Goal: Task Accomplishment & Management: Manage account settings

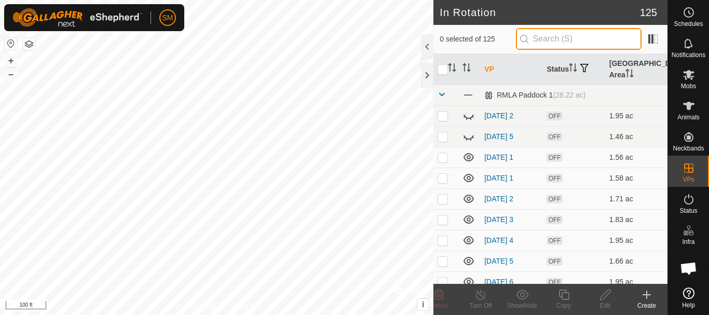
click at [552, 41] on input "text" at bounding box center [579, 39] width 126 height 22
paste input "[DATE] AW"
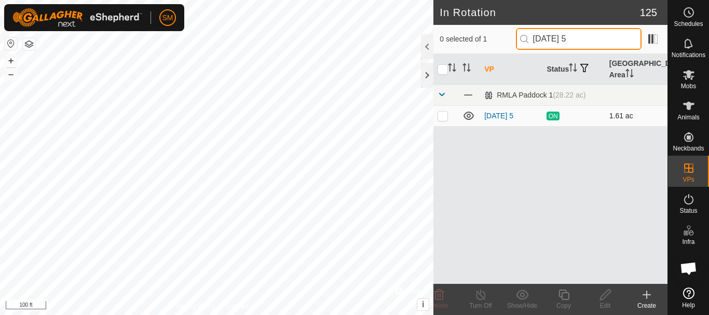
type input "[DATE] 5"
click at [442, 116] on p-checkbox at bounding box center [443, 116] width 10 height 8
checkbox input "true"
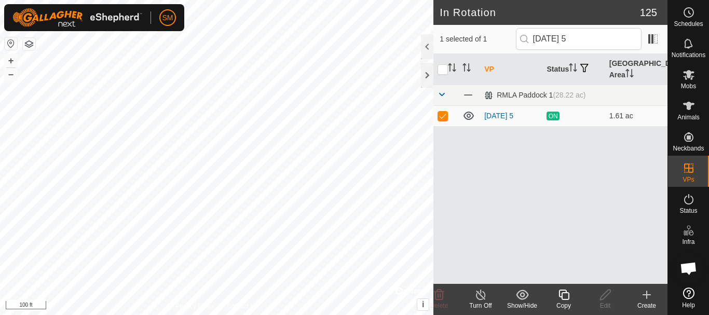
click at [563, 297] on icon at bounding box center [563, 295] width 13 height 12
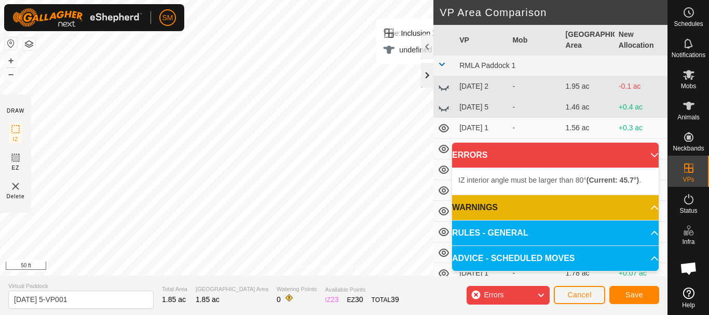
click at [428, 73] on div at bounding box center [427, 75] width 12 height 25
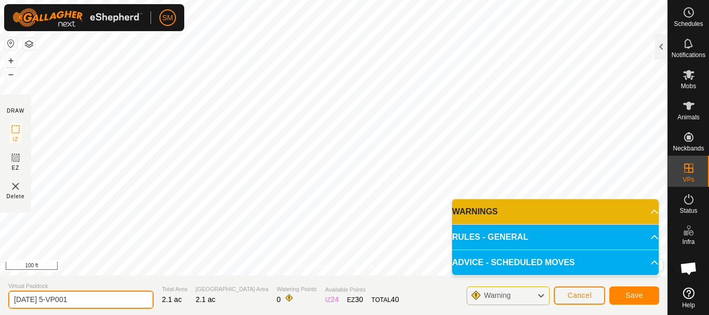
click at [104, 296] on input "[DATE] 5-VP001" at bounding box center [80, 300] width 145 height 18
click at [104, 295] on input "[DATE] 5-VP001" at bounding box center [80, 300] width 145 height 18
drag, startPoint x: 54, startPoint y: 301, endPoint x: 0, endPoint y: 297, distance: 54.1
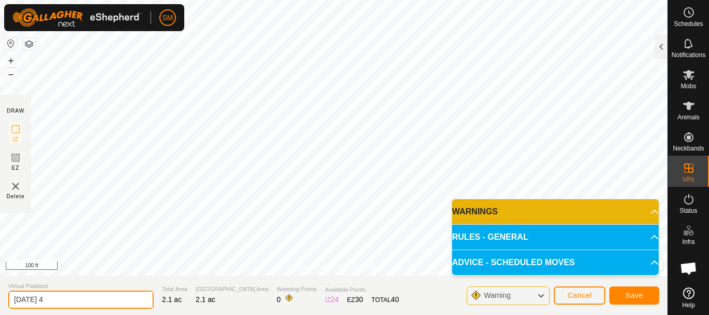
click at [0, 297] on section "Virtual Paddock [DATE] 4 Total Area 2.1 ac Grazing Area 2.1 ac Watering Points …" at bounding box center [333, 295] width 667 height 39
click at [71, 295] on input "[DATE] 4" at bounding box center [80, 300] width 145 height 18
type input "[DATE] 4"
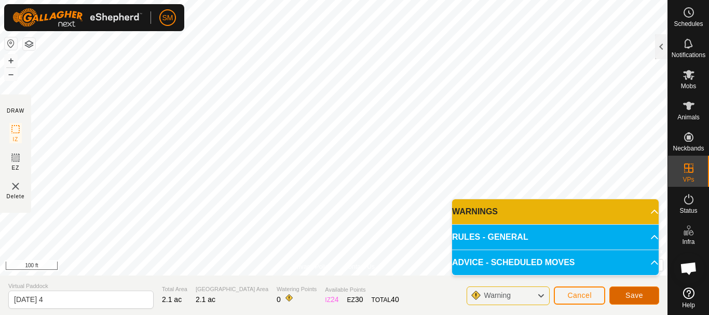
click at [632, 296] on span "Save" at bounding box center [634, 295] width 18 height 8
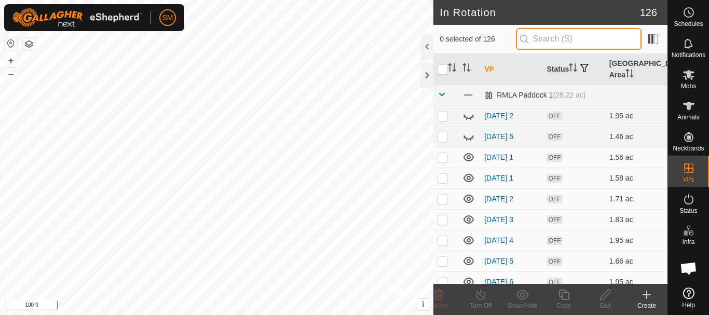
click at [565, 39] on input "text" at bounding box center [579, 39] width 126 height 22
paste input "[DATE]"
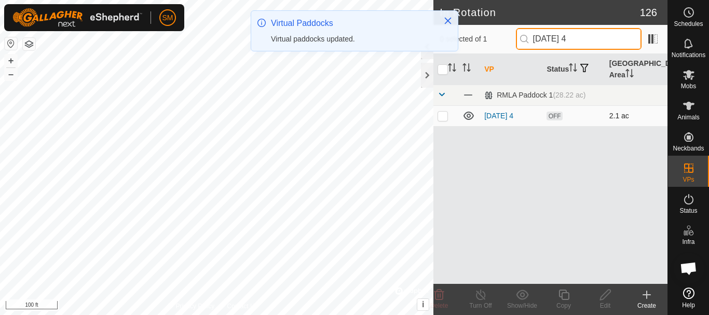
type input "[DATE] 4"
click at [444, 119] on p-checkbox at bounding box center [443, 116] width 10 height 8
checkbox input "true"
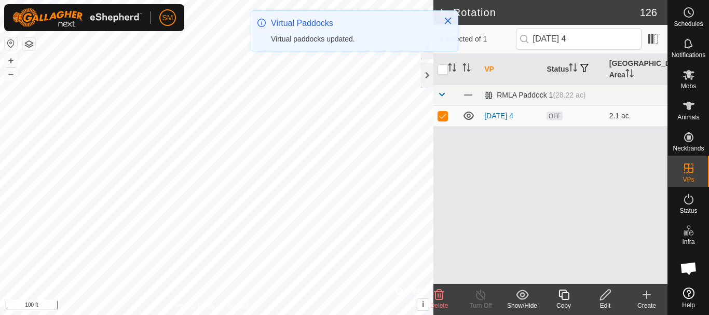
click at [567, 298] on icon at bounding box center [563, 295] width 13 height 12
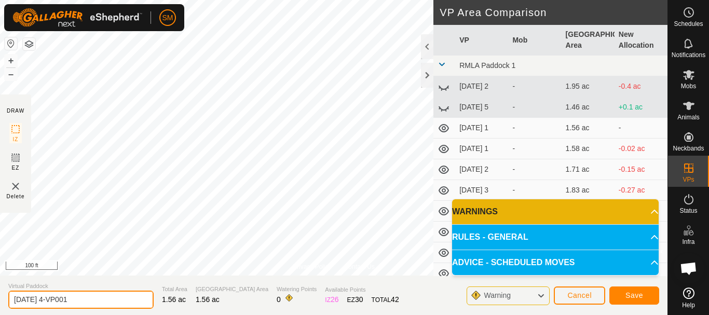
click at [109, 292] on input "[DATE] 4-VP001" at bounding box center [80, 300] width 145 height 18
click at [105, 294] on input "[DATE] 4-VP001" at bounding box center [80, 300] width 145 height 18
paste input "text"
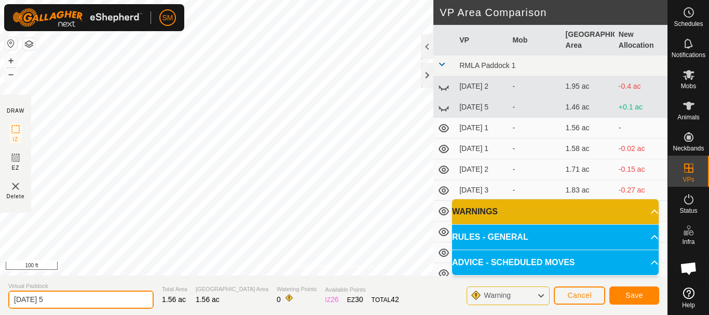
type input "[DATE] 5"
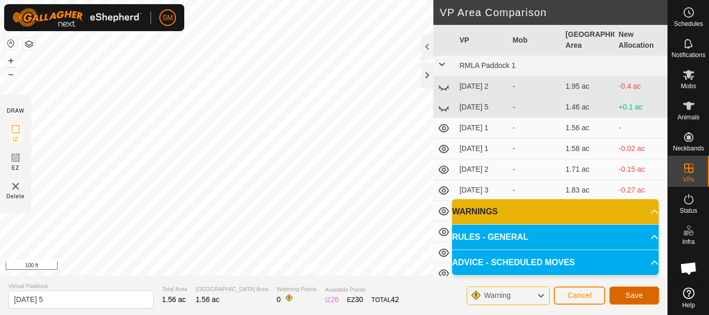
click at [635, 295] on span "Save" at bounding box center [634, 295] width 18 height 8
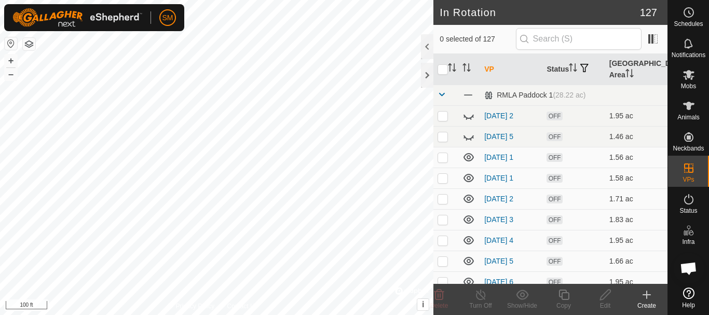
checkbox input "true"
click at [562, 295] on icon at bounding box center [563, 295] width 10 height 10
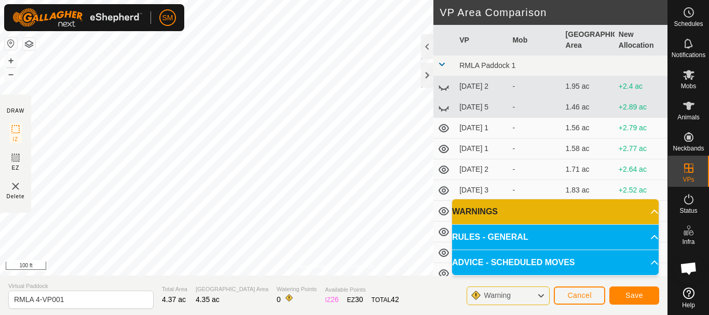
click at [476, 80] on div "Privacy Policy Contact Us Status: OFF Type: Inclusion Zone + – ⇧ i © Mapbox , ©…" at bounding box center [333, 157] width 667 height 315
click at [589, 298] on span "Cancel" at bounding box center [579, 295] width 24 height 8
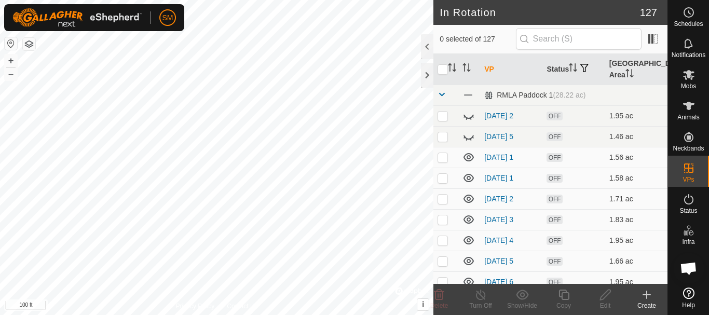
checkbox input "true"
click at [599, 296] on icon at bounding box center [605, 295] width 13 height 12
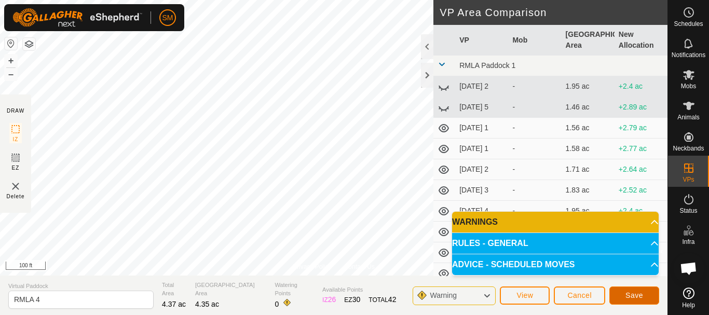
click at [643, 297] on span "Save" at bounding box center [634, 295] width 18 height 8
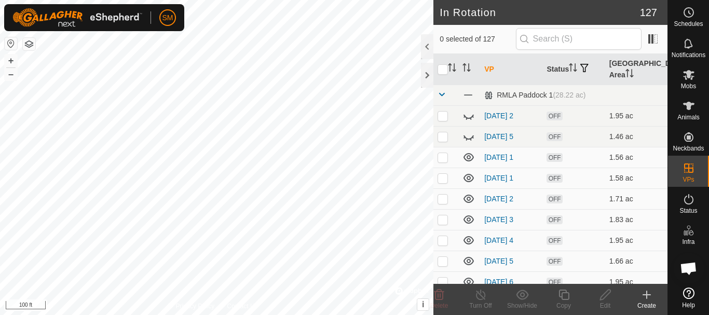
checkbox input "true"
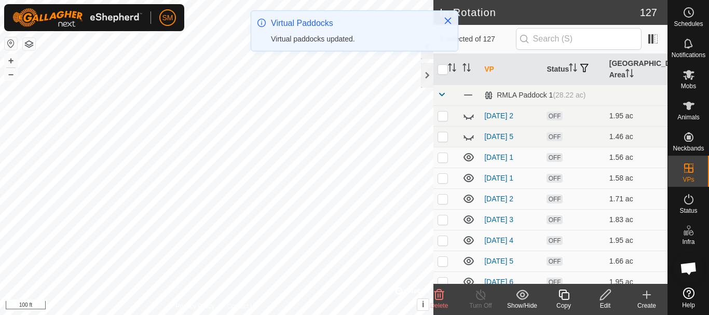
click at [605, 296] on icon at bounding box center [605, 295] width 13 height 12
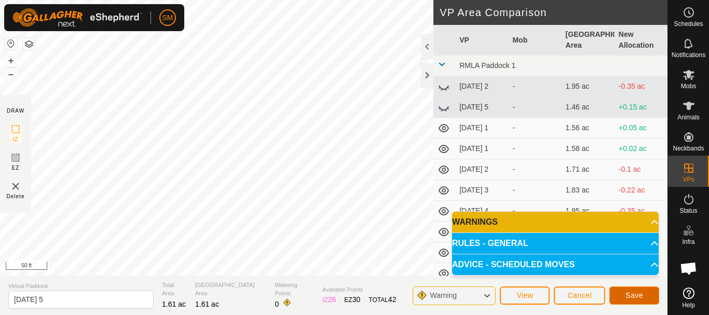
click at [637, 296] on span "Save" at bounding box center [634, 295] width 18 height 8
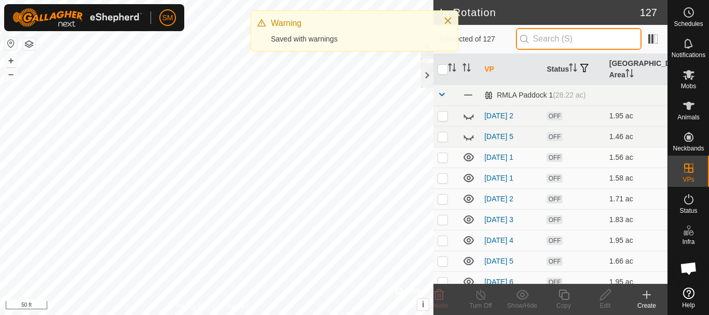
click at [568, 38] on input "text" at bounding box center [579, 39] width 126 height 22
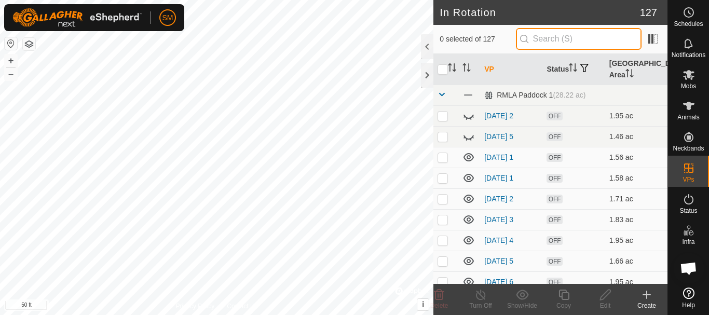
paste input "[DATE]"
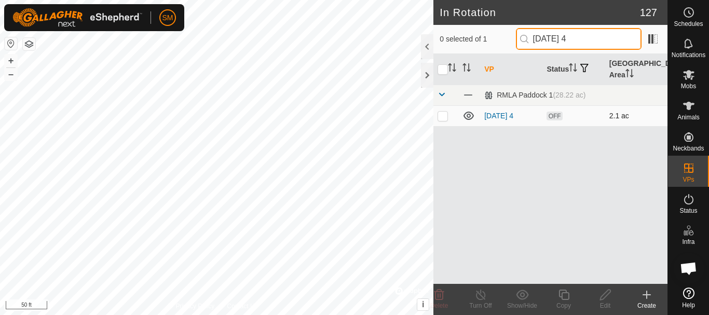
type input "[DATE] 4"
click at [443, 118] on p-checkbox at bounding box center [443, 116] width 10 height 8
checkbox input "true"
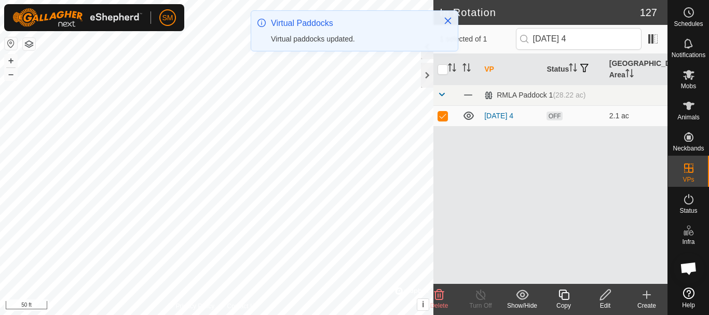
click at [606, 297] on icon at bounding box center [605, 295] width 13 height 12
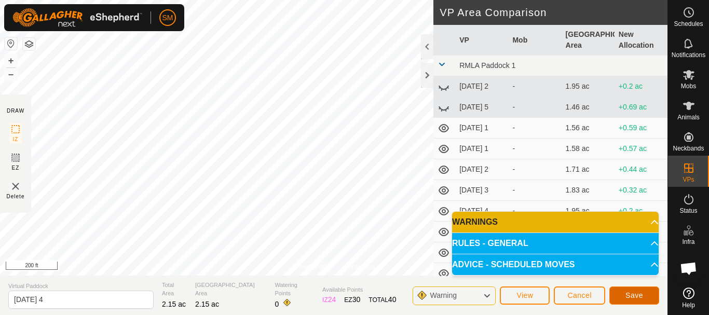
click at [626, 297] on span "Save" at bounding box center [634, 295] width 18 height 8
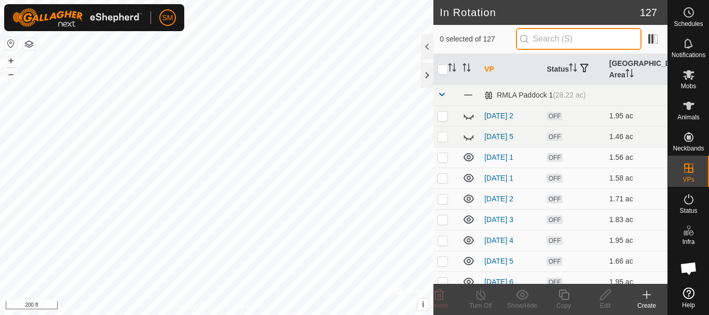
click at [578, 36] on input "text" at bounding box center [579, 39] width 126 height 22
paste input "[DATE]"
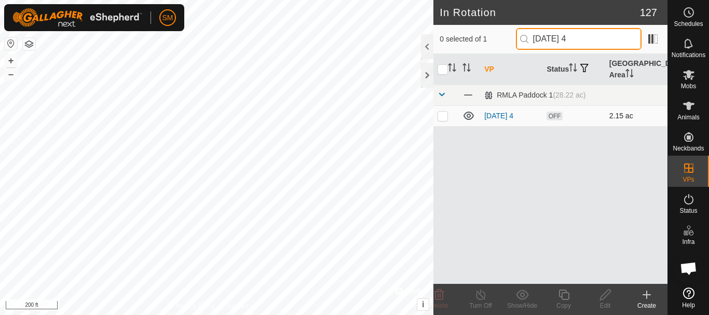
type input "[DATE] 4"
click at [443, 115] on p-checkbox at bounding box center [443, 116] width 10 height 8
checkbox input "true"
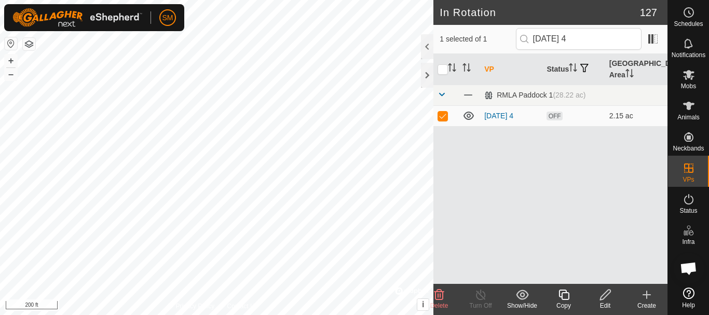
click at [566, 298] on icon at bounding box center [563, 295] width 13 height 12
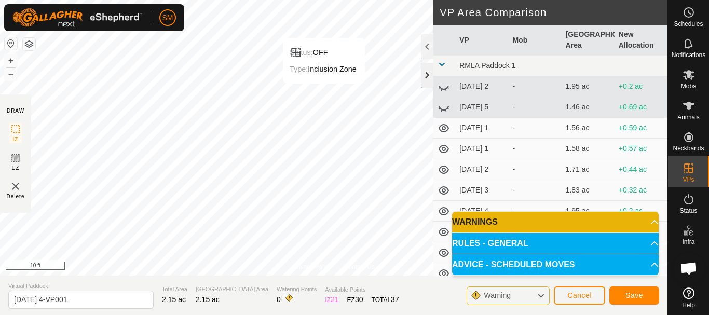
click at [427, 73] on div at bounding box center [427, 75] width 12 height 25
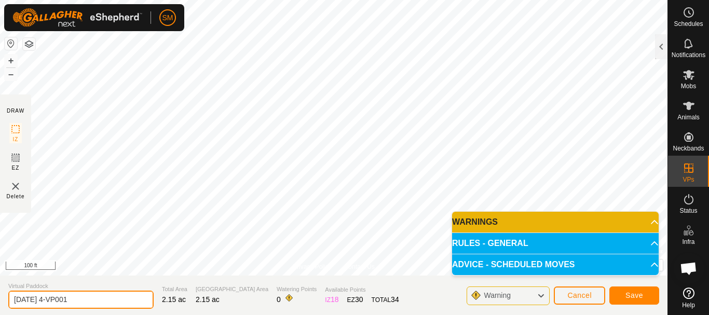
click at [122, 306] on input "[DATE] 4-VP001" at bounding box center [80, 300] width 145 height 18
paste input "text"
type input "[DATE] 6"
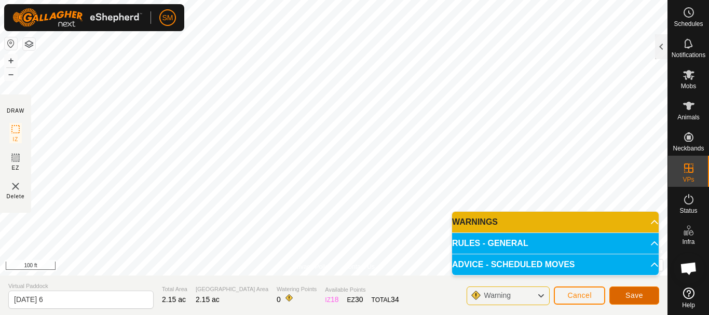
click at [633, 296] on span "Save" at bounding box center [634, 295] width 18 height 8
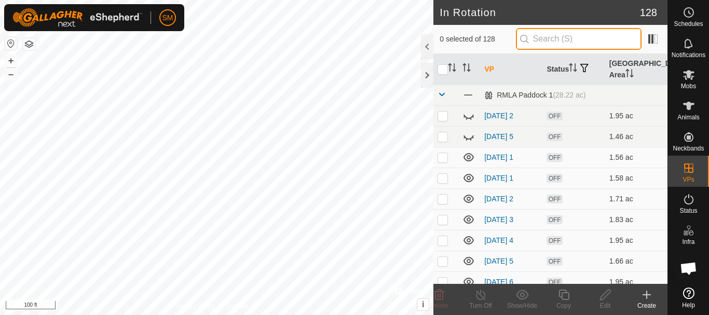
click at [556, 39] on input "text" at bounding box center [579, 39] width 126 height 22
paste input "[DATE]"
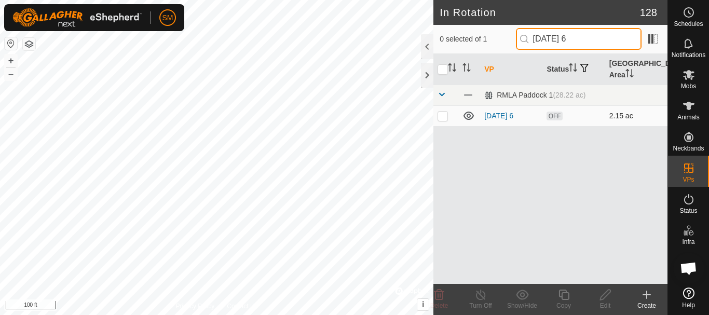
type input "[DATE] 6"
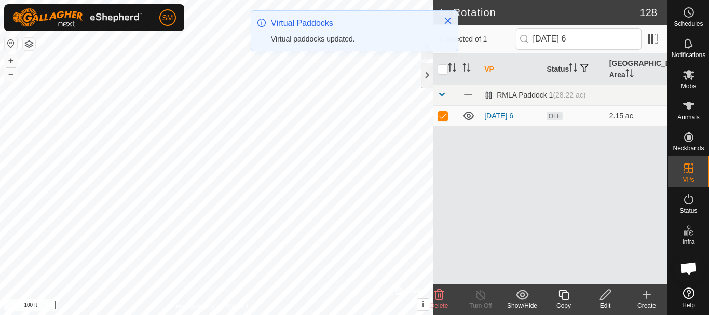
click at [567, 300] on icon at bounding box center [563, 295] width 10 height 10
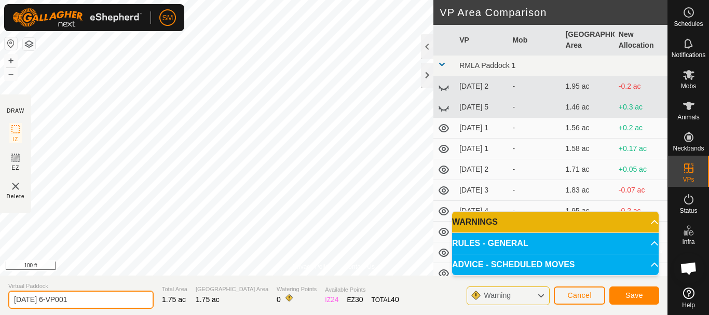
click at [88, 302] on input "[DATE] 6-VP001" at bounding box center [80, 300] width 145 height 18
paste input "text"
type input "[DATE] 1"
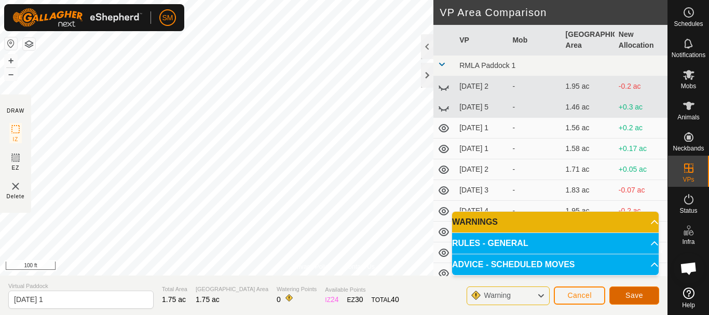
click at [642, 292] on span "Save" at bounding box center [634, 295] width 18 height 8
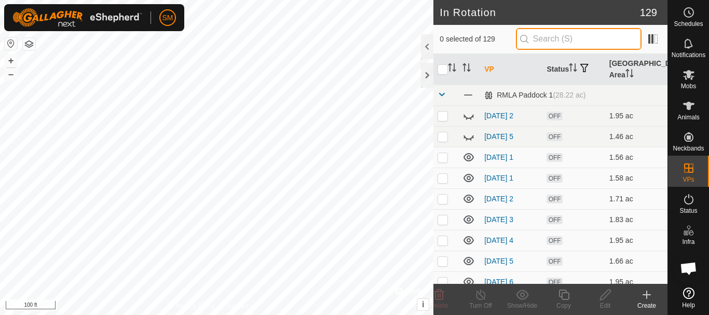
click at [590, 32] on input "text" at bounding box center [579, 39] width 126 height 22
paste input "[DATE]"
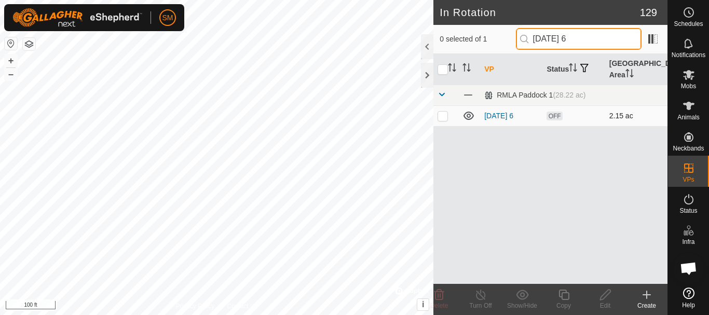
type input "[DATE] 6"
click at [442, 120] on td at bounding box center [445, 115] width 25 height 21
checkbox input "true"
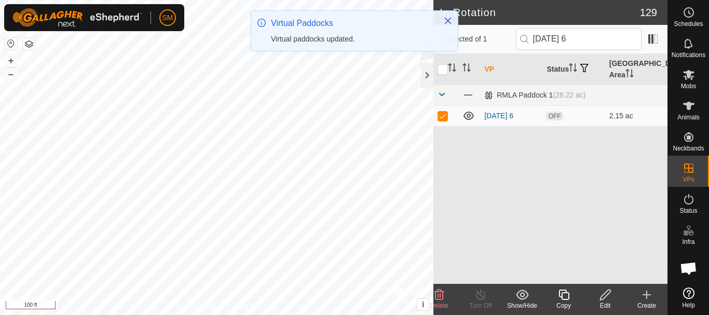
click at [564, 296] on icon at bounding box center [563, 295] width 13 height 12
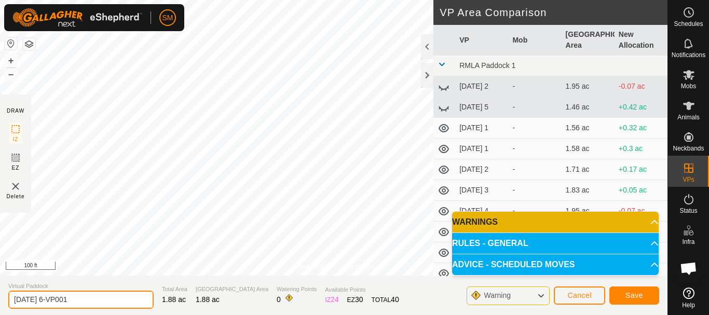
click at [126, 297] on input "[DATE] 6-VP001" at bounding box center [80, 300] width 145 height 18
click at [126, 296] on input "[DATE] 6-VP001" at bounding box center [80, 300] width 145 height 18
paste input "text"
type input "[DATE] 2"
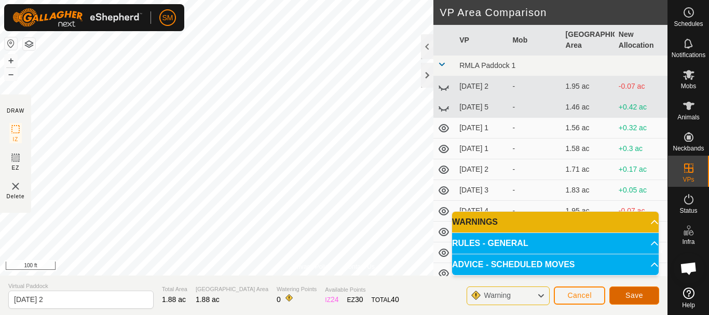
click at [645, 295] on button "Save" at bounding box center [634, 295] width 50 height 18
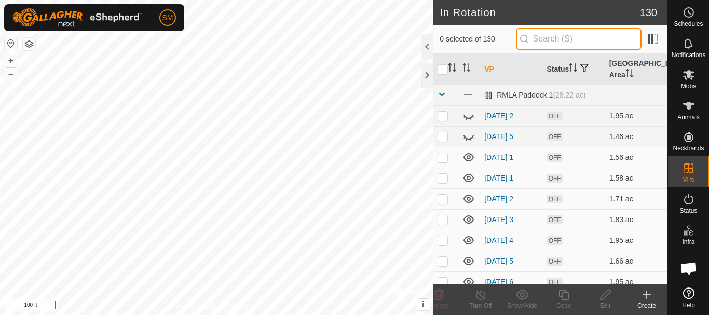
click at [557, 35] on input "text" at bounding box center [579, 39] width 126 height 22
paste input "[DATE]"
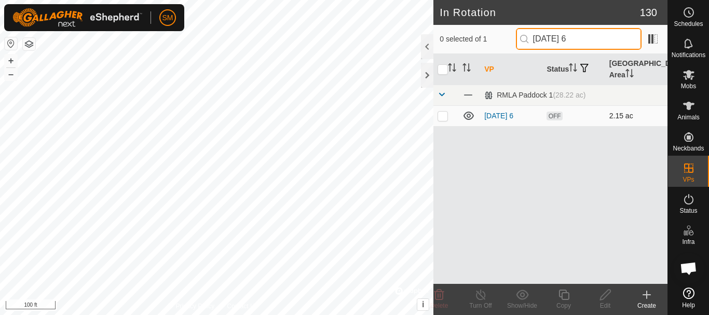
type input "[DATE] 6"
click at [442, 120] on td at bounding box center [445, 115] width 25 height 21
checkbox input "true"
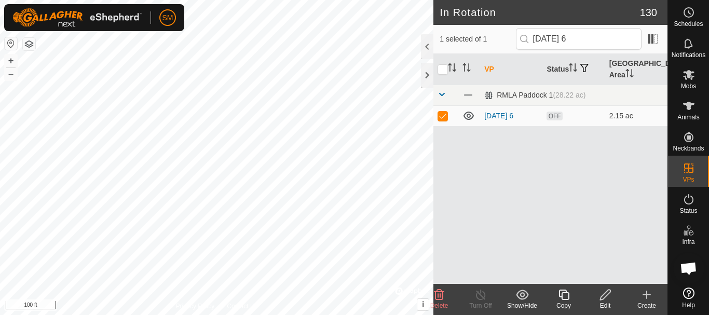
click at [565, 299] on icon at bounding box center [563, 295] width 10 height 10
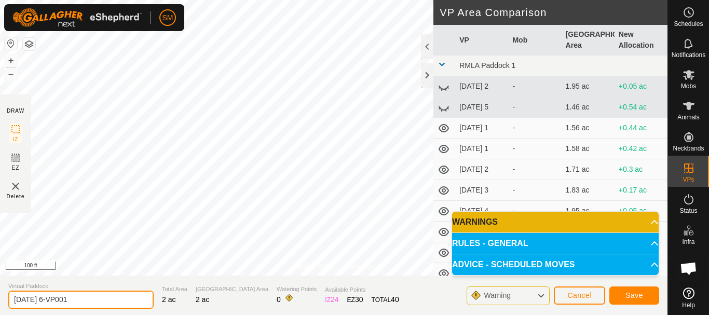
click at [122, 295] on input "[DATE] 6-VP001" at bounding box center [80, 300] width 145 height 18
click at [121, 295] on input "[DATE] 6-VP001" at bounding box center [80, 300] width 145 height 18
paste input "text"
type input "[DATE] 3"
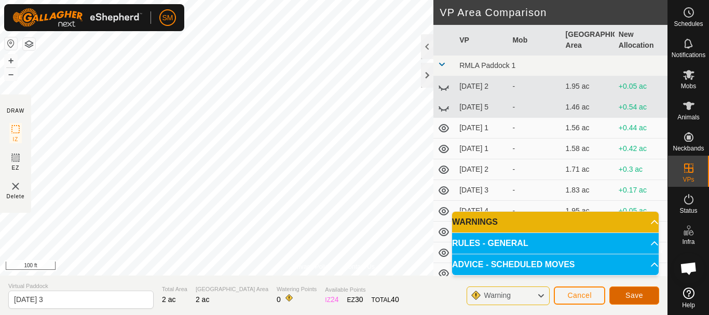
click at [643, 291] on span "Save" at bounding box center [634, 295] width 18 height 8
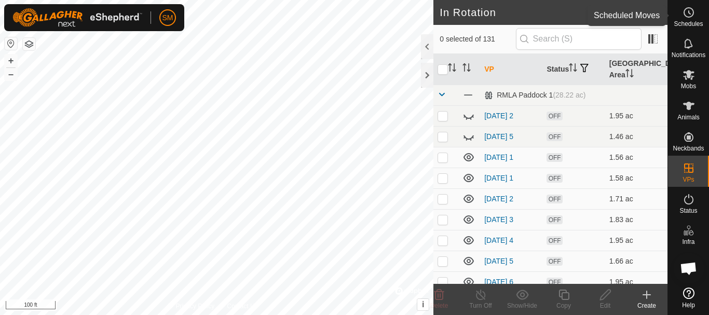
click at [689, 17] on circle at bounding box center [688, 12] width 9 height 9
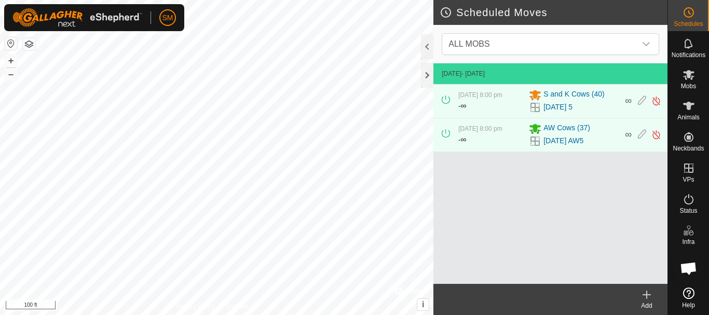
click at [645, 298] on icon at bounding box center [646, 295] width 12 height 12
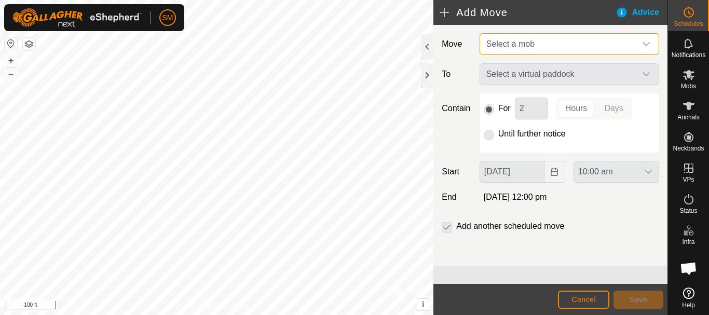
click at [514, 44] on span "Select a mob" at bounding box center [510, 43] width 48 height 9
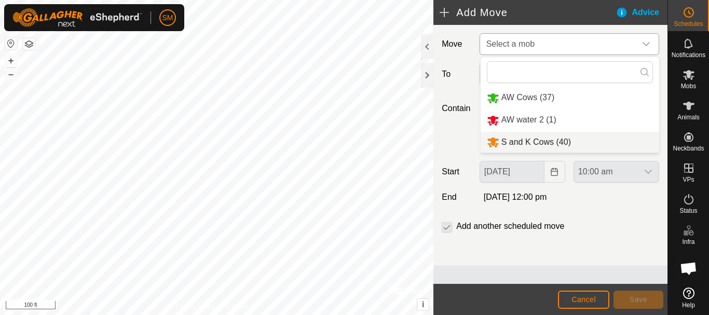
click at [515, 140] on li "S and K Cows (40)" at bounding box center [570, 142] width 179 height 21
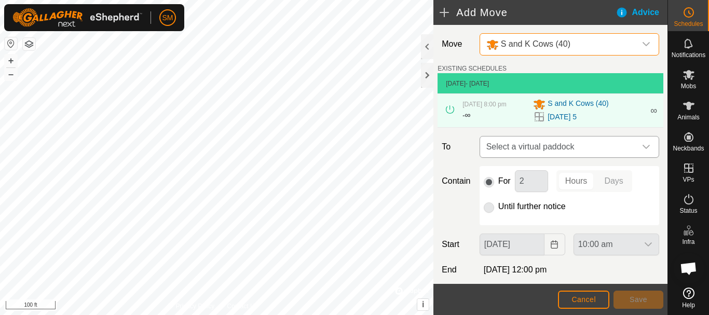
click at [642, 143] on icon "dropdown trigger" at bounding box center [646, 147] width 8 height 8
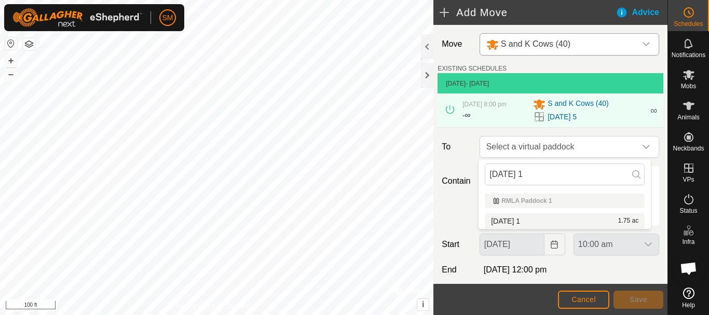
type input "[DATE] 1"
click at [504, 219] on li "[DATE] 1 1.75 ac" at bounding box center [565, 221] width 160 height 16
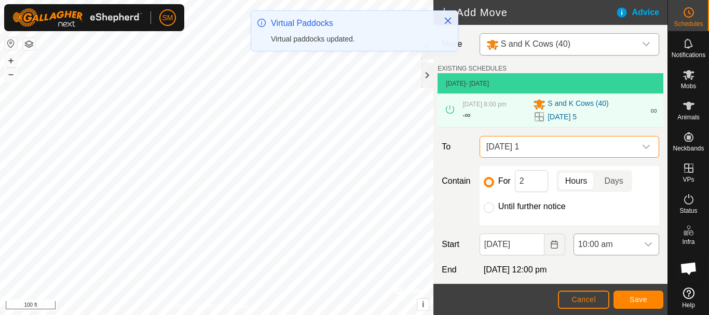
click at [644, 241] on icon "dropdown trigger" at bounding box center [648, 244] width 8 height 8
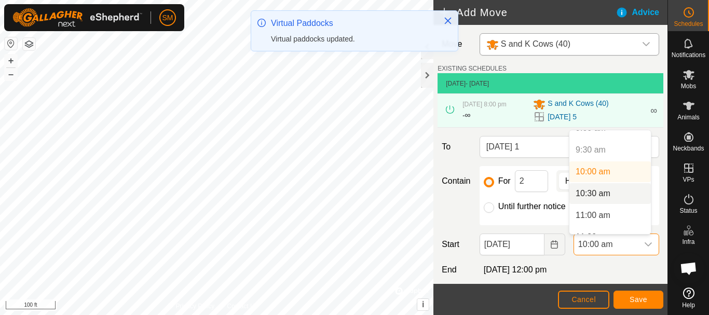
scroll to position [457, 0]
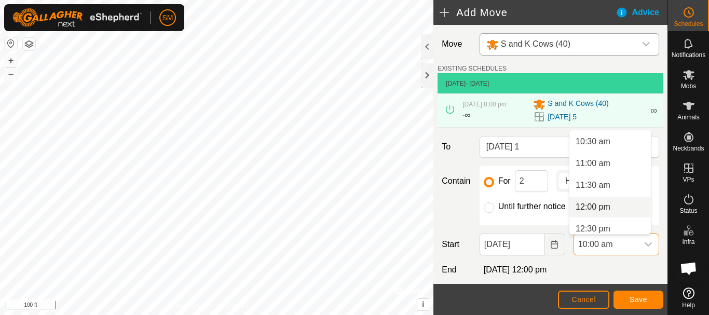
click at [590, 208] on li "12:00 pm" at bounding box center [609, 207] width 81 height 21
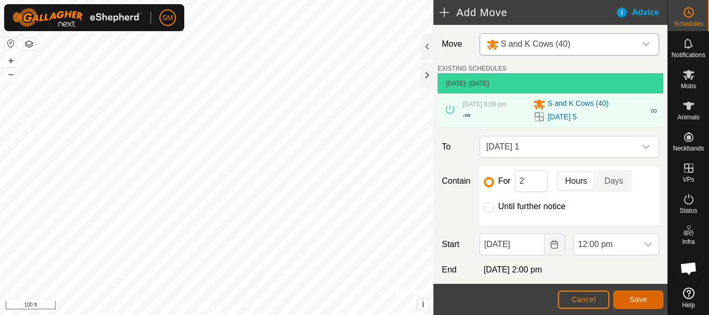
click at [638, 296] on span "Save" at bounding box center [639, 299] width 18 height 8
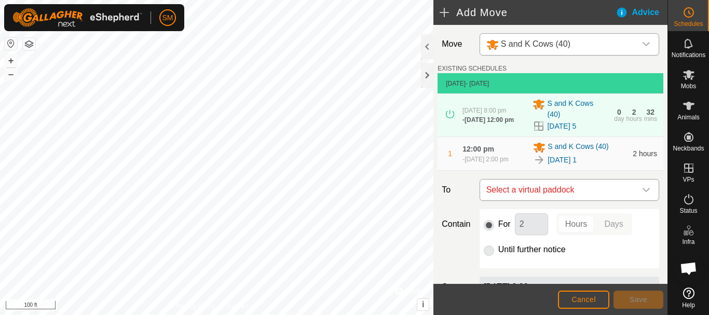
click at [642, 189] on icon "dropdown trigger" at bounding box center [646, 190] width 8 height 8
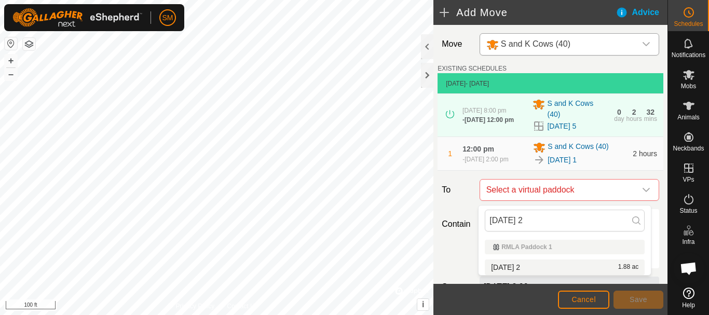
type input "[DATE] 2"
click at [518, 264] on li "[DATE] 2 1.88 ac" at bounding box center [565, 268] width 160 height 16
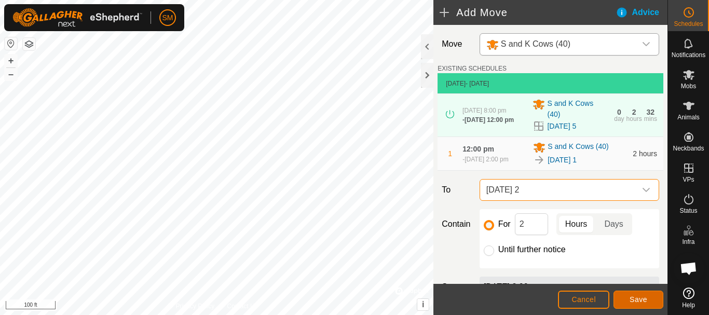
click at [653, 297] on button "Save" at bounding box center [638, 300] width 50 height 18
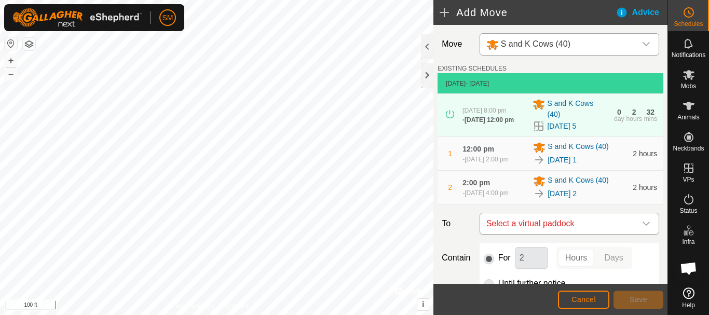
click at [642, 226] on icon "dropdown trigger" at bounding box center [646, 224] width 8 height 8
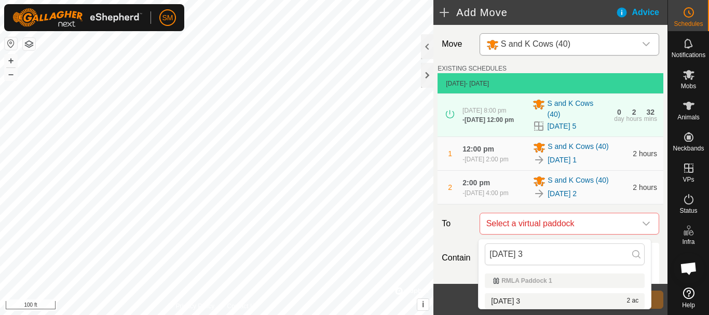
type input "[DATE] 3"
click at [525, 298] on li "[DATE] 3 2 ac" at bounding box center [565, 301] width 160 height 16
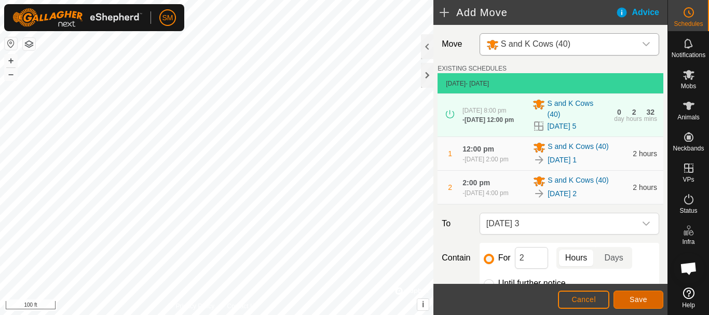
click at [633, 297] on span "Save" at bounding box center [639, 299] width 18 height 8
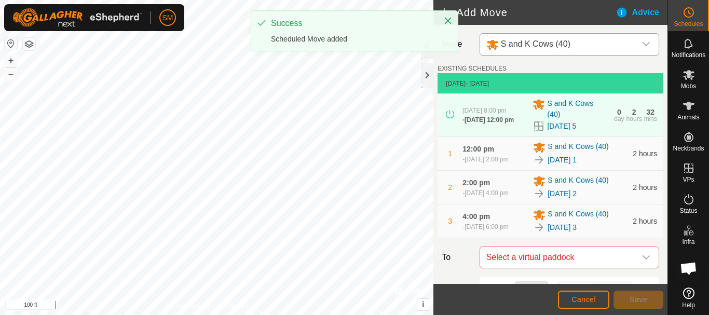
click at [642, 262] on icon "dropdown trigger" at bounding box center [646, 257] width 8 height 8
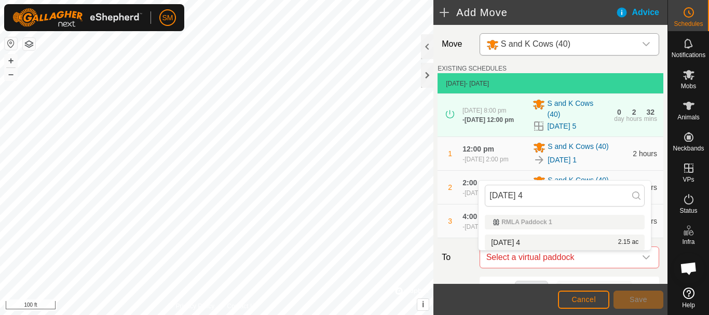
type input "[DATE] 4"
click at [538, 243] on li "[DATE] 4 2.15 ac" at bounding box center [565, 243] width 160 height 16
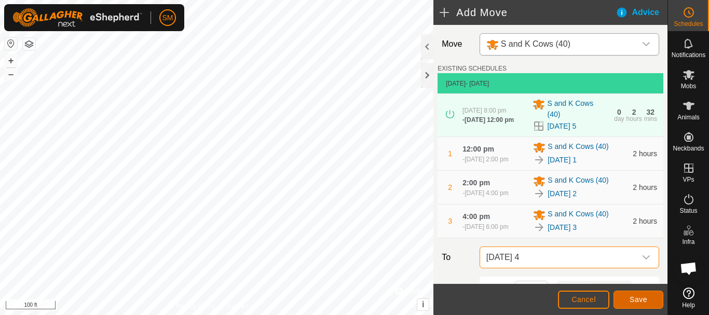
click at [640, 297] on span "Save" at bounding box center [639, 299] width 18 height 8
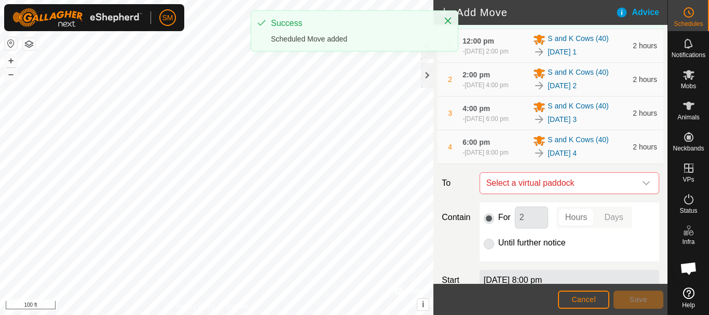
scroll to position [210, 0]
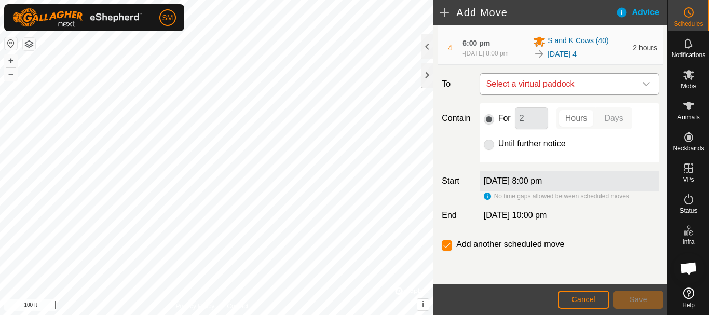
click at [636, 81] on div "dropdown trigger" at bounding box center [646, 84] width 21 height 21
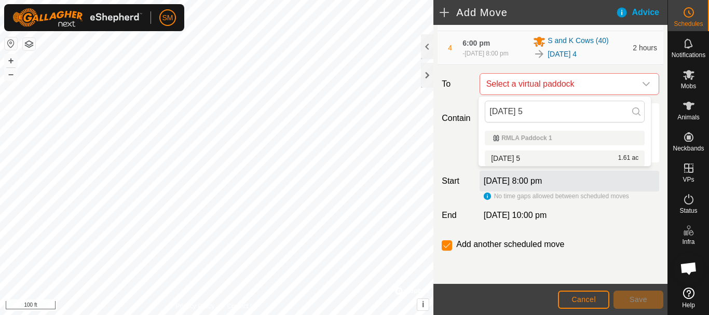
type input "[DATE] 5"
click at [531, 159] on li "[DATE] 5 1.61 ac" at bounding box center [565, 159] width 160 height 16
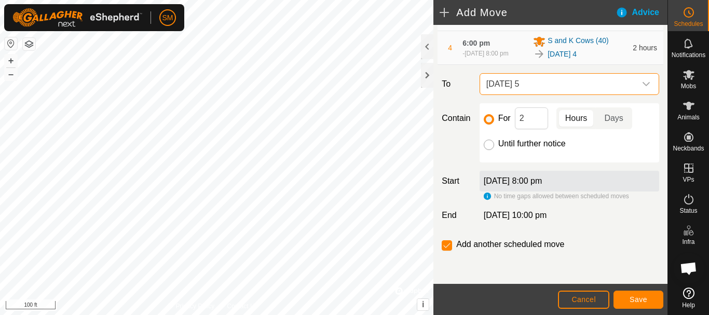
click at [489, 144] on input "Until further notice" at bounding box center [489, 145] width 10 height 10
radio input "true"
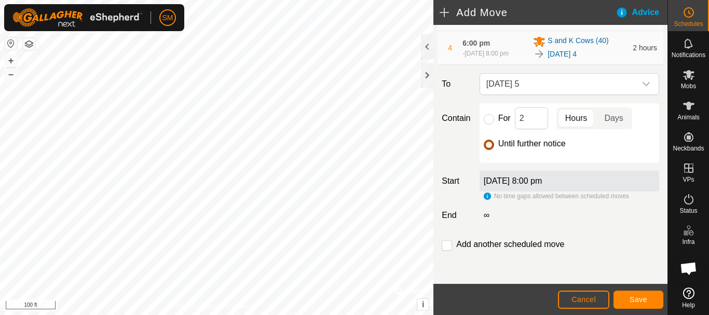
checkbox input "false"
click at [653, 299] on button "Save" at bounding box center [638, 300] width 50 height 18
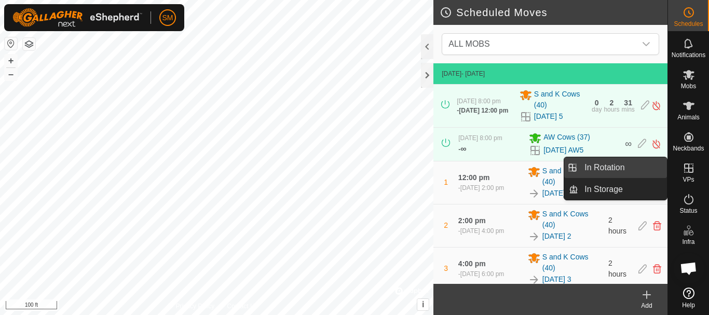
click at [606, 164] on link "In Rotation" at bounding box center [622, 167] width 89 height 21
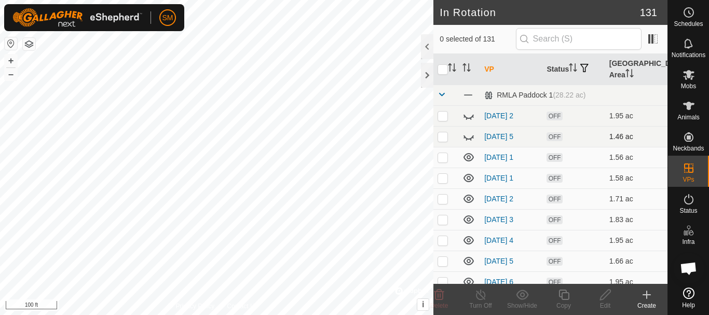
checkbox input "true"
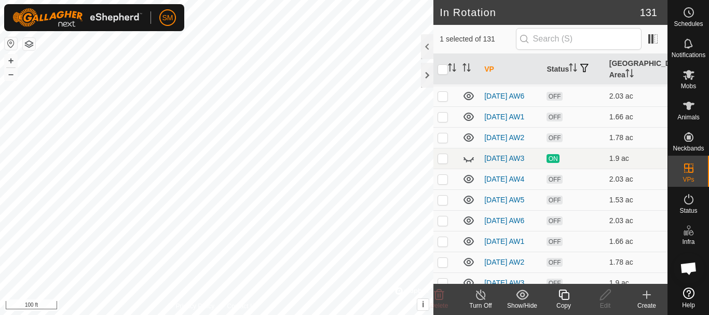
scroll to position [2162, 0]
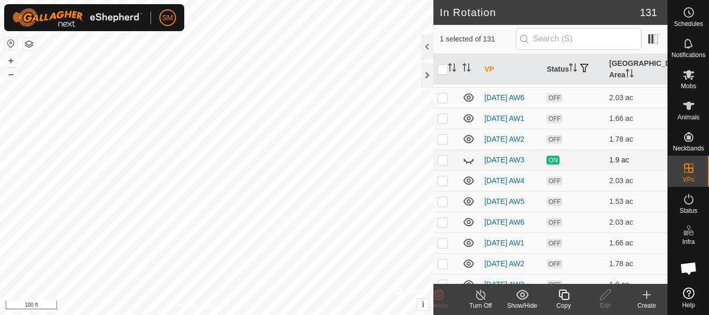
click at [440, 164] on p-checkbox at bounding box center [443, 160] width 10 height 8
click at [442, 164] on p-checkbox at bounding box center [443, 160] width 10 height 8
checkbox input "false"
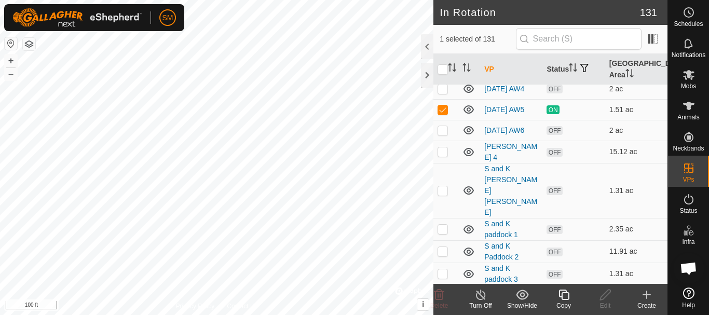
scroll to position [2629, 0]
click at [568, 296] on icon at bounding box center [563, 295] width 10 height 10
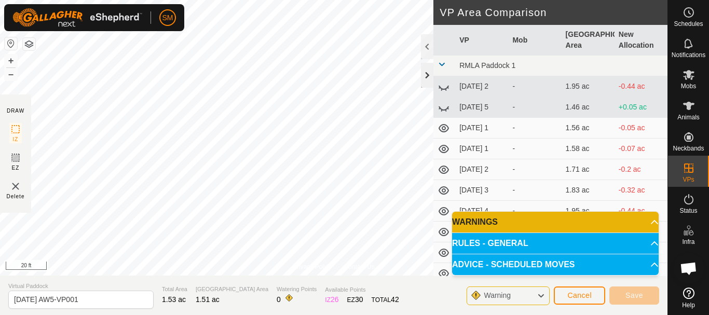
click at [425, 75] on div at bounding box center [427, 75] width 12 height 25
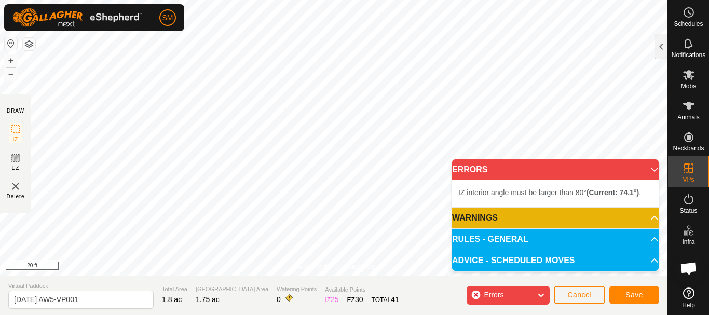
click at [256, 315] on html "SM Schedules Notifications Mobs Animals Neckbands VPs Status Infra Heatmap Help…" at bounding box center [354, 157] width 709 height 315
click at [388, 315] on html "SM Schedules Notifications Mobs Animals Neckbands VPs Status Infra Heatmap Help…" at bounding box center [354, 157] width 709 height 315
click at [418, 313] on div "Privacy Policy Contact Us Type: Inclusion Zone undefined Animal + – ⇧ i © Mapbo…" at bounding box center [333, 157] width 667 height 315
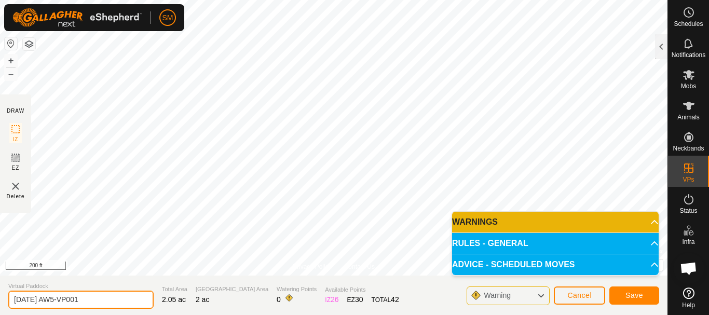
click at [112, 303] on input "[DATE] AW5-VP001" at bounding box center [80, 300] width 145 height 18
paste input "9-01"
type input "[DATE] AW4"
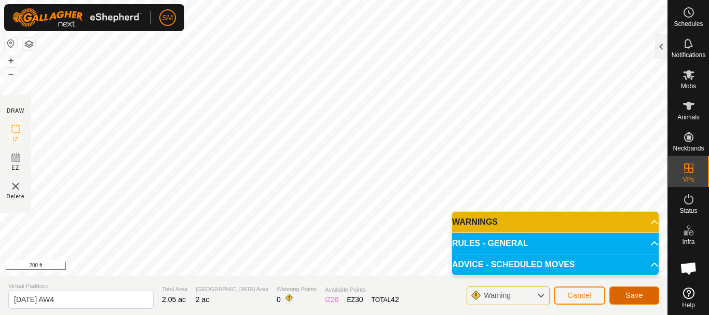
click at [643, 296] on button "Save" at bounding box center [634, 295] width 50 height 18
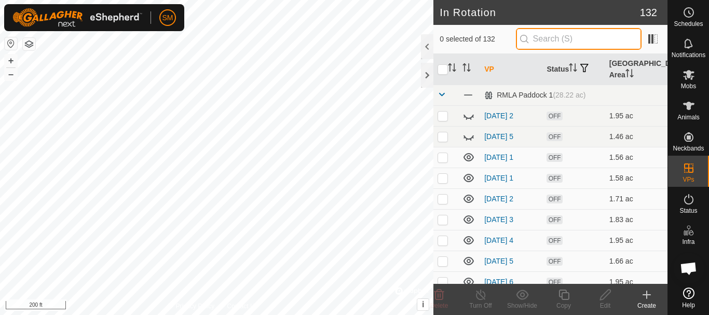
click at [573, 38] on input "text" at bounding box center [579, 39] width 126 height 22
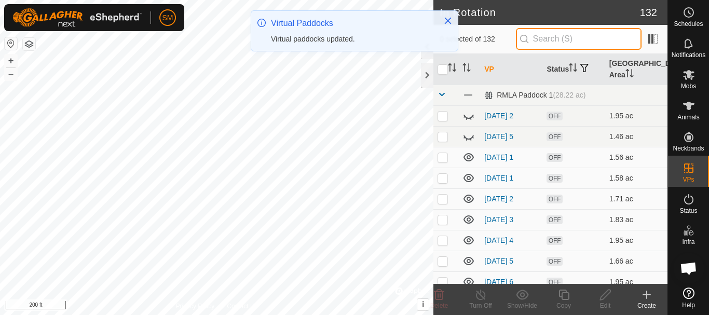
paste input "[DATE]"
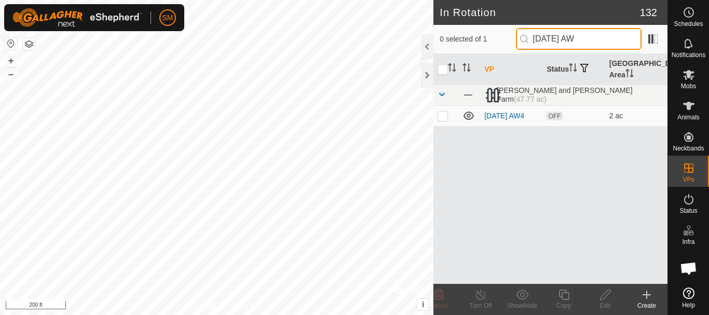
drag, startPoint x: 596, startPoint y: 38, endPoint x: 537, endPoint y: 47, distance: 59.7
click at [537, 47] on input "[DATE] AW" at bounding box center [579, 39] width 126 height 22
type input "[DATE] AW"
click at [445, 120] on p-checkbox at bounding box center [443, 116] width 10 height 8
checkbox input "true"
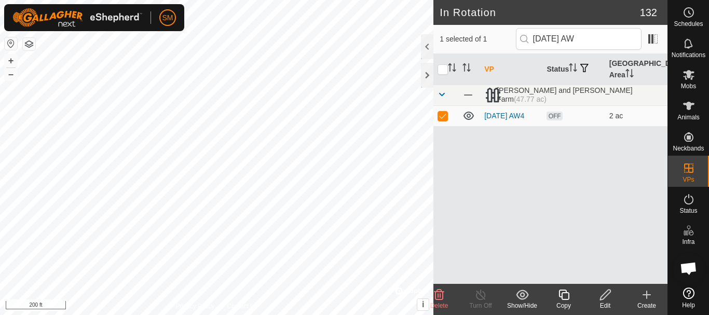
click at [567, 296] on icon at bounding box center [563, 295] width 13 height 12
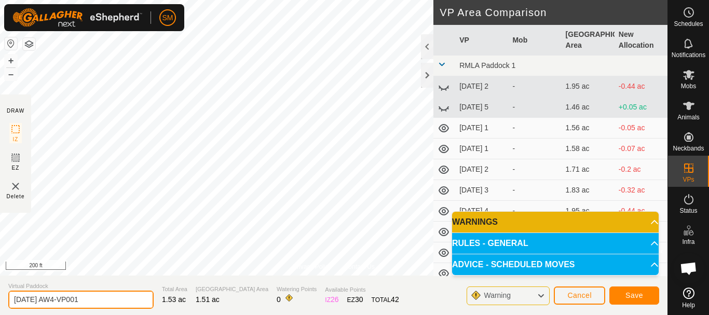
click at [125, 301] on input "[DATE] AW4-VP001" at bounding box center [80, 300] width 145 height 18
paste input "text"
type input "[DATE] AW5"
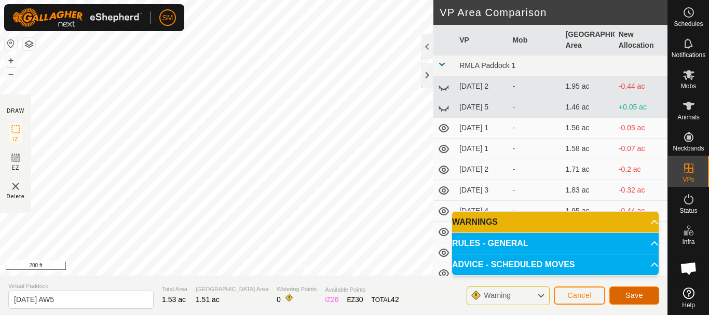
click at [634, 293] on span "Save" at bounding box center [634, 295] width 18 height 8
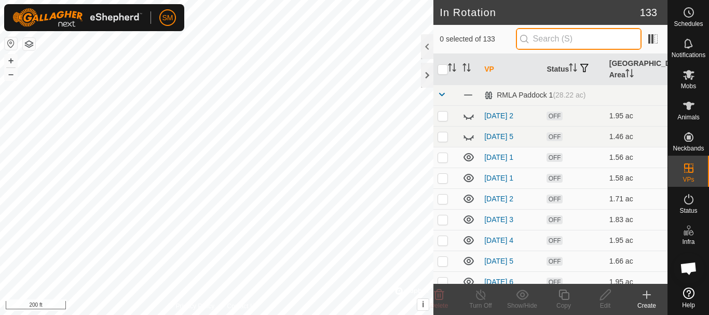
click at [589, 39] on input "text" at bounding box center [579, 39] width 126 height 22
paste input "[DATE] AW"
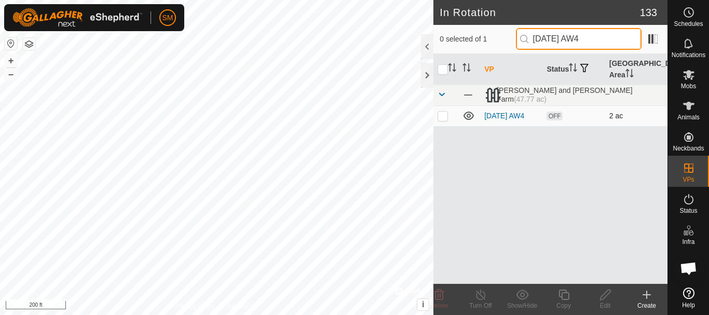
type input "[DATE] AW4"
click at [443, 114] on p-checkbox at bounding box center [443, 116] width 10 height 8
checkbox input "true"
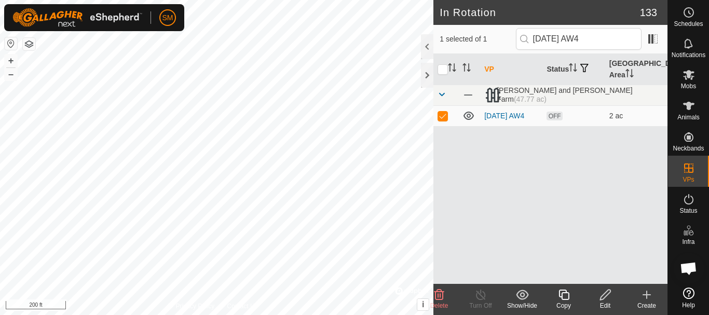
click at [565, 301] on div "Copy" at bounding box center [564, 305] width 42 height 9
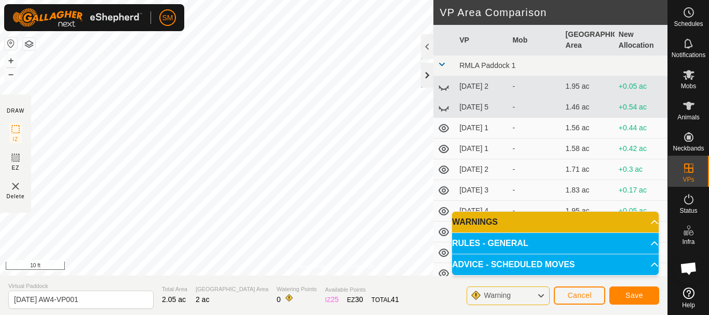
click at [424, 76] on div at bounding box center [427, 75] width 12 height 25
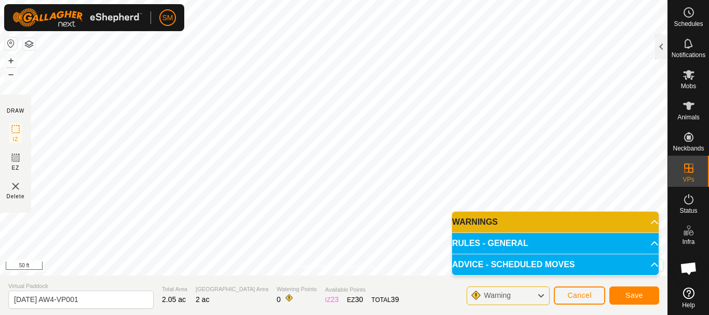
click at [405, 0] on html "SM Schedules Notifications Mobs Animals Neckbands VPs Status Infra Heatmap Help…" at bounding box center [354, 157] width 709 height 315
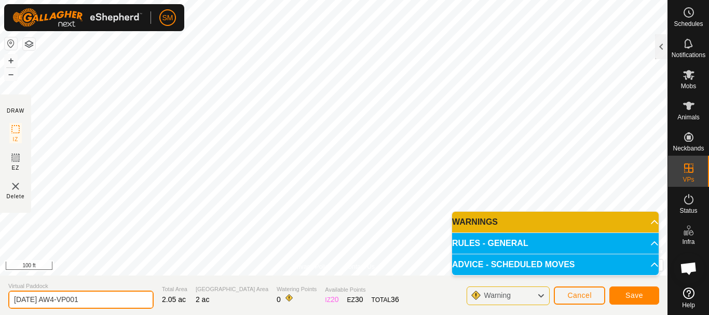
click at [121, 298] on input "[DATE] AW4-VP001" at bounding box center [80, 300] width 145 height 18
paste input "text"
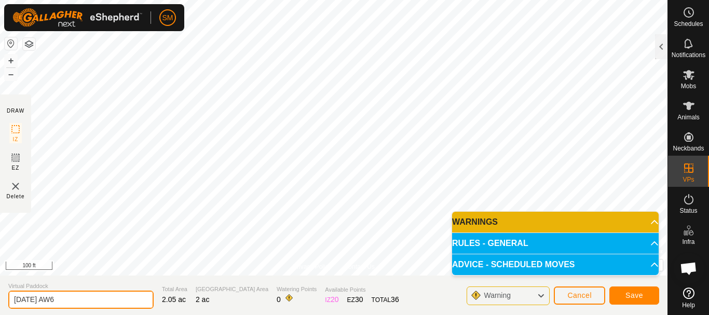
type input "[DATE] AW6"
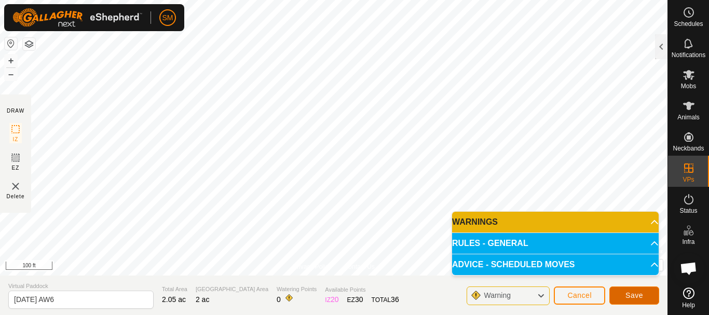
click at [632, 294] on span "Save" at bounding box center [634, 295] width 18 height 8
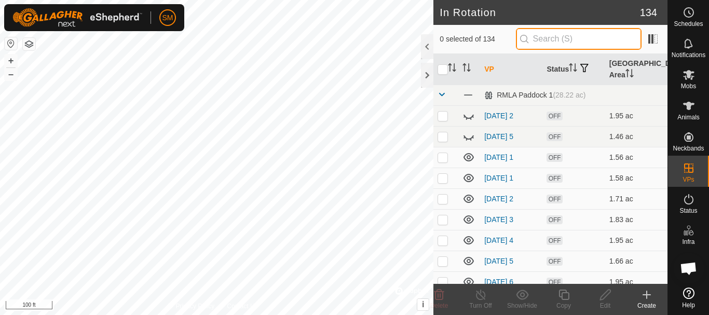
click at [603, 35] on input "text" at bounding box center [579, 39] width 126 height 22
paste input "[DATE] AW"
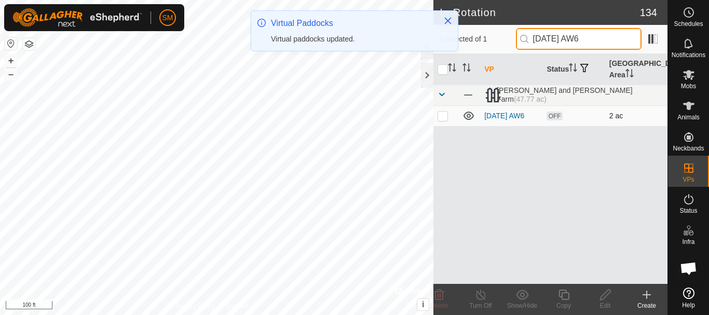
type input "[DATE] AW6"
click at [442, 118] on p-checkbox at bounding box center [443, 116] width 10 height 8
checkbox input "true"
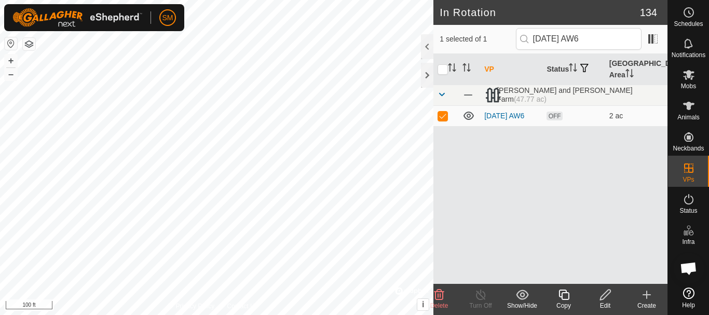
click at [566, 297] on icon at bounding box center [563, 295] width 13 height 12
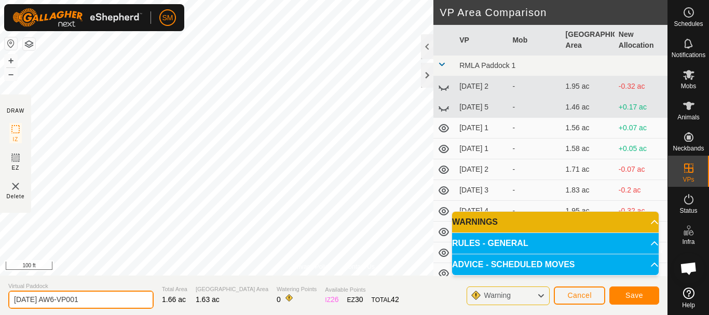
click at [115, 302] on input "[DATE] AW6-VP001" at bounding box center [80, 300] width 145 height 18
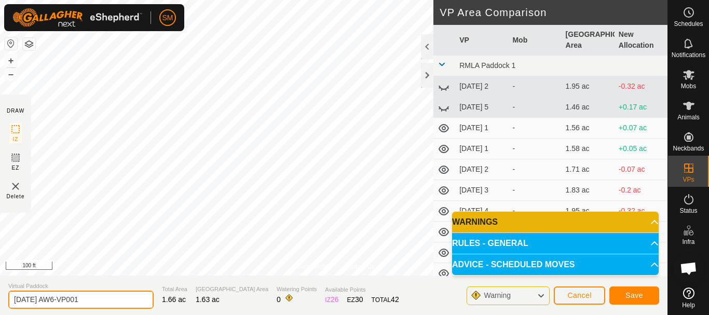
paste input "text"
type input "[DATE] AW1"
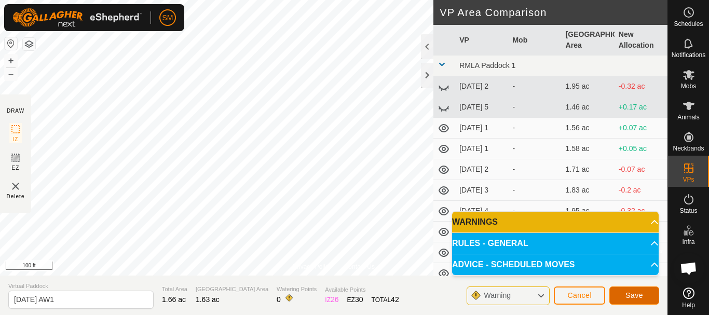
click at [634, 295] on span "Save" at bounding box center [634, 295] width 18 height 8
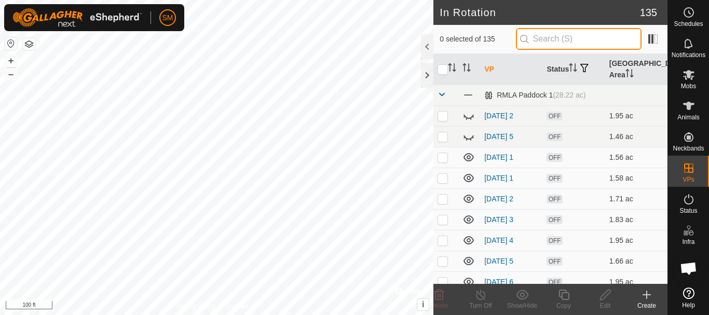
click at [561, 36] on input "text" at bounding box center [579, 39] width 126 height 22
paste input "[DATE] AW"
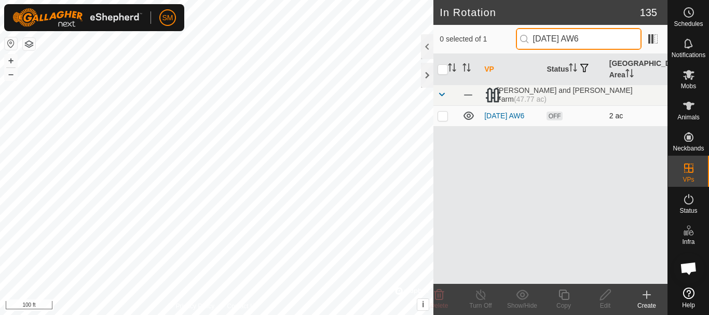
type input "[DATE] AW6"
click at [447, 116] on p-checkbox at bounding box center [443, 116] width 10 height 8
checkbox input "true"
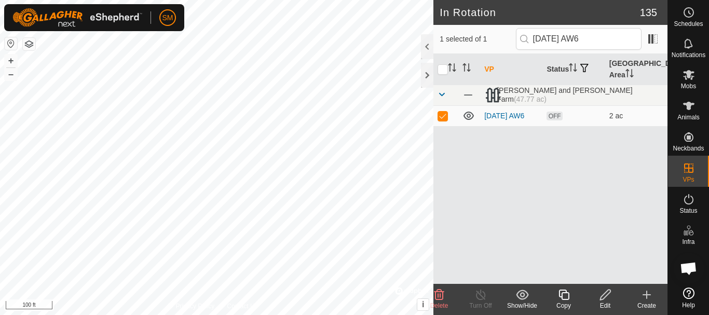
click at [567, 295] on icon at bounding box center [563, 295] width 13 height 12
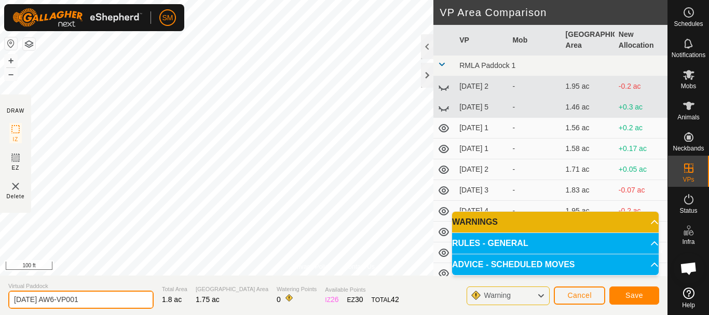
click at [122, 299] on input "[DATE] AW6-VP001" at bounding box center [80, 300] width 145 height 18
click at [121, 299] on input "[DATE] AW6-VP001" at bounding box center [80, 300] width 145 height 18
paste input "text"
type input "[DATE] AW2"
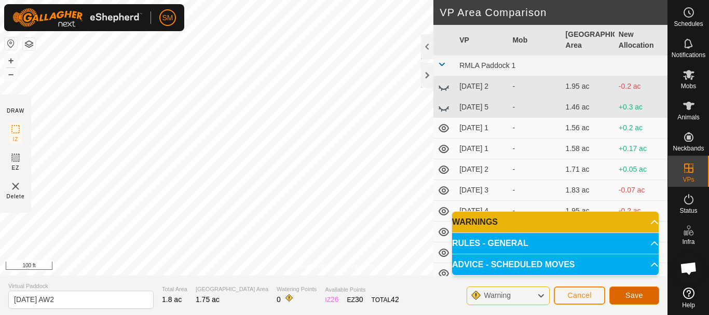
click at [630, 298] on span "Save" at bounding box center [634, 295] width 18 height 8
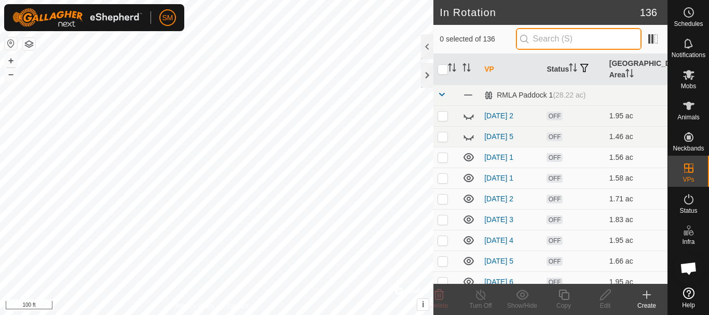
click at [574, 37] on input "text" at bounding box center [579, 39] width 126 height 22
paste input "[DATE] AW"
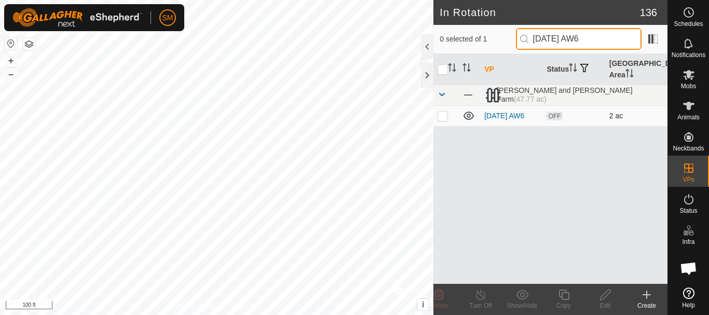
type input "[DATE] AW6"
click at [441, 117] on p-checkbox at bounding box center [443, 116] width 10 height 8
checkbox input "true"
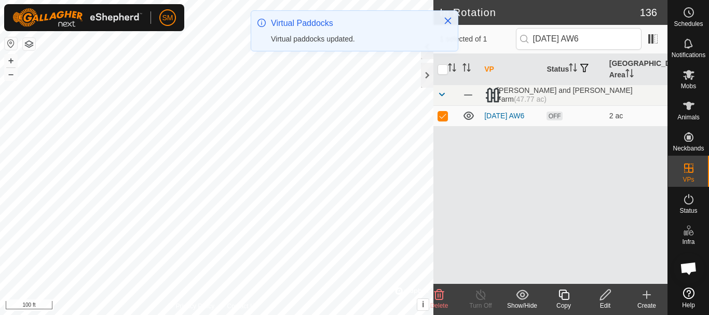
click at [565, 299] on icon at bounding box center [563, 295] width 10 height 10
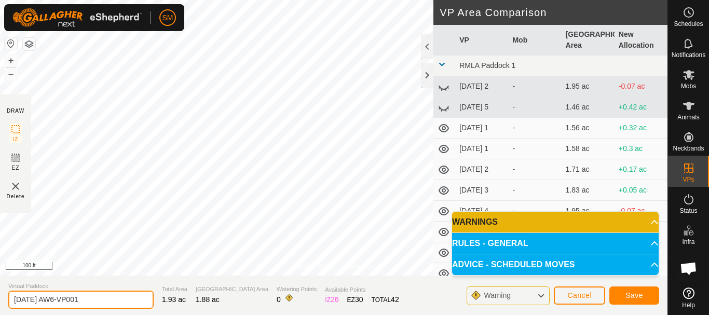
click at [100, 296] on input "[DATE] AW6-VP001" at bounding box center [80, 300] width 145 height 18
paste input "text"
type input "[DATE] AW3"
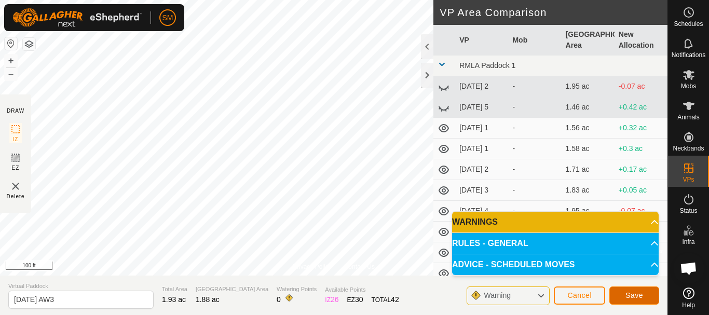
click at [632, 292] on span "Save" at bounding box center [634, 295] width 18 height 8
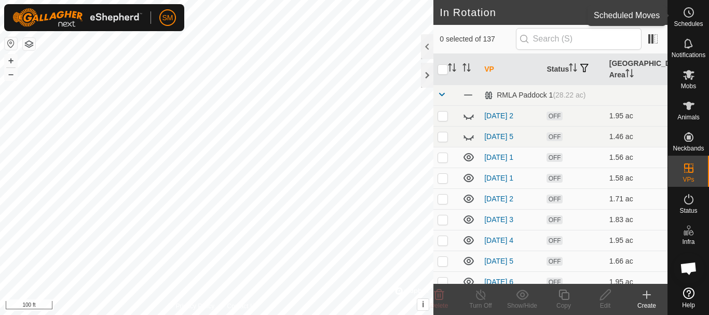
click at [685, 16] on circle at bounding box center [688, 12] width 9 height 9
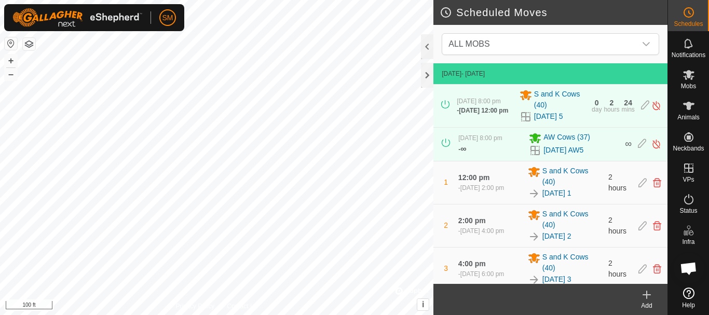
click at [649, 302] on div "Add" at bounding box center [647, 305] width 42 height 9
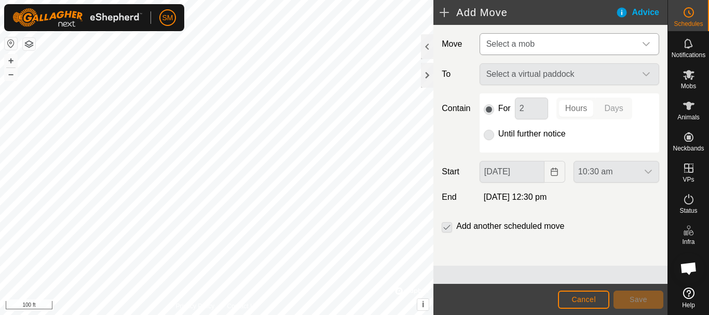
click at [575, 53] on span "Select a mob" at bounding box center [559, 44] width 154 height 21
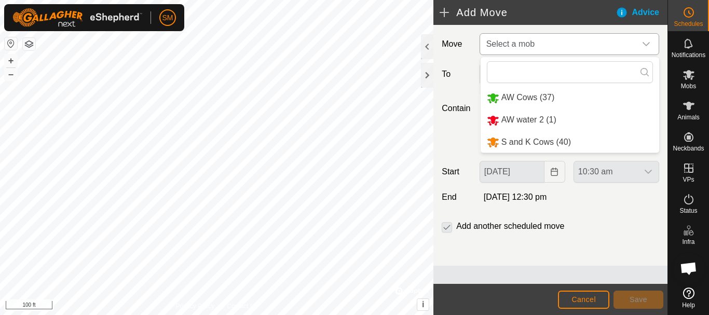
click at [545, 98] on li "AW Cows (37)" at bounding box center [570, 97] width 179 height 21
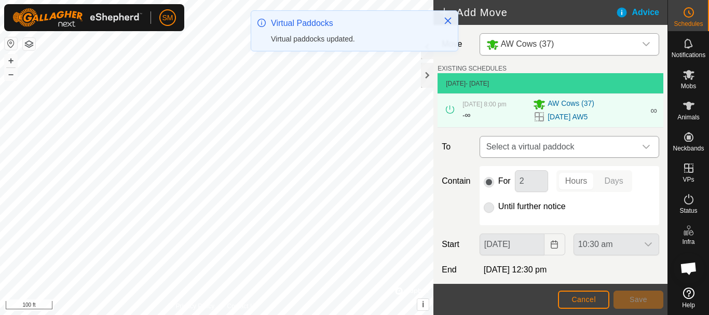
click at [644, 146] on div "dropdown trigger" at bounding box center [646, 147] width 21 height 21
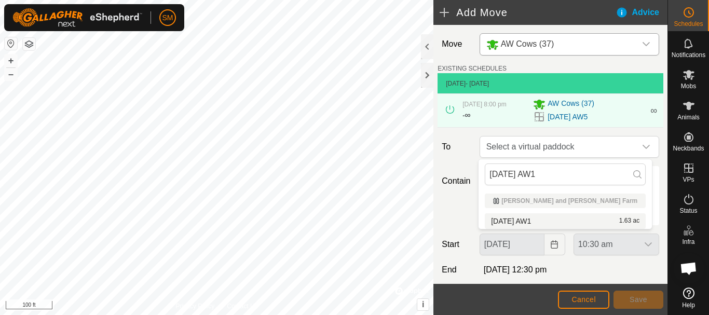
type input "[DATE] AW1"
click at [532, 223] on li "[DATE] AW1 1.63 ac" at bounding box center [565, 221] width 161 height 16
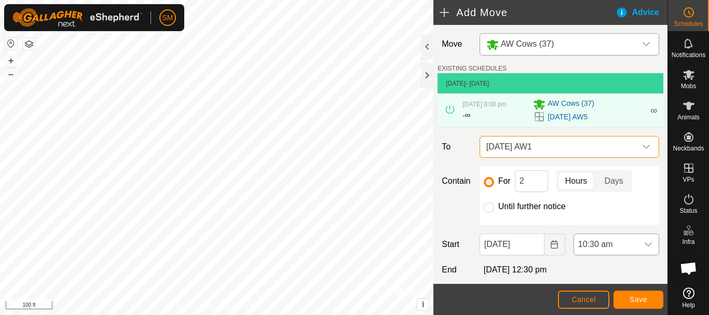
click at [644, 248] on icon "dropdown trigger" at bounding box center [648, 244] width 8 height 8
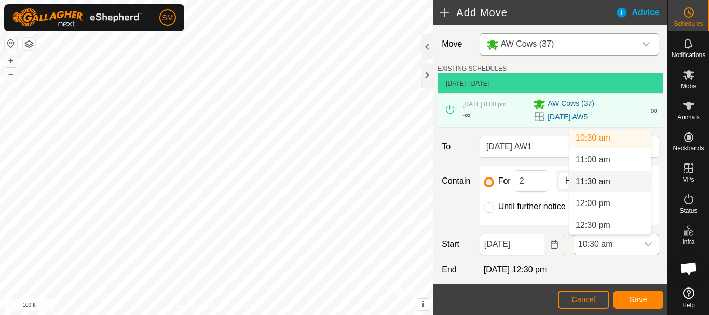
scroll to position [479, 0]
click at [602, 187] on li "12:00 pm" at bounding box center [609, 185] width 81 height 21
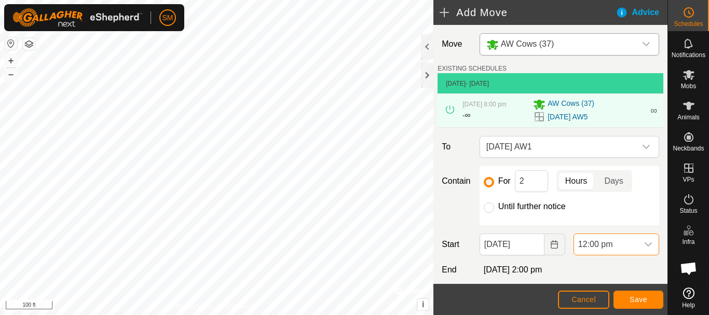
scroll to position [458, 0]
click at [634, 300] on span "Save" at bounding box center [639, 299] width 18 height 8
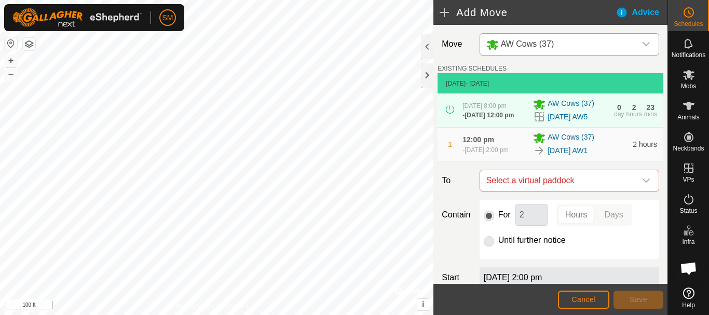
click at [642, 185] on icon "dropdown trigger" at bounding box center [646, 180] width 8 height 8
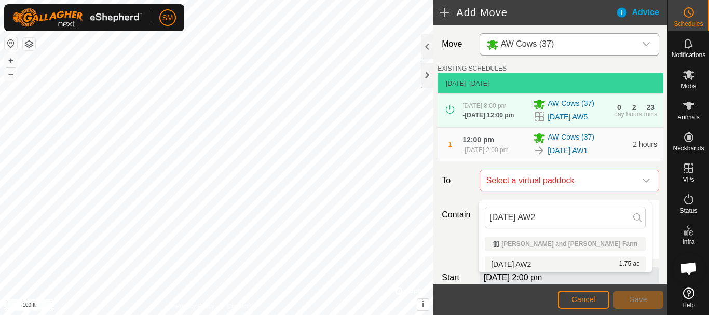
type input "[DATE] AW2"
click at [537, 259] on li "[DATE] AW2 1.75 ac" at bounding box center [565, 264] width 161 height 16
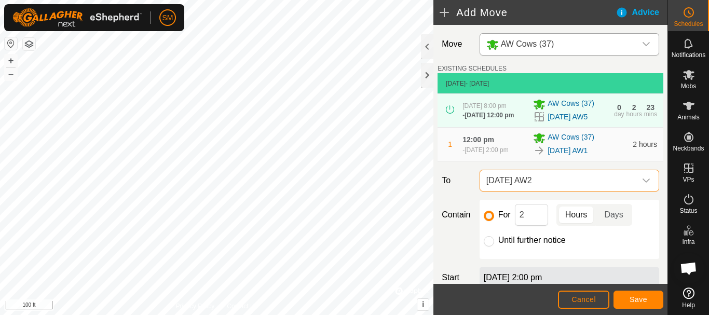
click at [579, 189] on span "[DATE] AW2" at bounding box center [559, 180] width 154 height 21
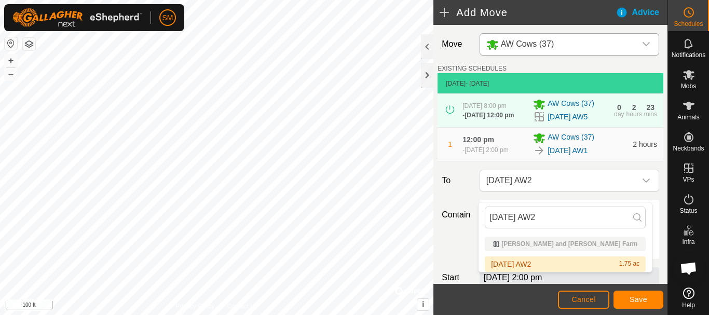
click at [527, 264] on li "[DATE] AW2 1.75 ac" at bounding box center [565, 264] width 161 height 16
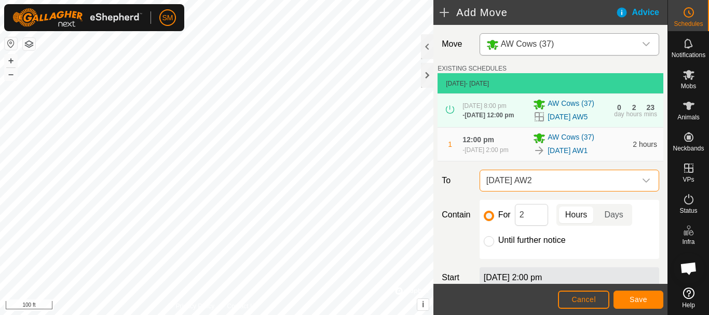
scroll to position [52, 0]
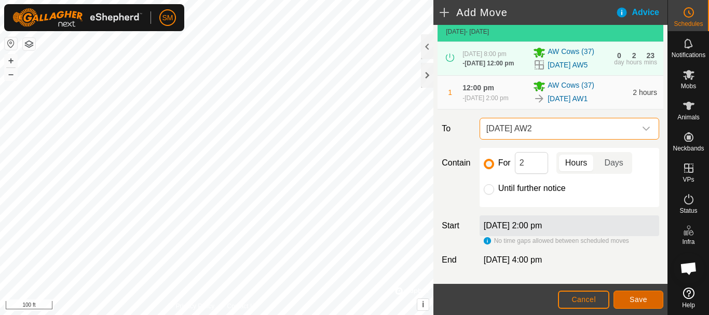
click at [647, 296] on span "Save" at bounding box center [639, 299] width 18 height 8
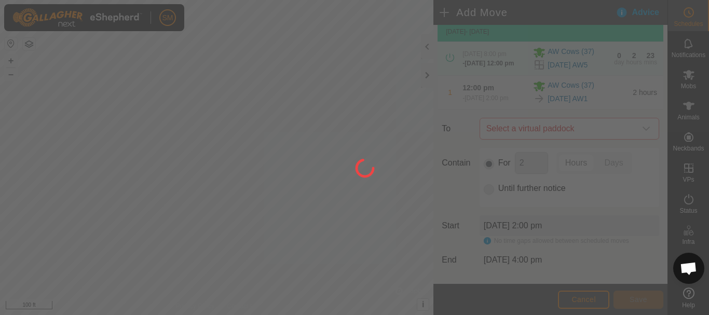
scroll to position [0, 0]
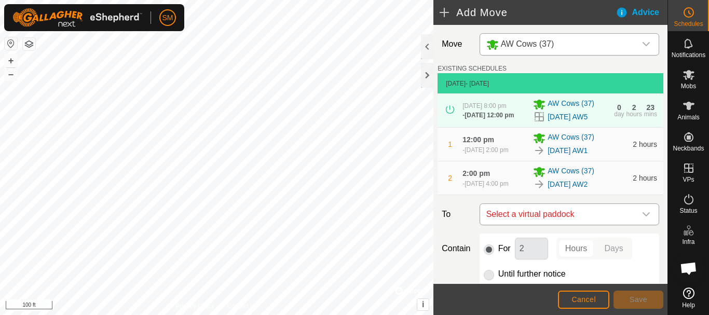
click at [642, 219] on icon "dropdown trigger" at bounding box center [646, 214] width 8 height 8
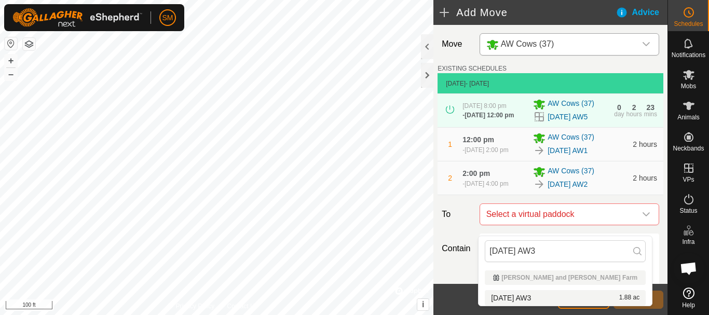
type input "[DATE] AW3"
click at [531, 296] on li "[DATE] AW3 1.88 ac" at bounding box center [565, 298] width 161 height 16
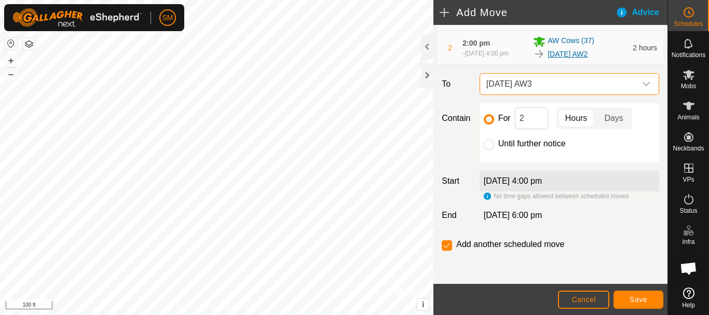
scroll to position [140, 0]
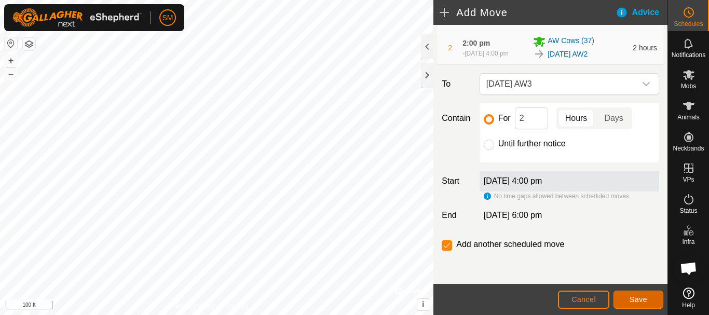
click at [633, 301] on span "Save" at bounding box center [639, 299] width 18 height 8
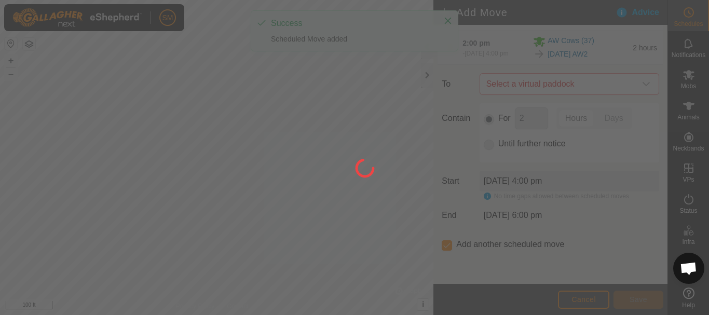
scroll to position [8, 0]
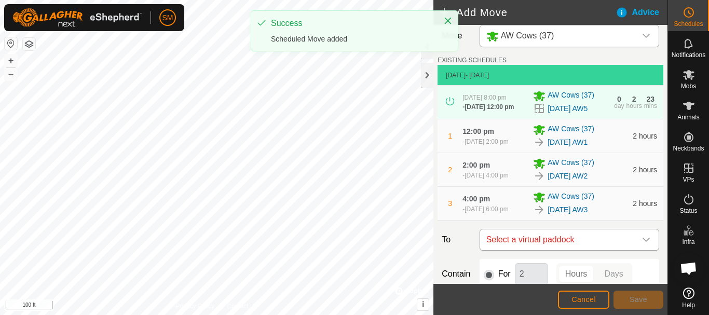
click at [642, 244] on icon "dropdown trigger" at bounding box center [646, 240] width 8 height 8
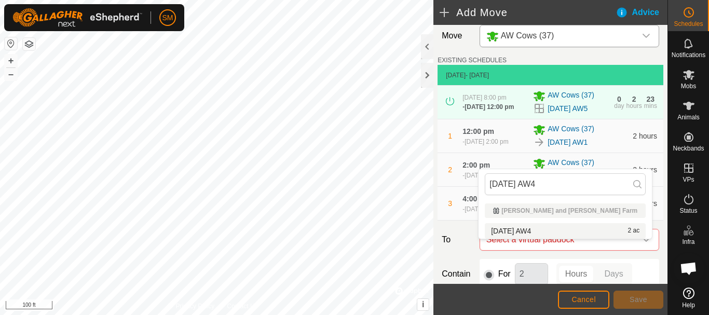
type input "[DATE] AW4"
click at [526, 231] on li "[DATE] AW4 2 ac" at bounding box center [565, 231] width 161 height 16
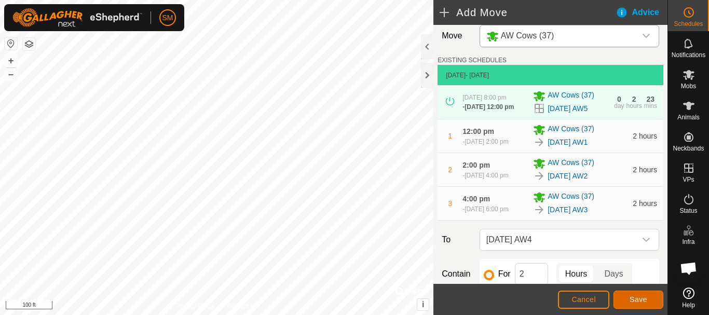
click at [637, 301] on span "Save" at bounding box center [639, 299] width 18 height 8
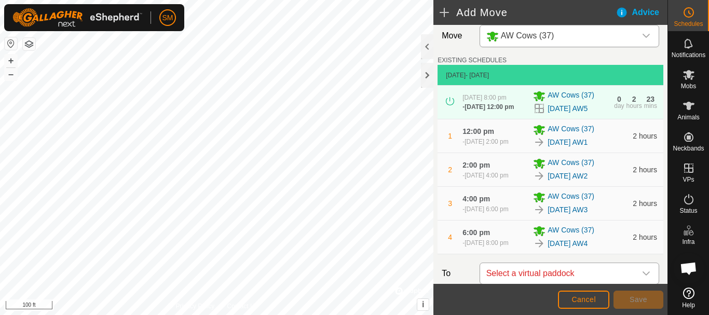
click at [646, 283] on div "dropdown trigger" at bounding box center [646, 273] width 21 height 21
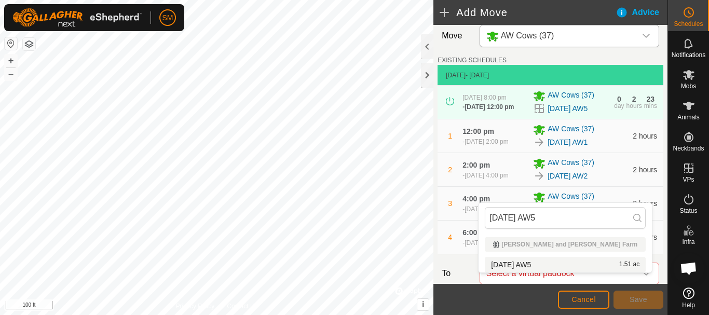
type input "[DATE] AW5"
click at [537, 262] on li "[DATE] AW5 1.51 ac" at bounding box center [565, 265] width 161 height 16
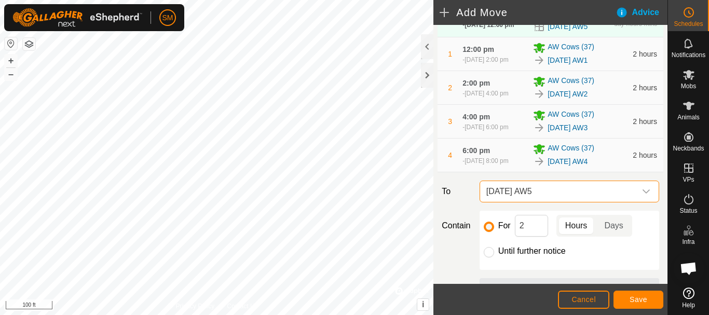
scroll to position [207, 0]
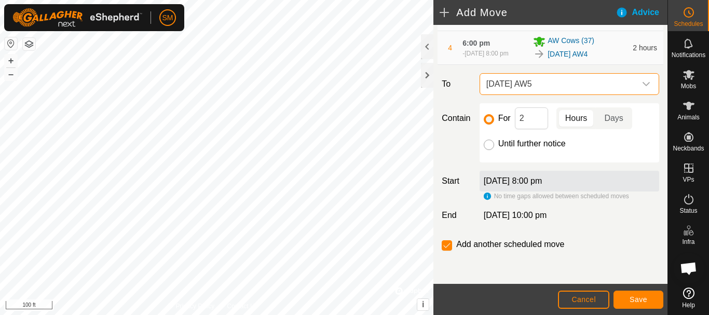
click at [484, 146] on input "Until further notice" at bounding box center [489, 145] width 10 height 10
radio input "true"
checkbox input "false"
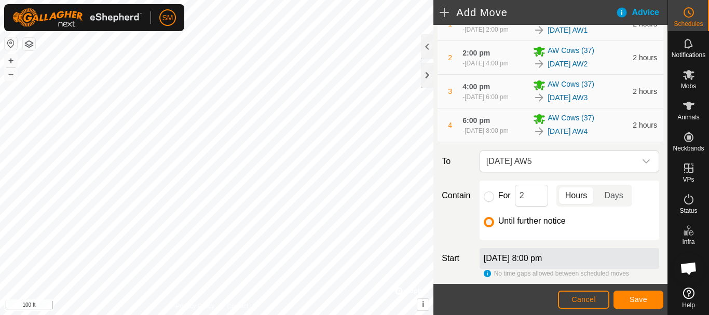
scroll to position [103, 0]
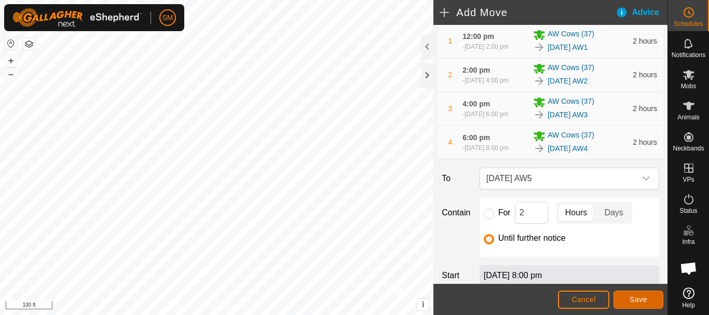
click at [633, 299] on span "Save" at bounding box center [639, 299] width 18 height 8
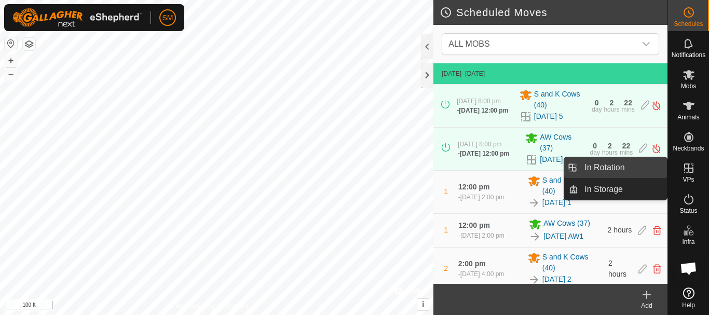
click at [593, 168] on link "In Rotation" at bounding box center [622, 167] width 89 height 21
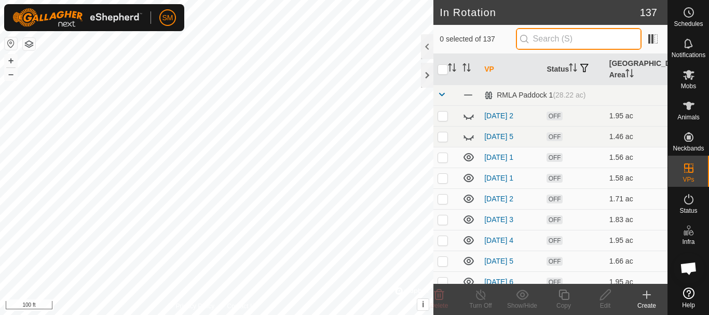
click at [595, 29] on input "text" at bounding box center [579, 39] width 126 height 22
paste input "[DATE] AW"
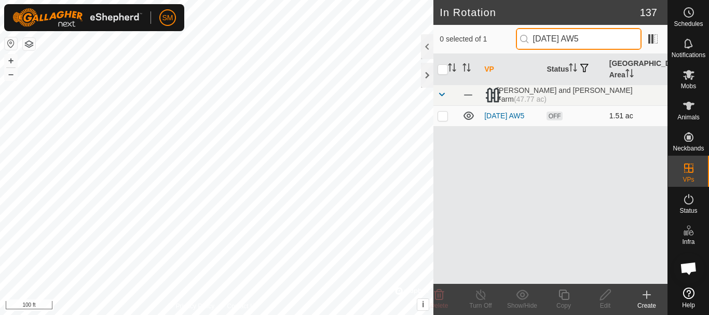
type input "[DATE] AW5"
click at [445, 115] on p-checkbox at bounding box center [443, 116] width 10 height 8
checkbox input "true"
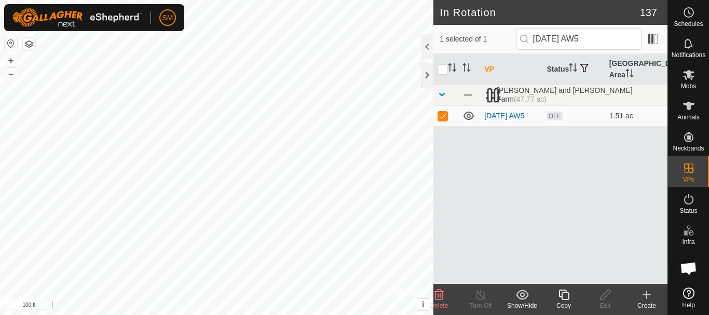
click at [566, 302] on div "Copy" at bounding box center [564, 305] width 42 height 9
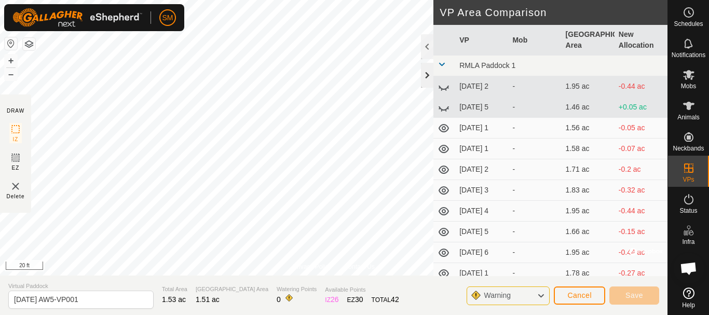
click at [430, 75] on div at bounding box center [427, 75] width 12 height 25
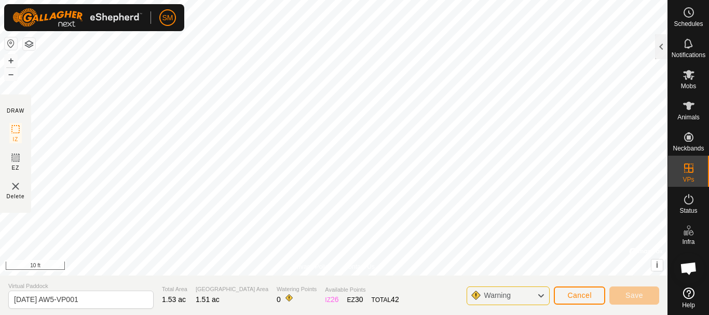
click at [310, 298] on div "Privacy Policy Contact Us Status: OFF Type: Inclusion Zone + – ⇧ i © Mapbox , ©…" at bounding box center [333, 157] width 667 height 315
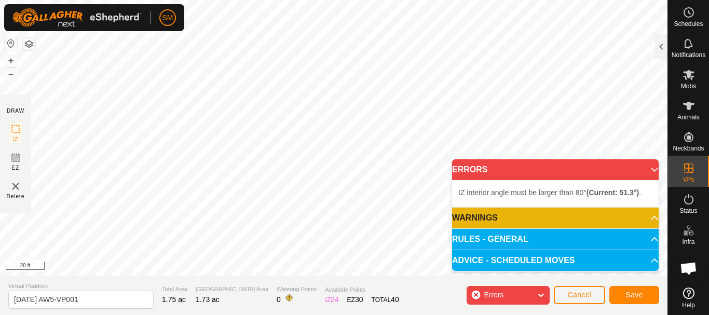
click at [212, 0] on html "SM Schedules Notifications Mobs Animals Neckbands VPs Status Infra Heatmap Help…" at bounding box center [354, 157] width 709 height 315
click at [501, 170] on body "SM Schedules Notifications Mobs Animals Neckbands VPs Status Infra Heatmap Help…" at bounding box center [354, 157] width 709 height 315
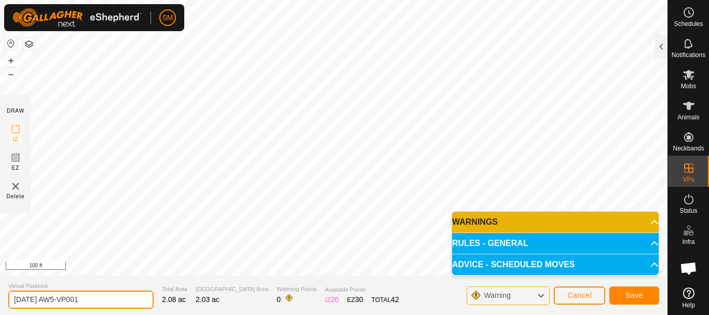
click at [112, 295] on input "[DATE] AW5-VP001" at bounding box center [80, 300] width 145 height 18
paste input "text"
click at [51, 302] on input "[DATE] AW" at bounding box center [80, 300] width 145 height 18
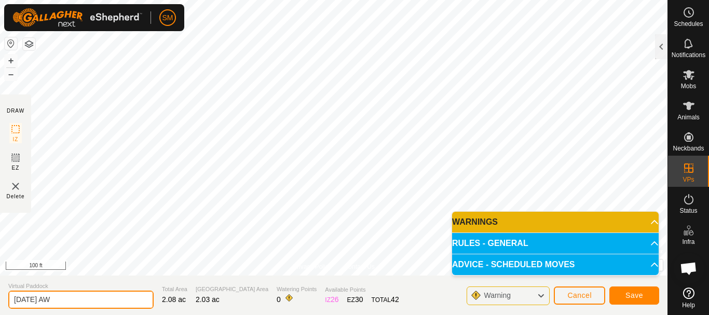
click at [65, 299] on input "[DATE] AW" at bounding box center [80, 300] width 145 height 18
type input "[DATE] AW4"
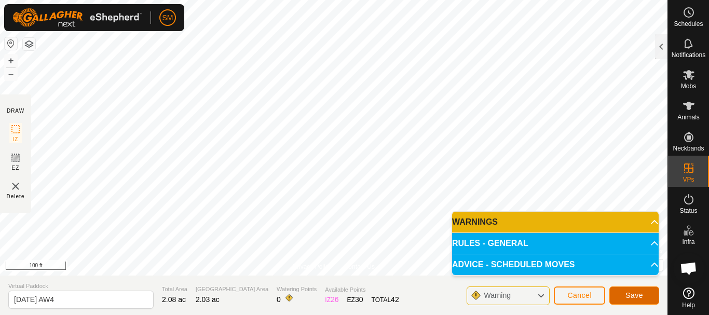
click at [638, 294] on span "Save" at bounding box center [634, 295] width 18 height 8
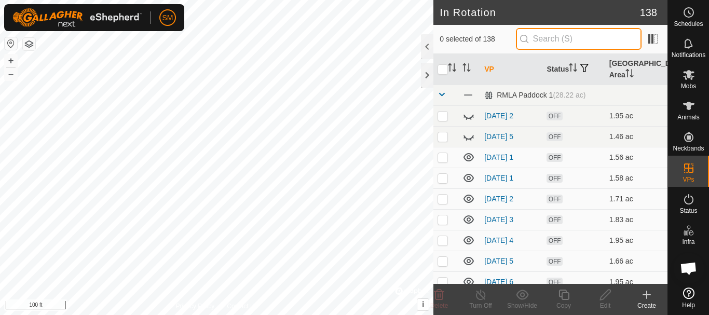
click at [580, 34] on input "text" at bounding box center [579, 39] width 126 height 22
paste input "[DATE] AW"
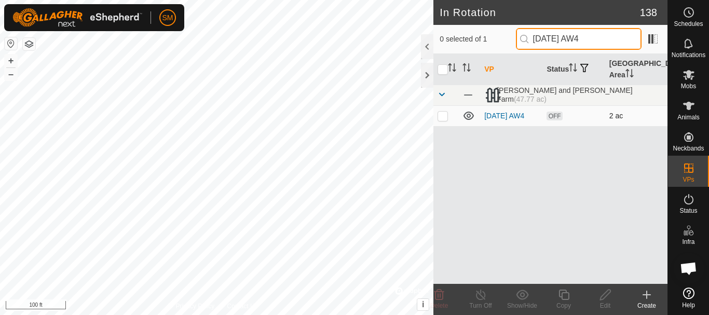
type input "[DATE] AW4"
click at [445, 114] on p-checkbox at bounding box center [443, 116] width 10 height 8
checkbox input "true"
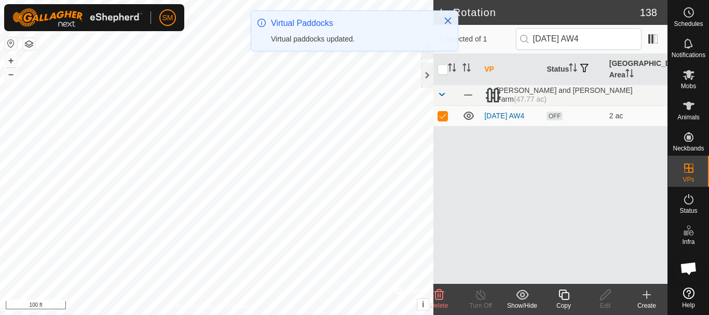
click at [563, 293] on icon at bounding box center [563, 295] width 10 height 10
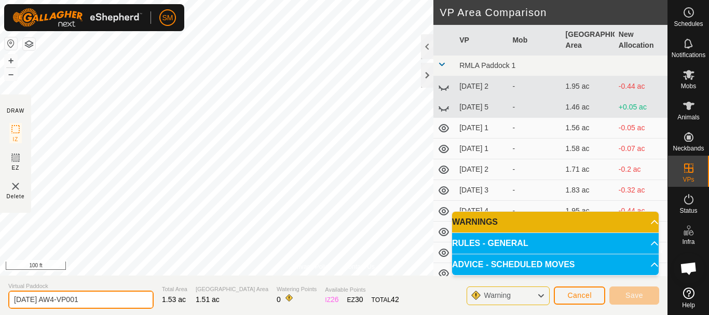
click at [103, 295] on input "[DATE] AW4-VP001" at bounding box center [80, 300] width 145 height 18
click at [104, 295] on input "[DATE] AW4-VP001" at bounding box center [80, 300] width 145 height 18
paste input "text"
click at [50, 299] on input "[DATE] AW" at bounding box center [80, 300] width 145 height 18
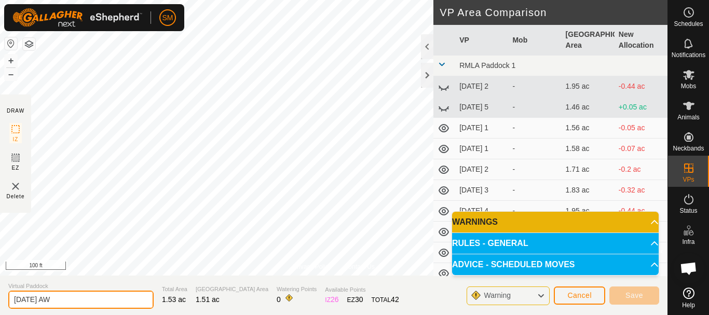
click at [66, 299] on input "[DATE] AW" at bounding box center [80, 300] width 145 height 18
drag, startPoint x: 63, startPoint y: 299, endPoint x: 8, endPoint y: 295, distance: 55.2
click at [8, 295] on input "[DATE] AW5" at bounding box center [80, 300] width 145 height 18
click at [74, 298] on input "[DATE] AW5" at bounding box center [80, 300] width 145 height 18
type input "[DATE] AW5"
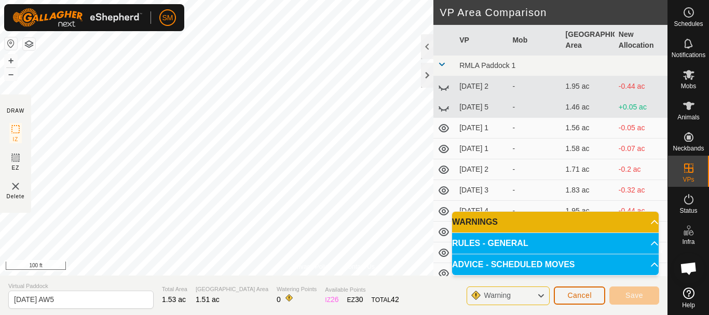
click at [579, 297] on span "Cancel" at bounding box center [579, 295] width 24 height 8
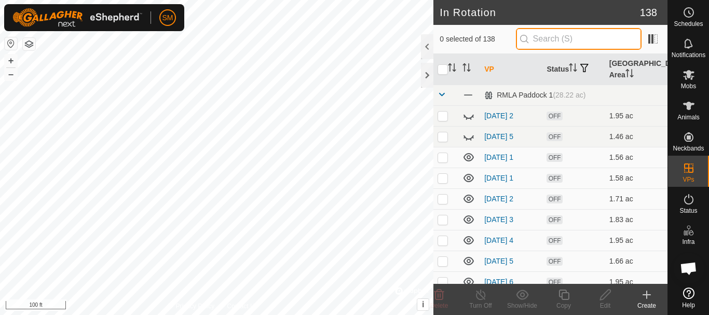
click at [556, 40] on input "text" at bounding box center [579, 39] width 126 height 22
paste input "[DATE] AW"
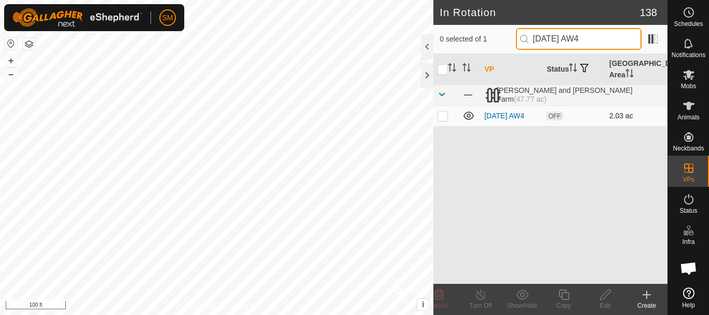
type input "[DATE] AW4"
click at [442, 118] on p-checkbox at bounding box center [443, 116] width 10 height 8
checkbox input "true"
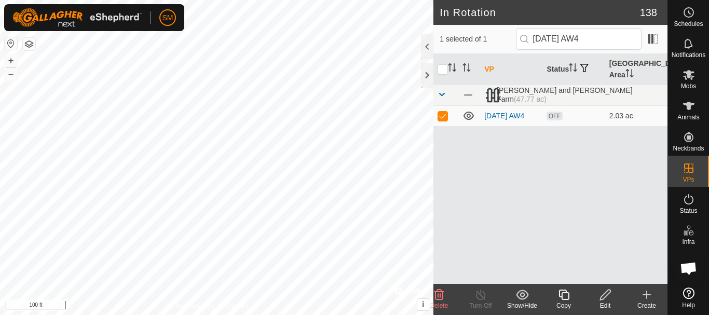
click at [562, 295] on icon at bounding box center [563, 295] width 10 height 10
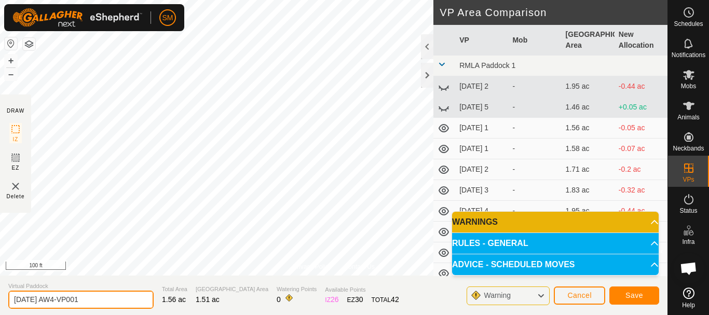
click at [117, 299] on input "[DATE] AW4-VP001" at bounding box center [80, 300] width 145 height 18
paste input "text"
type input "[DATE] AW2"
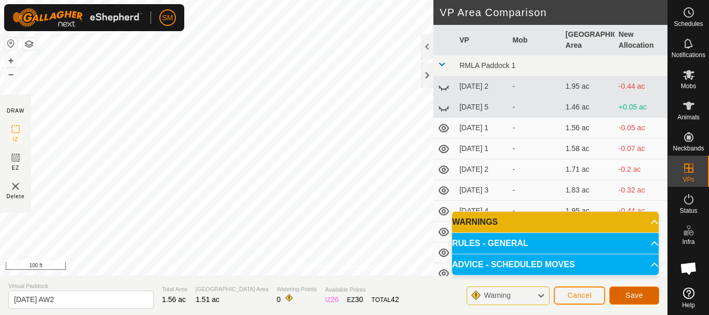
click at [635, 294] on span "Save" at bounding box center [634, 295] width 18 height 8
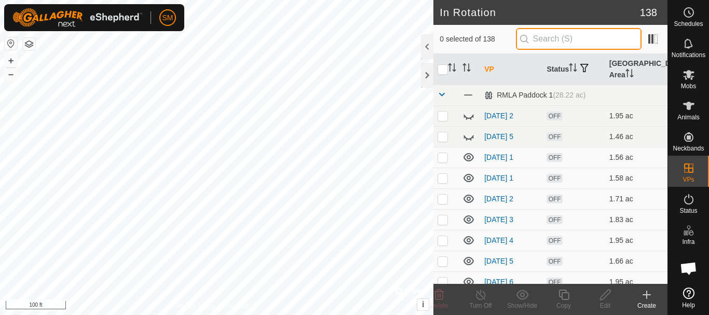
click at [587, 37] on input "text" at bounding box center [579, 39] width 126 height 22
paste input "[DATE] AW"
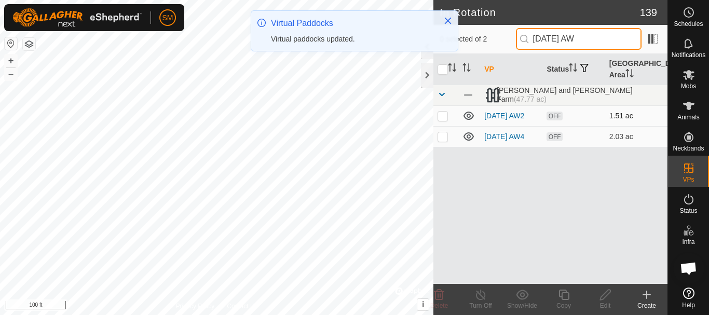
type input "[DATE] AW"
click at [441, 120] on p-tablecheckbox at bounding box center [443, 116] width 10 height 8
checkbox input "true"
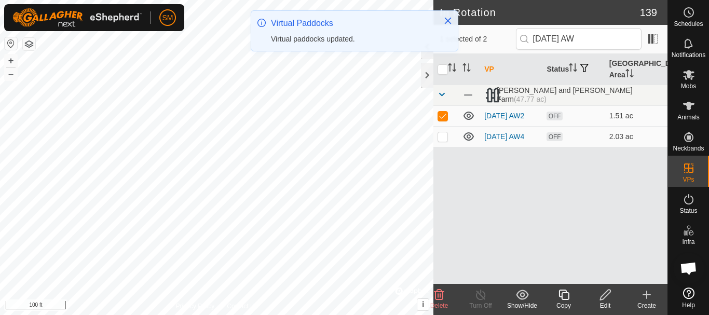
click at [603, 301] on icon at bounding box center [605, 295] width 13 height 12
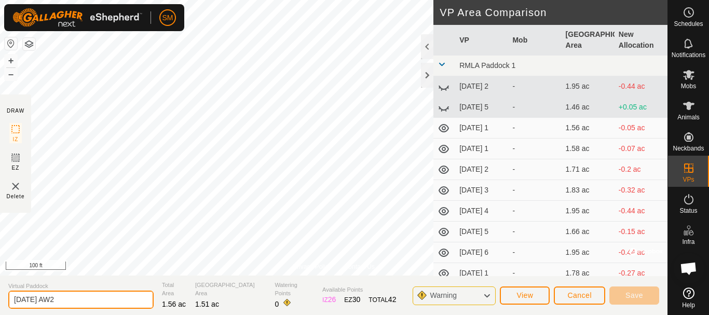
click at [106, 301] on input "[DATE] AW2" at bounding box center [80, 300] width 145 height 18
type input "[DATE] AW5"
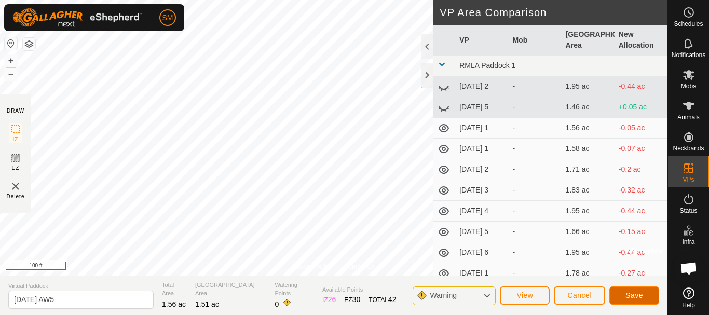
click at [643, 294] on button "Save" at bounding box center [634, 295] width 50 height 18
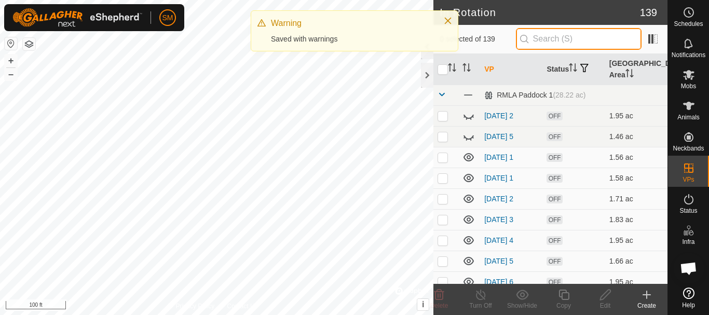
click at [556, 36] on input "text" at bounding box center [579, 39] width 126 height 22
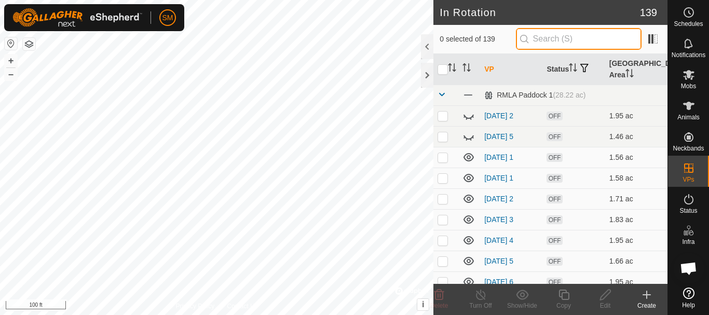
paste input "[DATE] AW"
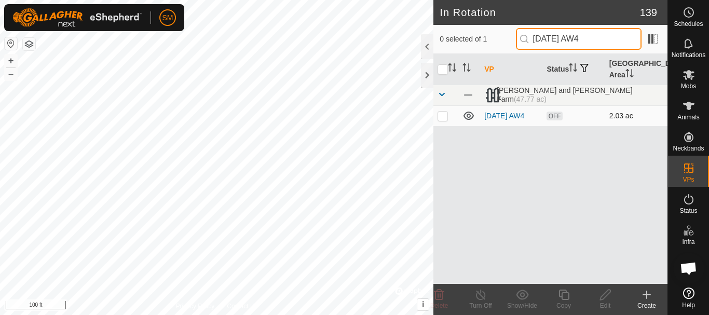
type input "[DATE] AW4"
click at [443, 116] on p-checkbox at bounding box center [443, 116] width 10 height 8
checkbox input "true"
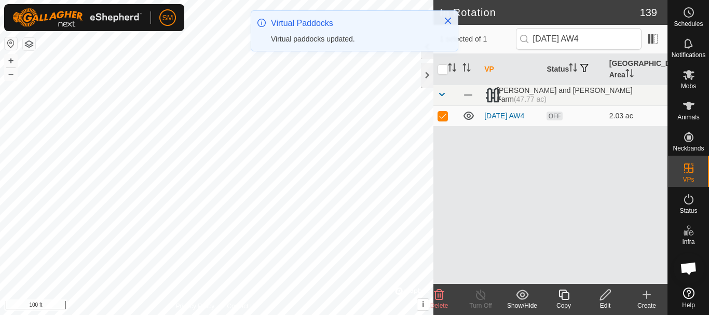
click at [565, 302] on div "Copy" at bounding box center [564, 305] width 42 height 9
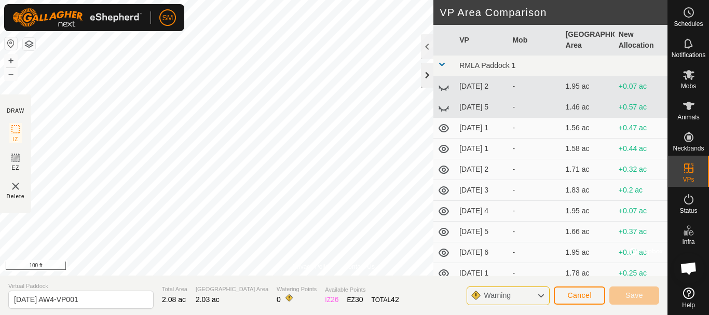
click at [429, 78] on div at bounding box center [427, 75] width 12 height 25
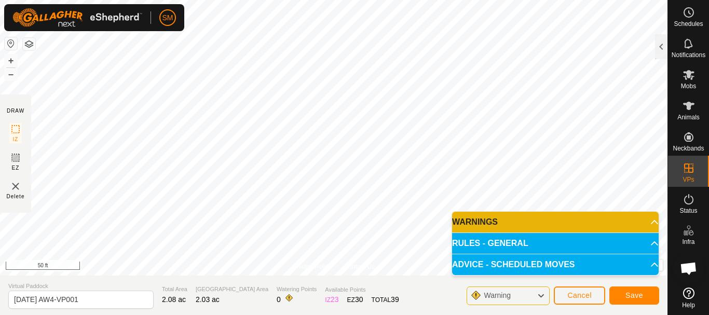
click at [448, 0] on html "SM Schedules Notifications Mobs Animals Neckbands VPs Status Infra Heatmap Help…" at bounding box center [354, 157] width 709 height 315
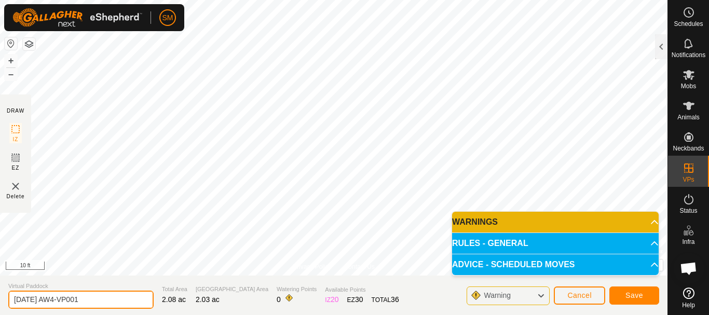
click at [122, 299] on input "[DATE] AW4-VP001" at bounding box center [80, 300] width 145 height 18
click at [121, 299] on input "[DATE] AW4-VP001" at bounding box center [80, 300] width 145 height 18
paste input "text"
type input "[DATE] AW6"
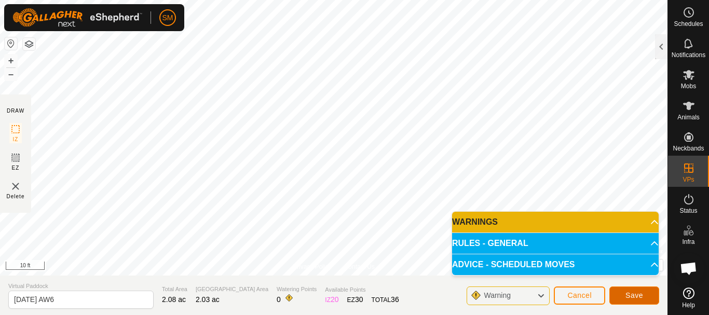
click at [624, 295] on button "Save" at bounding box center [634, 295] width 50 height 18
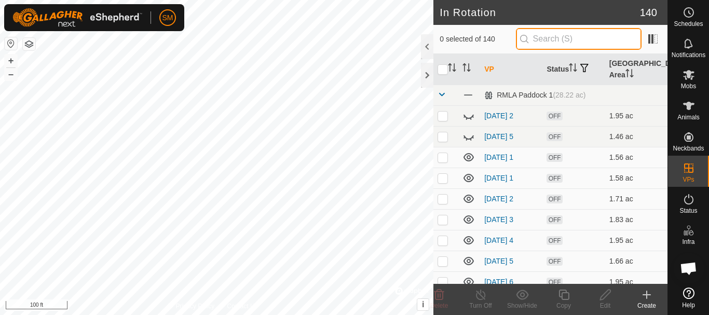
click at [556, 42] on input "text" at bounding box center [579, 39] width 126 height 22
paste input "[DATE] AW"
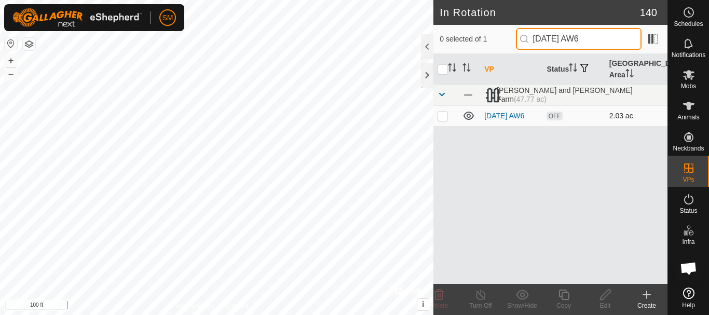
type input "[DATE] AW6"
click at [444, 115] on p-checkbox at bounding box center [443, 116] width 10 height 8
checkbox input "true"
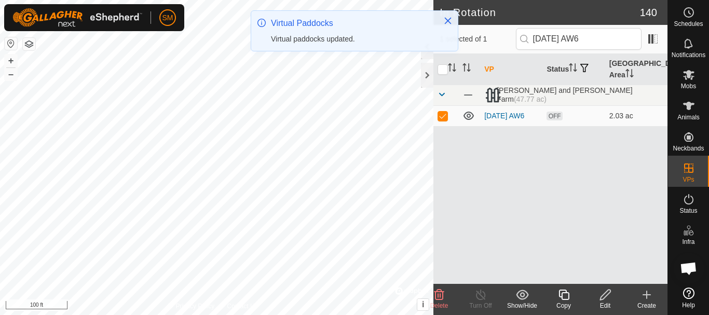
click at [564, 297] on icon at bounding box center [563, 295] width 13 height 12
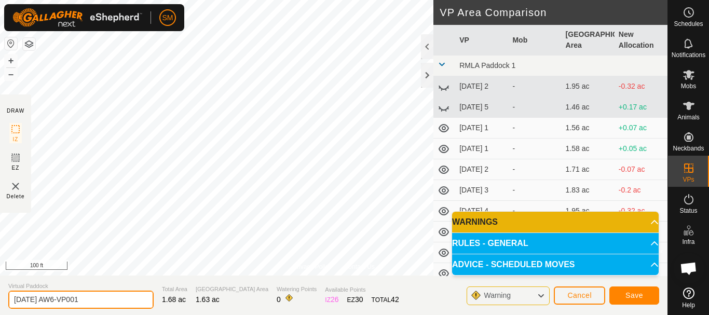
click at [126, 301] on input "[DATE] AW6-VP001" at bounding box center [80, 300] width 145 height 18
paste input "text"
type input "[DATE] AW1"
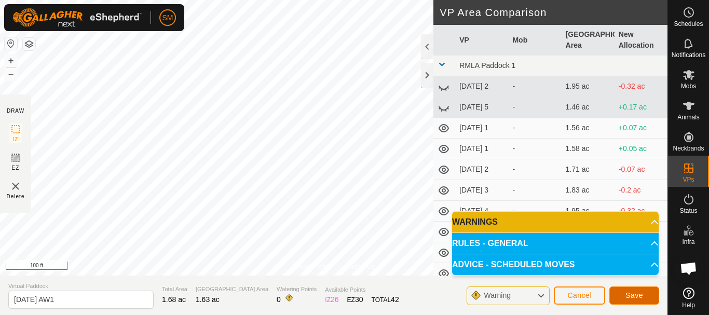
click at [636, 294] on span "Save" at bounding box center [634, 295] width 18 height 8
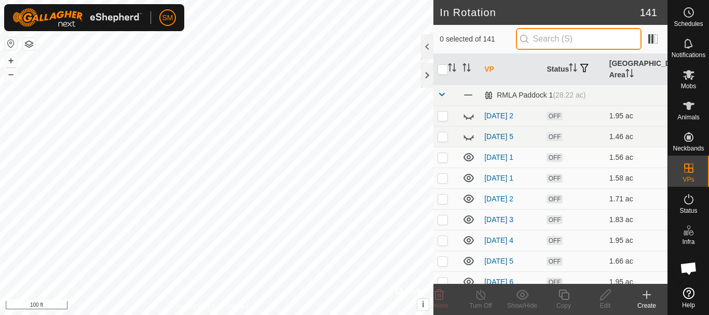
click at [559, 37] on input "text" at bounding box center [579, 39] width 126 height 22
paste input "[DATE] AW"
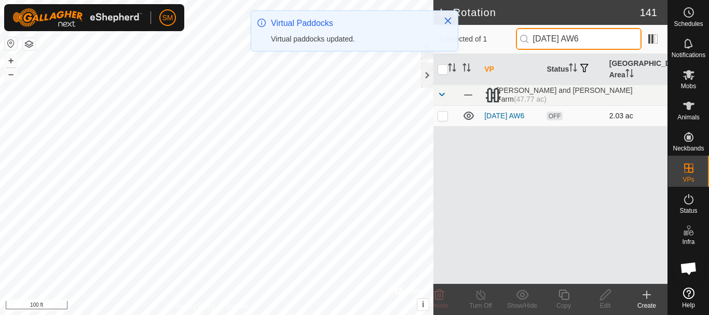
type input "[DATE] AW6"
click at [443, 118] on p-checkbox at bounding box center [443, 116] width 10 height 8
checkbox input "true"
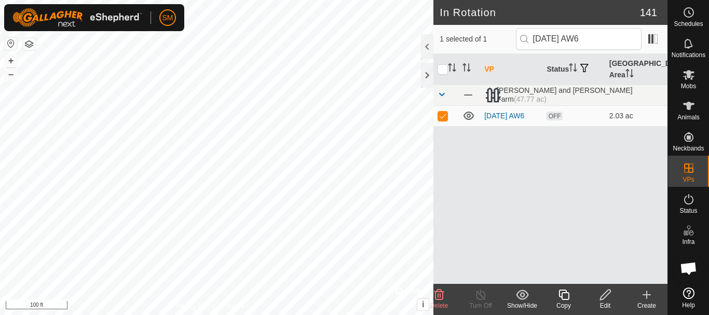
click at [562, 299] on icon at bounding box center [563, 295] width 10 height 10
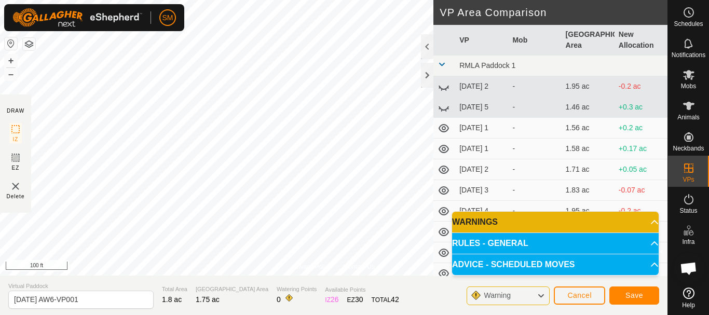
click at [98, 311] on section "Virtual Paddock [DATE] AW6-VP001 Total Area 1.8 ac Grazing Area 1.75 ac Waterin…" at bounding box center [333, 295] width 667 height 39
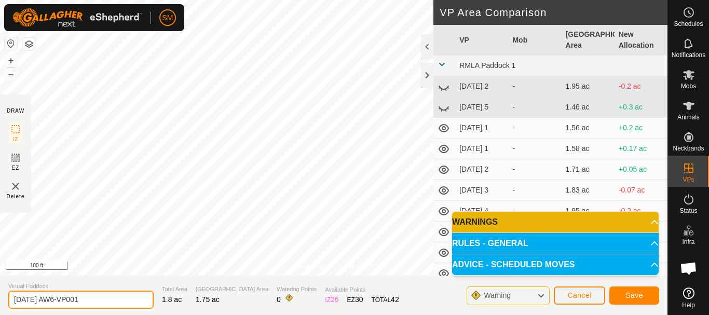
click at [103, 300] on input "[DATE] AW6-VP001" at bounding box center [80, 300] width 145 height 18
paste input "text"
type input "[DATE] AW2"
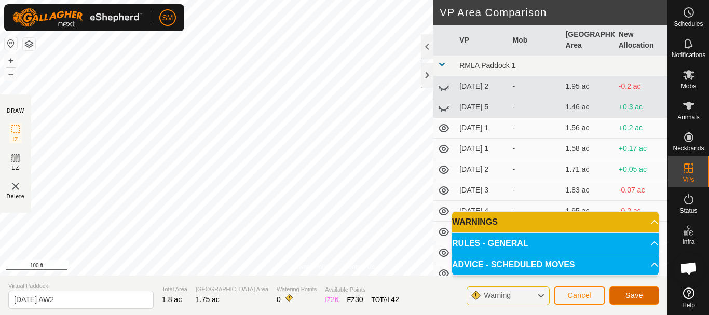
click at [636, 294] on span "Save" at bounding box center [634, 295] width 18 height 8
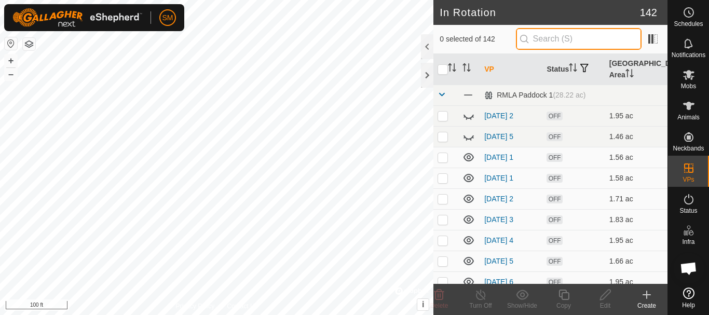
click at [606, 37] on input "text" at bounding box center [579, 39] width 126 height 22
paste input "[DATE] AW"
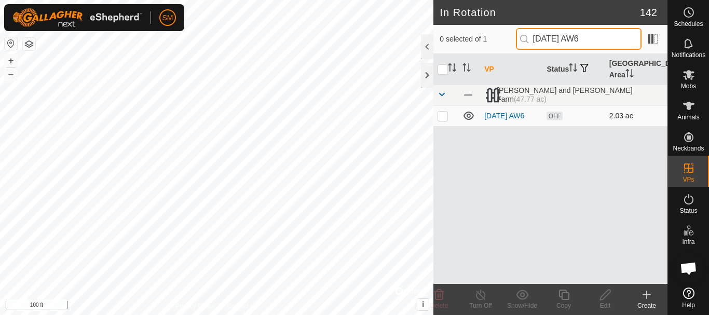
type input "[DATE] AW6"
click at [443, 117] on p-checkbox at bounding box center [443, 116] width 10 height 8
checkbox input "true"
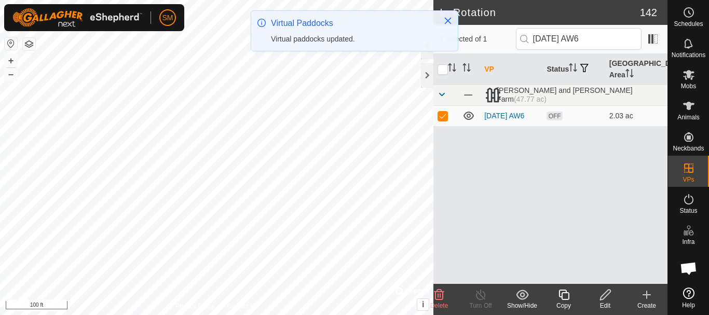
click at [565, 299] on icon at bounding box center [563, 295] width 10 height 10
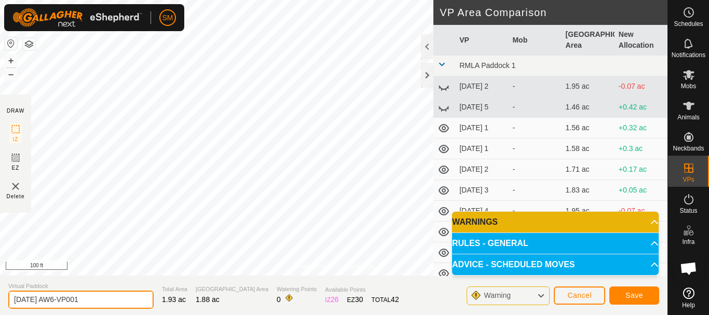
click at [120, 298] on input "[DATE] AW6-VP001" at bounding box center [80, 300] width 145 height 18
paste input "text"
type input "[DATE] AW3"
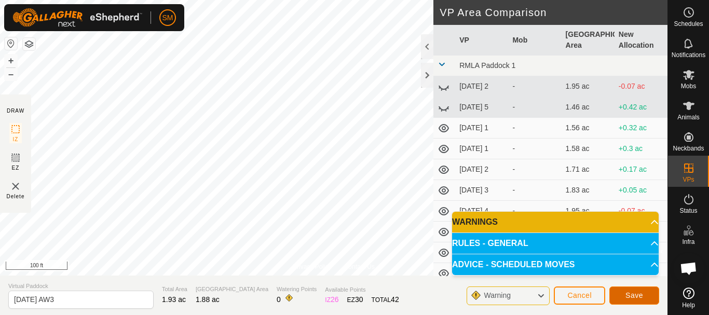
click at [643, 298] on button "Save" at bounding box center [634, 295] width 50 height 18
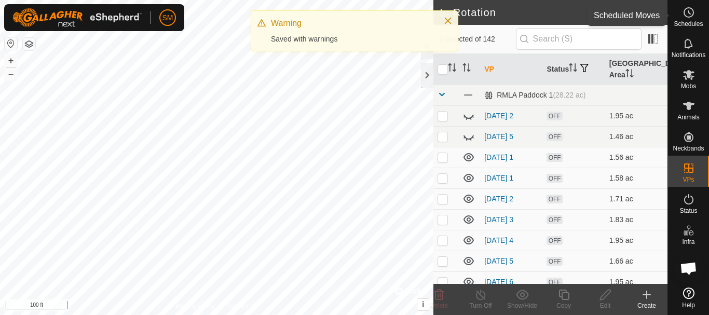
click at [689, 15] on icon at bounding box center [689, 12] width 12 height 12
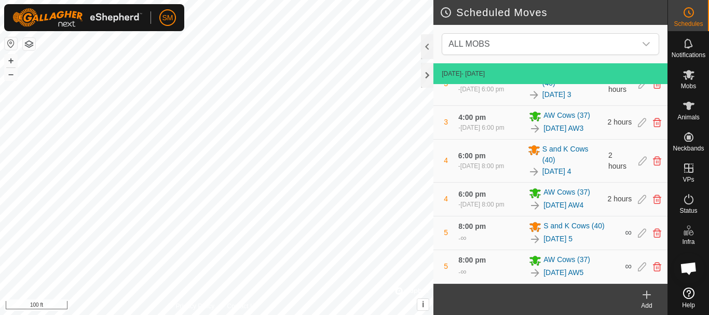
scroll to position [311, 0]
click at [638, 269] on icon at bounding box center [642, 266] width 8 height 9
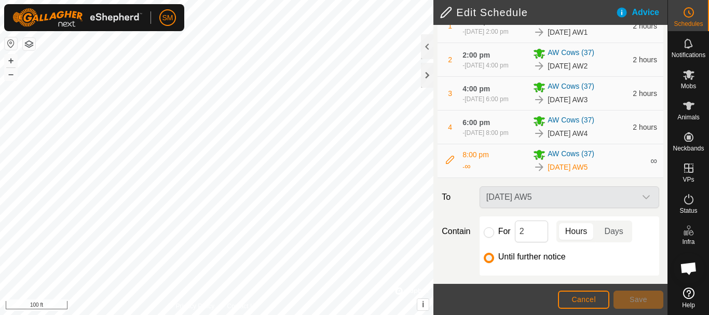
scroll to position [195, 0]
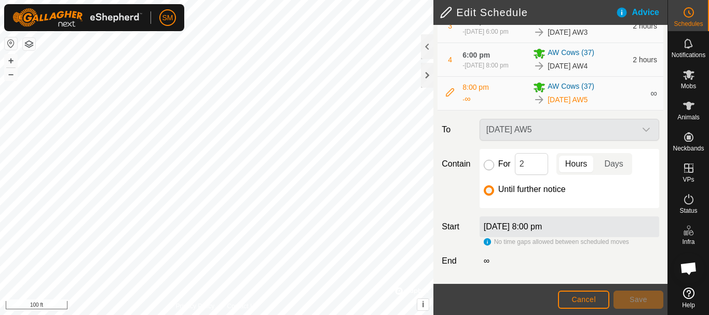
click at [488, 163] on input "For" at bounding box center [489, 165] width 10 height 10
radio input "true"
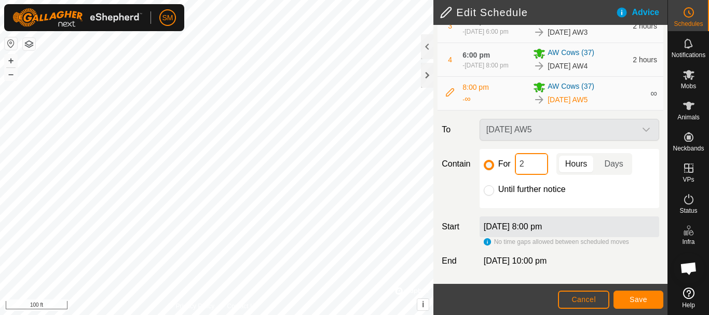
click at [535, 161] on input "2" at bounding box center [531, 164] width 33 height 22
type input "16"
click at [634, 302] on span "Save" at bounding box center [639, 299] width 18 height 8
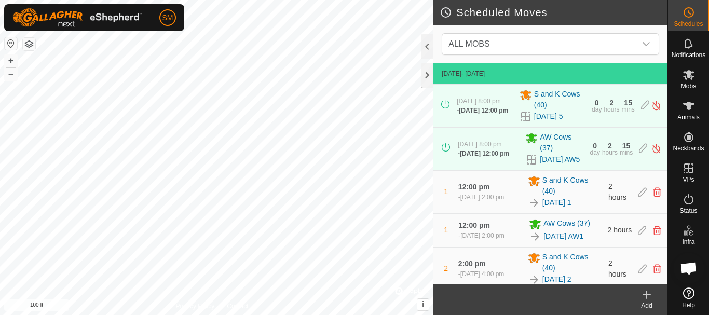
click at [646, 297] on icon at bounding box center [646, 295] width 12 height 12
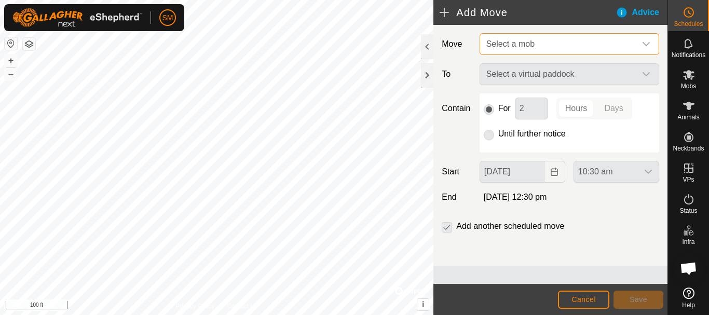
click at [576, 45] on span "Select a mob" at bounding box center [559, 44] width 154 height 21
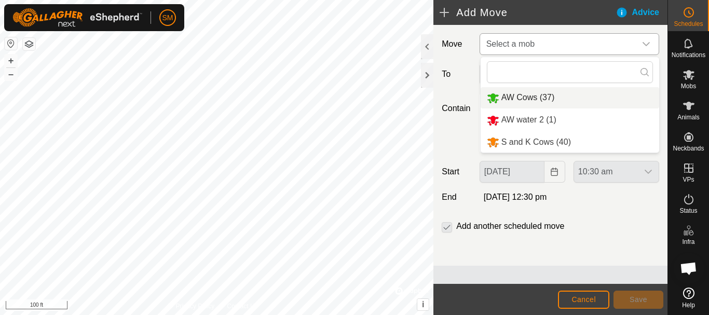
click at [538, 97] on li "AW Cows (37)" at bounding box center [570, 97] width 179 height 21
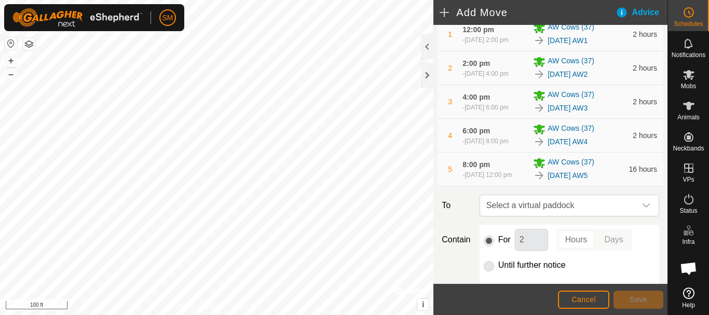
scroll to position [245, 0]
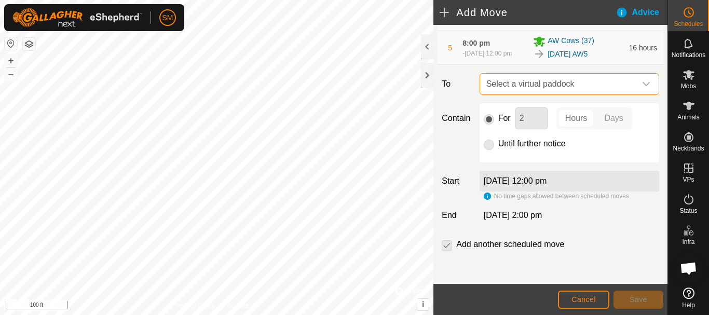
click at [593, 89] on span "Select a virtual paddock" at bounding box center [559, 84] width 154 height 21
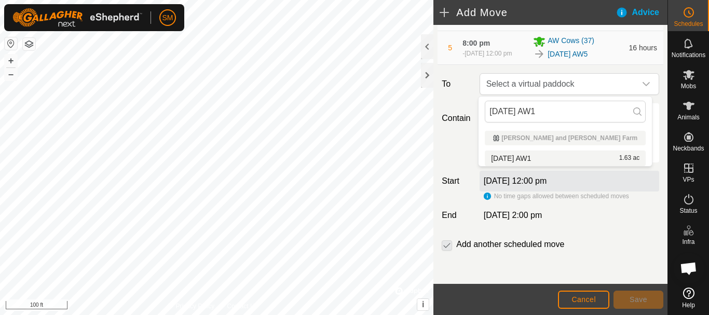
type input "[DATE] AW1"
click at [522, 158] on li "[DATE] AW1 1.63 ac" at bounding box center [565, 159] width 161 height 16
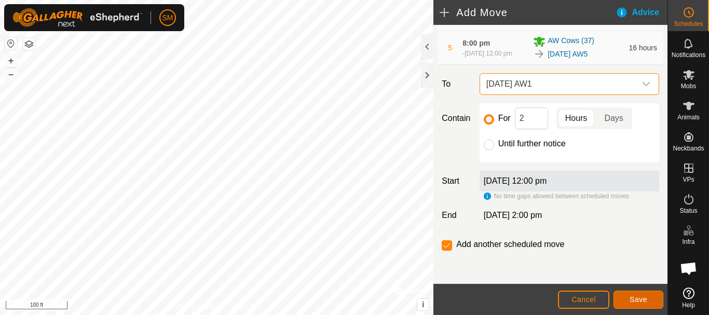
click at [643, 302] on span "Save" at bounding box center [639, 299] width 18 height 8
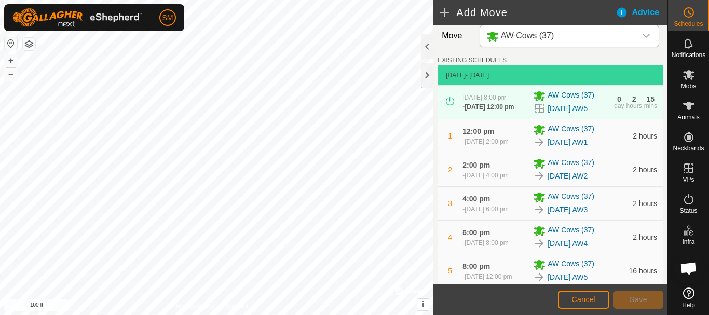
scroll to position [300, 0]
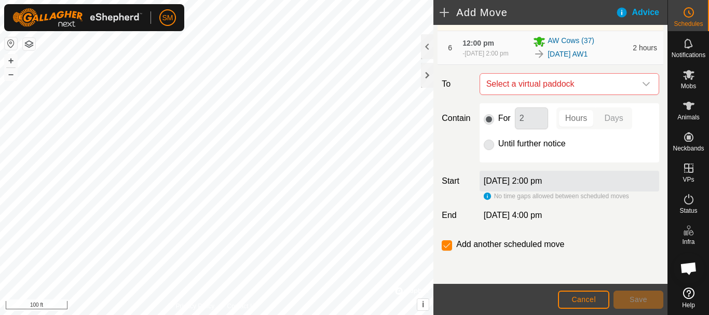
click at [642, 87] on icon "dropdown trigger" at bounding box center [646, 84] width 8 height 8
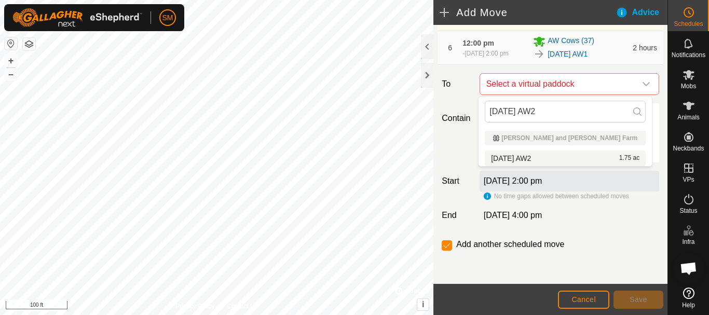
type input "[DATE] AW2"
click at [533, 155] on li "[DATE] AW2 1.75 ac" at bounding box center [565, 159] width 161 height 16
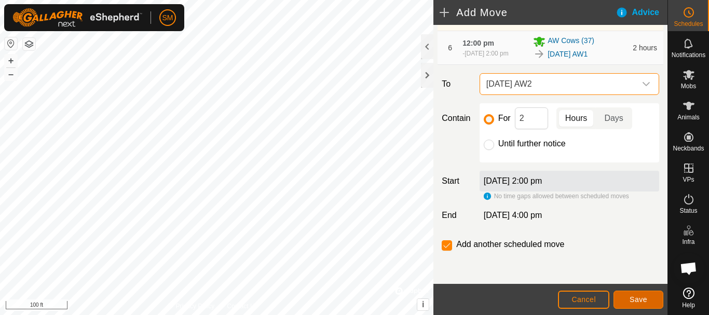
click at [638, 302] on span "Save" at bounding box center [639, 299] width 18 height 8
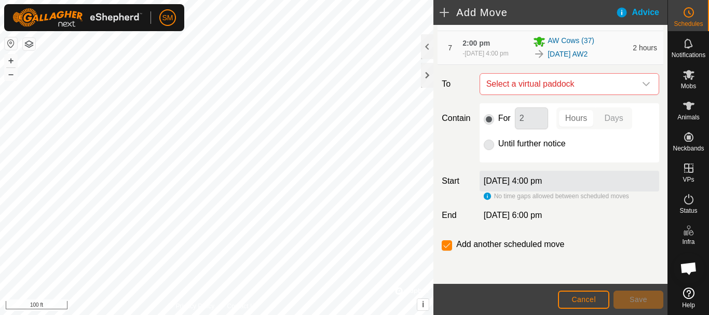
scroll to position [334, 0]
click at [637, 89] on div "dropdown trigger" at bounding box center [646, 84] width 21 height 21
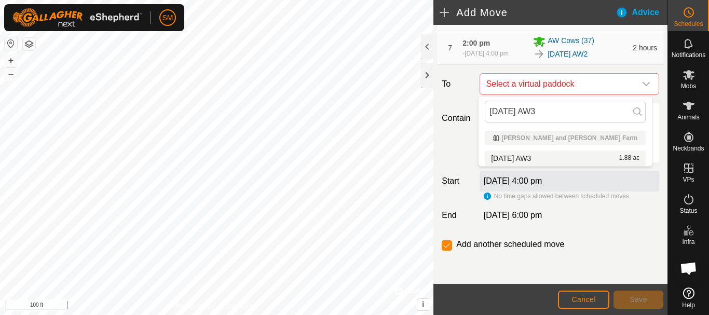
type input "[DATE] AW3"
click at [527, 157] on li "[DATE] AW3 1.88 ac" at bounding box center [565, 159] width 161 height 16
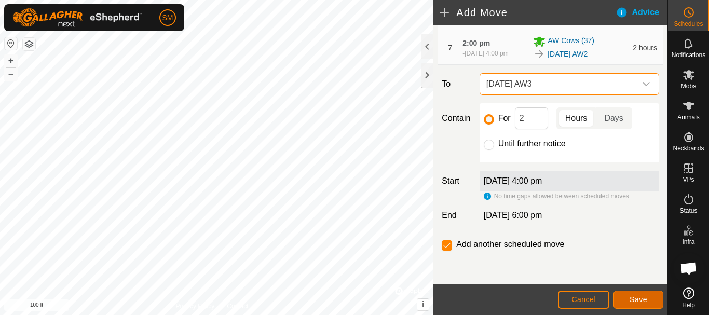
click at [642, 297] on span "Save" at bounding box center [639, 299] width 18 height 8
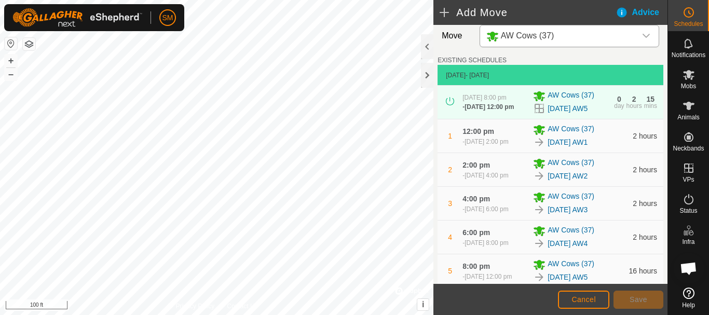
scroll to position [367, 0]
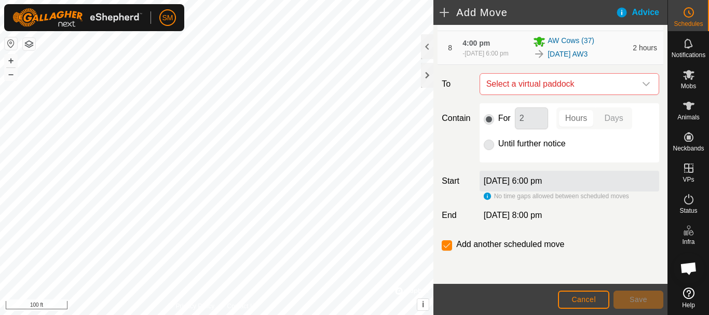
click at [642, 87] on icon "dropdown trigger" at bounding box center [646, 84] width 8 height 8
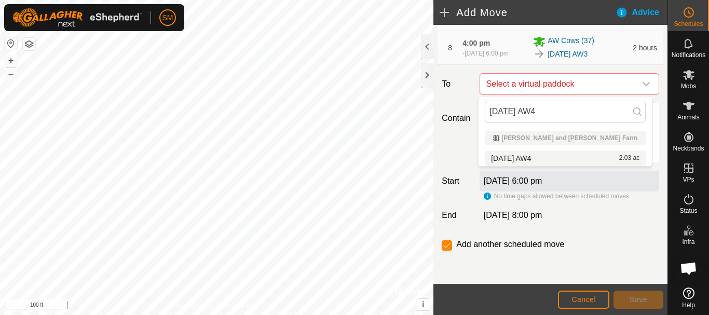
type input "[DATE] AW4"
click at [530, 157] on li "[DATE] AW4 2.03 ac" at bounding box center [565, 159] width 161 height 16
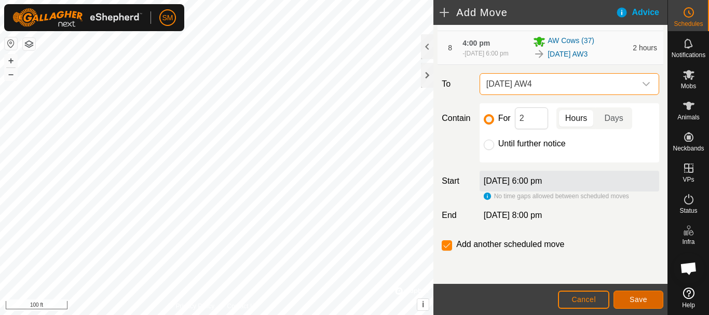
click at [645, 299] on span "Save" at bounding box center [639, 299] width 18 height 8
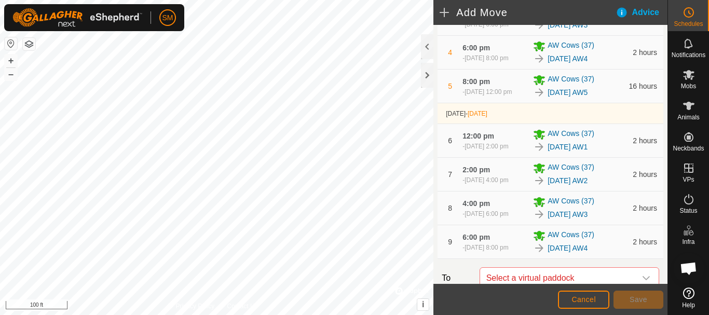
scroll to position [401, 0]
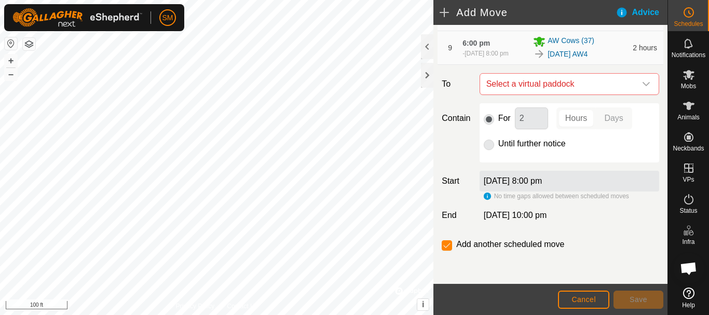
click at [639, 89] on div "dropdown trigger" at bounding box center [646, 84] width 21 height 21
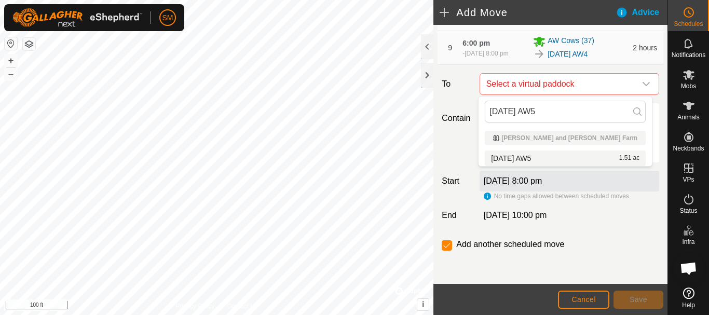
type input "[DATE] AW5"
click at [523, 159] on li "[DATE] AW5 1.51 ac" at bounding box center [565, 159] width 161 height 16
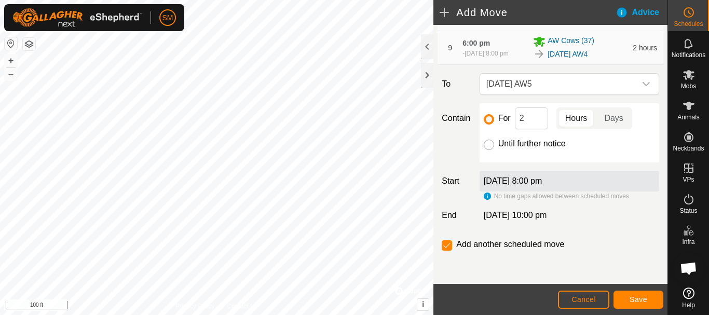
click at [490, 144] on input "Until further notice" at bounding box center [489, 145] width 10 height 10
radio input "true"
checkbox input "false"
click at [636, 298] on span "Save" at bounding box center [639, 299] width 18 height 8
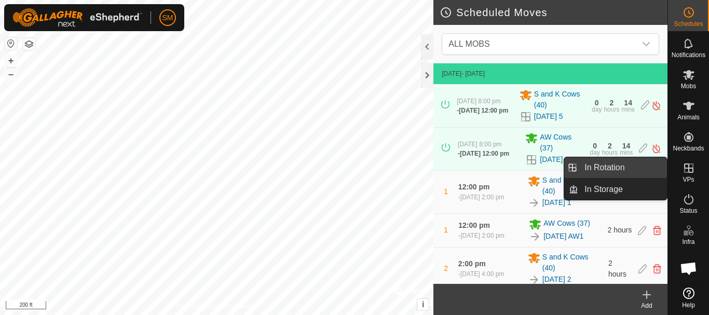
click at [606, 167] on link "In Rotation" at bounding box center [622, 167] width 89 height 21
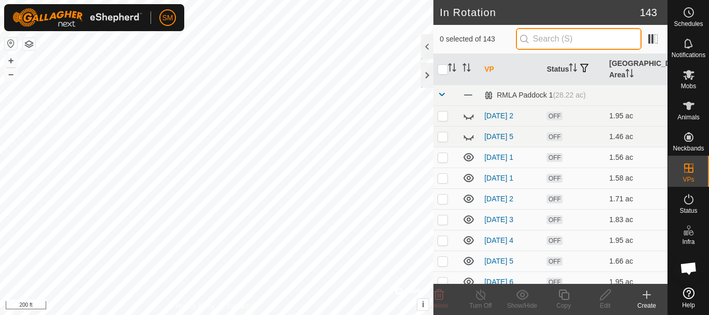
click at [555, 37] on input "text" at bounding box center [579, 39] width 126 height 22
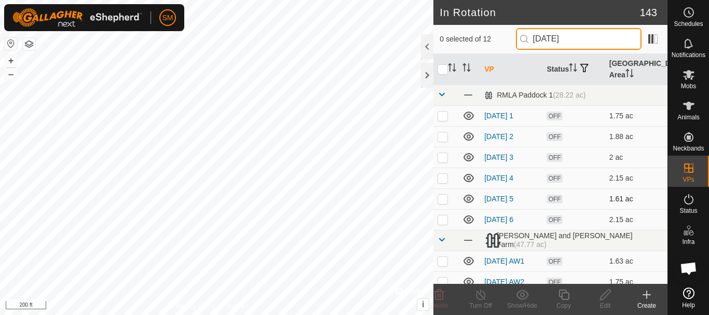
type input "[DATE]"
click at [440, 198] on p-checkbox at bounding box center [443, 199] width 10 height 8
checkbox input "true"
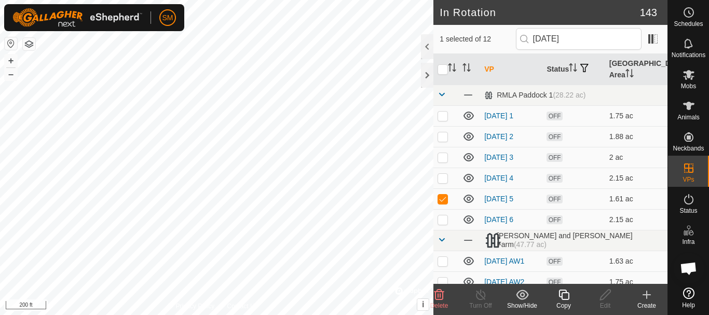
click at [562, 293] on icon at bounding box center [563, 295] width 10 height 10
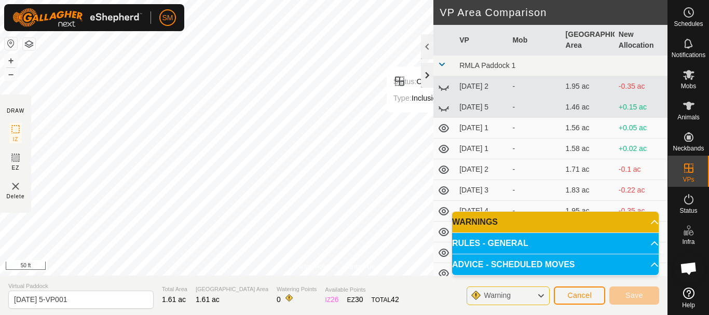
click at [427, 74] on div at bounding box center [427, 75] width 12 height 25
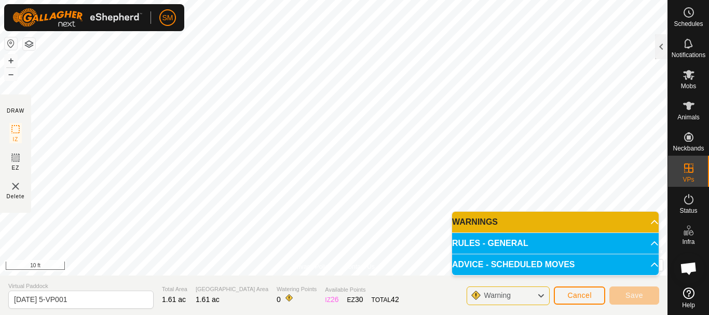
click at [480, 236] on body "SM Schedules Notifications Mobs Animals Neckbands VPs Status Infra Heatmap Help…" at bounding box center [354, 157] width 709 height 315
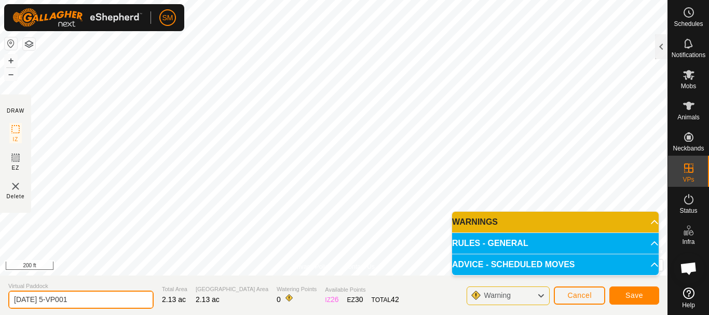
click at [111, 300] on input "[DATE] 5-VP001" at bounding box center [80, 300] width 145 height 18
paste input "2 AW"
type input "[DATE] 4"
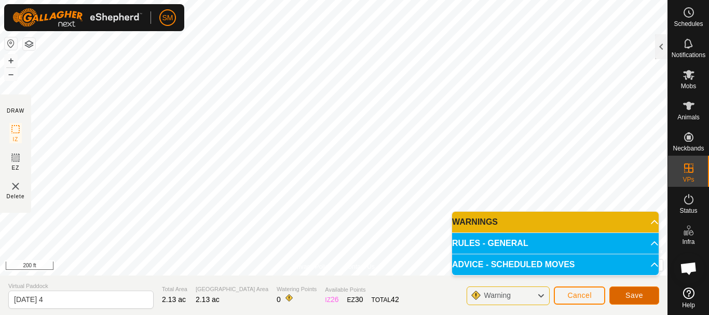
click at [642, 295] on span "Save" at bounding box center [634, 295] width 18 height 8
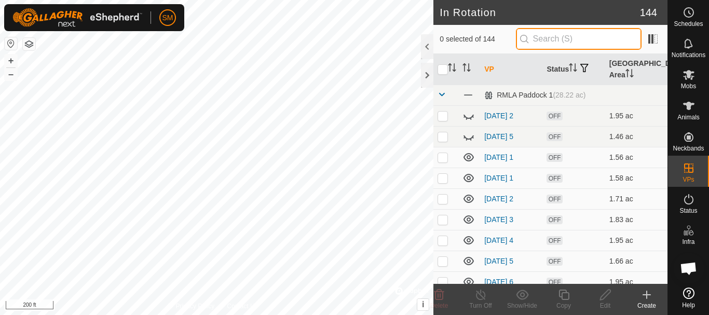
click at [578, 47] on input "text" at bounding box center [579, 39] width 126 height 22
paste input "[DATE] AW"
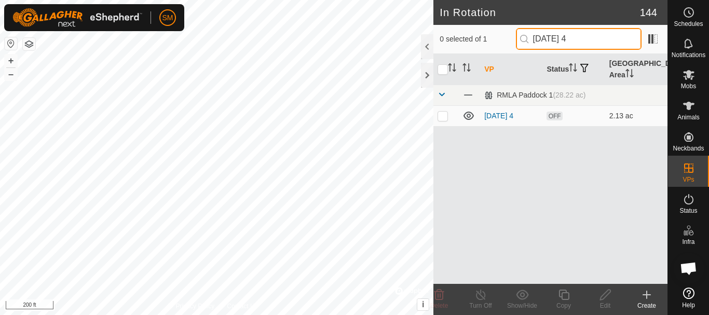
drag, startPoint x: 579, startPoint y: 40, endPoint x: 500, endPoint y: 49, distance: 80.0
click at [500, 49] on div "0 selected of 1 [DATE] 4" at bounding box center [551, 39] width 222 height 22
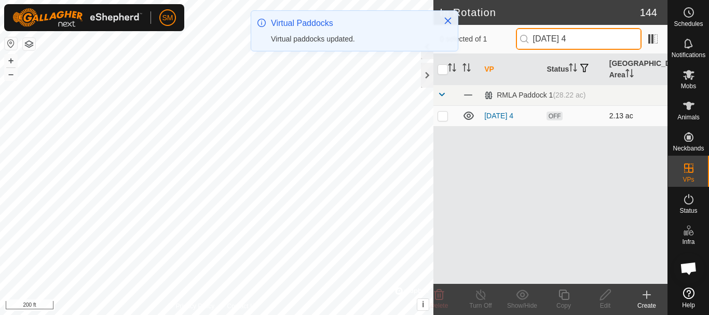
type input "[DATE] 4"
click at [442, 119] on p-checkbox at bounding box center [443, 116] width 10 height 8
checkbox input "true"
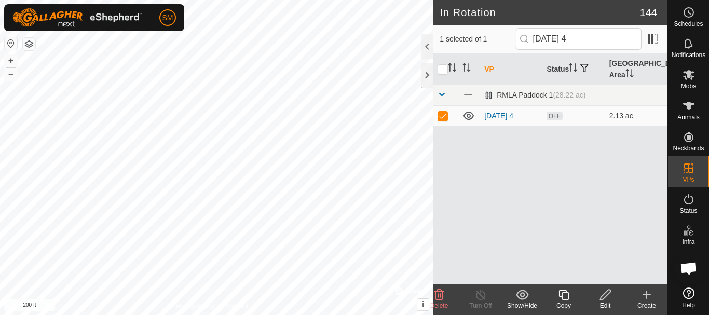
click at [567, 294] on icon at bounding box center [563, 295] width 13 height 12
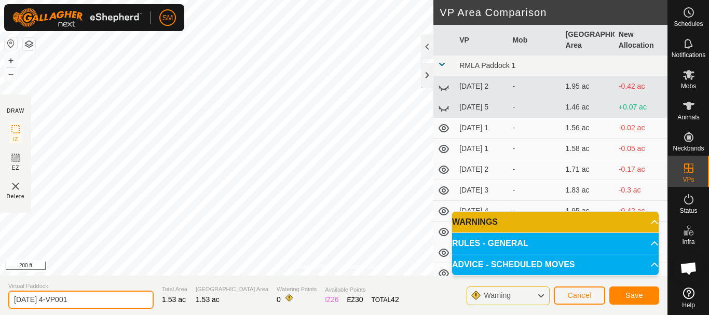
click at [119, 300] on input "[DATE] 4-VP001" at bounding box center [80, 300] width 145 height 18
paste input "text"
type input "[DATE] 5"
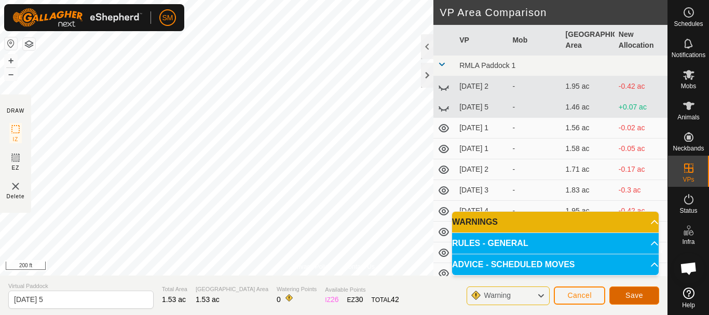
click at [646, 296] on button "Save" at bounding box center [634, 295] width 50 height 18
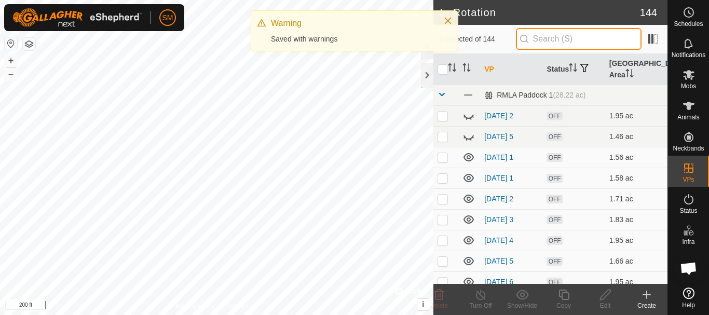
click at [586, 39] on input "text" at bounding box center [579, 39] width 126 height 22
paste input "[DATE]"
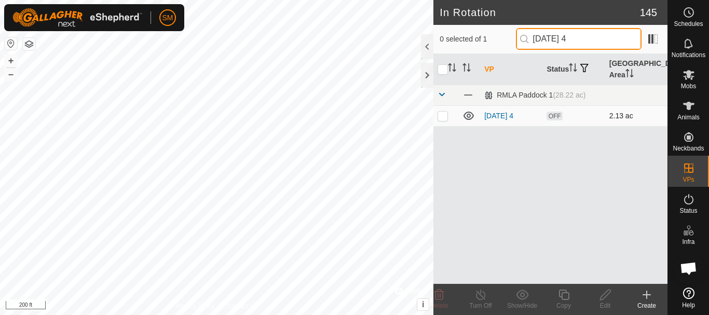
type input "[DATE] 4"
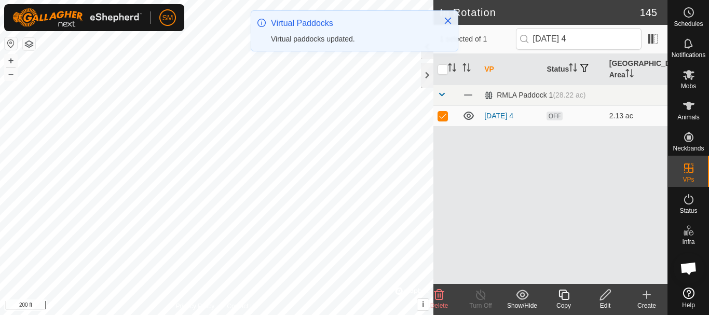
click at [564, 298] on icon at bounding box center [563, 295] width 13 height 12
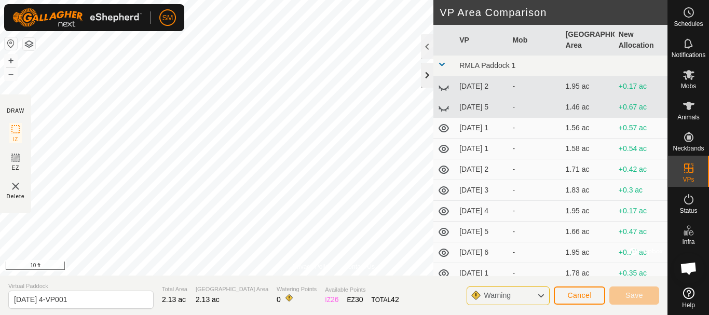
click at [427, 78] on div at bounding box center [427, 75] width 12 height 25
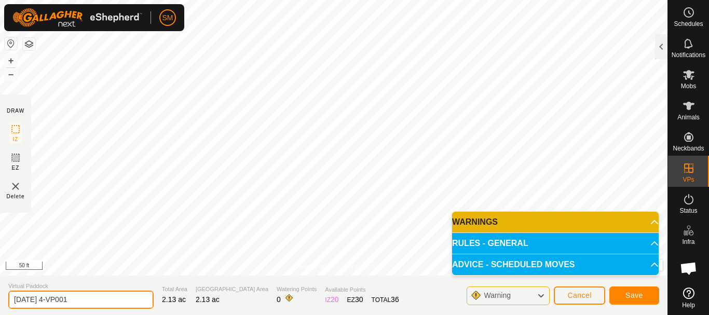
click at [97, 299] on input "[DATE] 4-VP001" at bounding box center [80, 300] width 145 height 18
paste input "text"
type input "[DATE] 6"
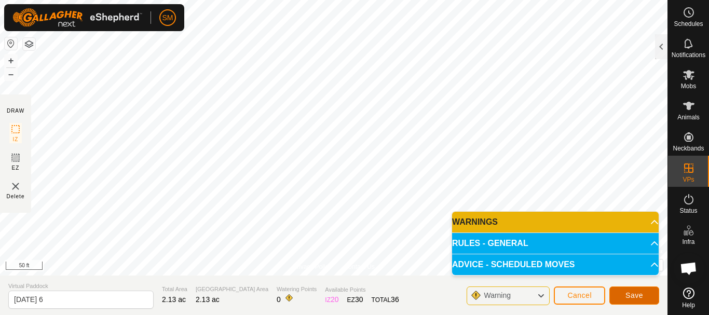
click at [643, 297] on span "Save" at bounding box center [634, 295] width 18 height 8
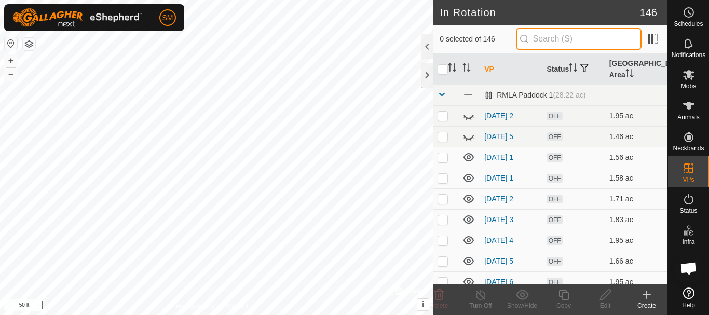
click at [567, 38] on input "text" at bounding box center [579, 39] width 126 height 22
paste input "[DATE]"
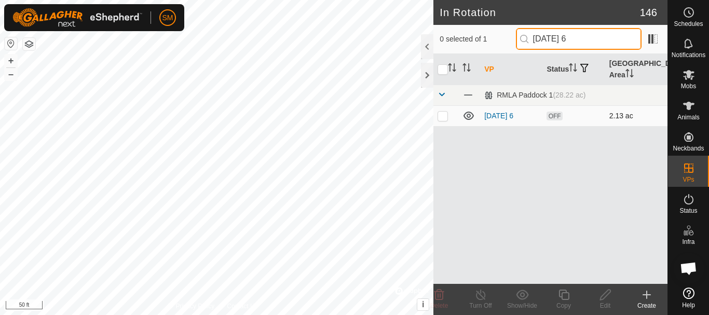
type input "[DATE] 6"
click at [439, 115] on p-checkbox at bounding box center [443, 116] width 10 height 8
checkbox input "true"
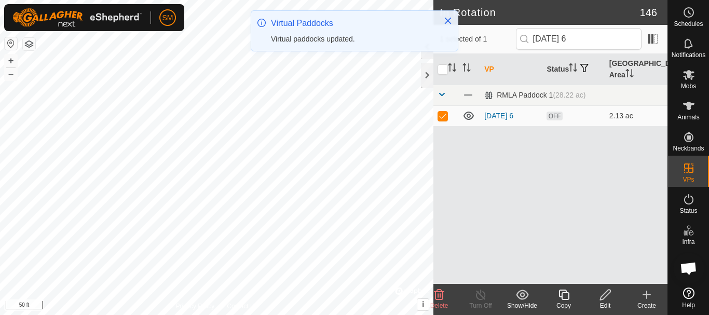
click at [563, 296] on icon at bounding box center [563, 295] width 13 height 12
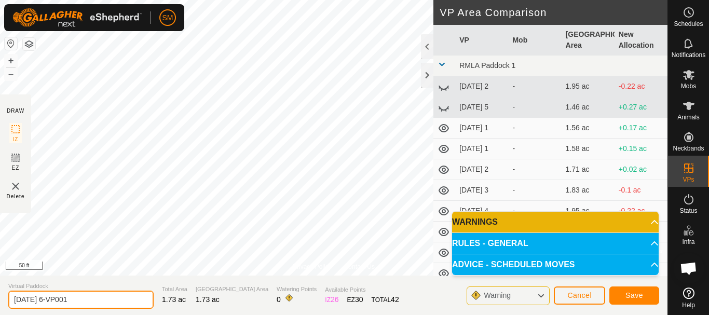
click at [100, 299] on input "[DATE] 6-VP001" at bounding box center [80, 300] width 145 height 18
paste input "text"
type input "[DATE] 1"
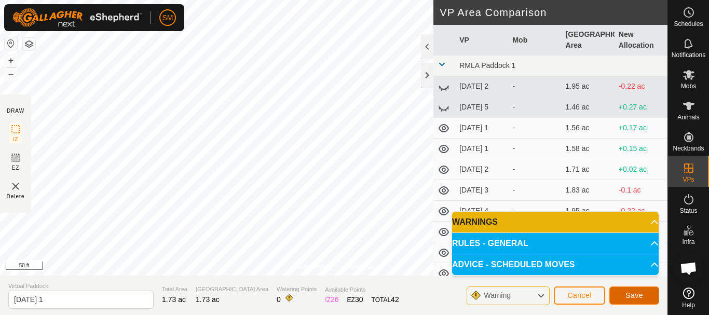
click at [634, 296] on span "Save" at bounding box center [634, 295] width 18 height 8
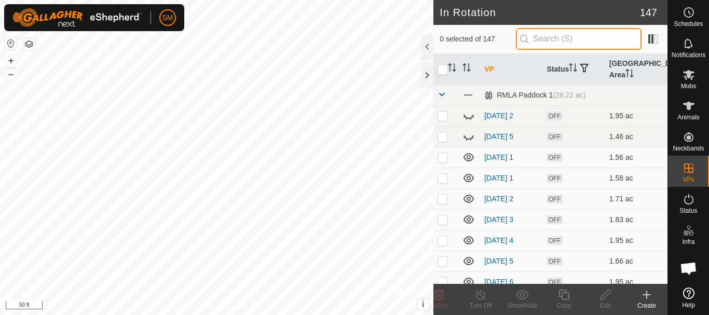
click at [563, 37] on input "text" at bounding box center [579, 39] width 126 height 22
paste input "[DATE]"
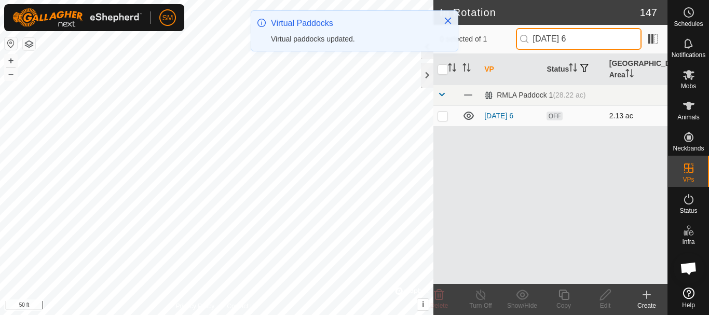
type input "[DATE] 6"
click at [446, 120] on td at bounding box center [445, 115] width 25 height 21
checkbox input "true"
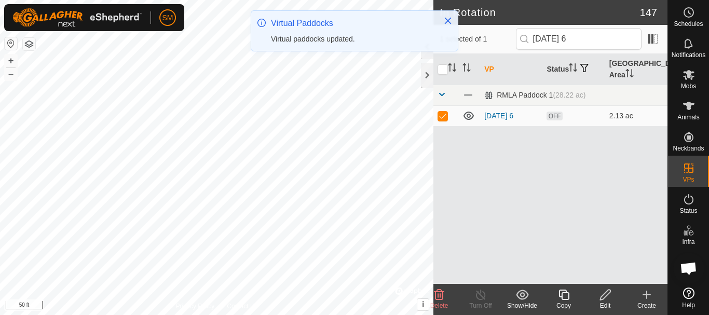
click at [564, 295] on icon at bounding box center [563, 295] width 13 height 12
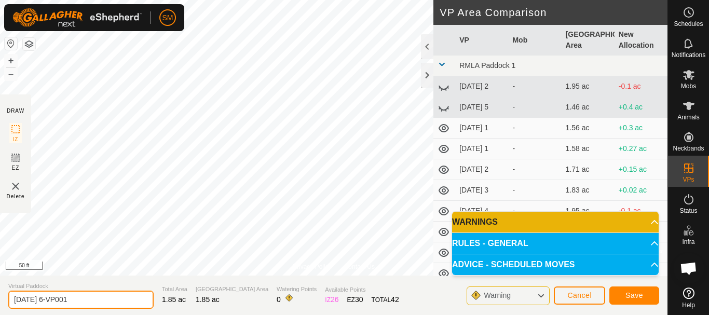
click at [87, 298] on input "[DATE] 6-VP001" at bounding box center [80, 300] width 145 height 18
paste input "text"
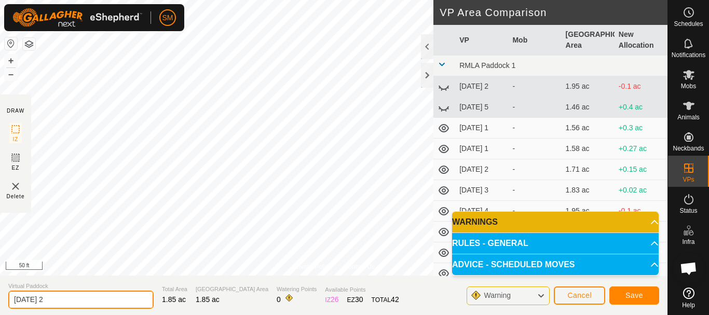
type input "[DATE] 2"
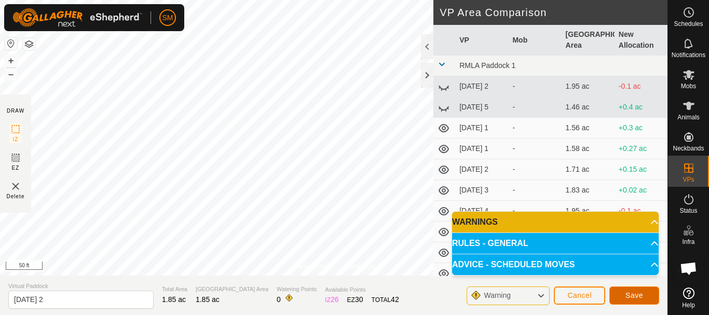
click at [640, 295] on span "Save" at bounding box center [634, 295] width 18 height 8
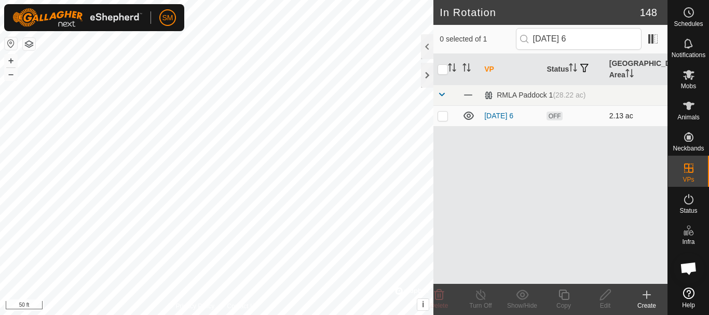
type input "[DATE] 6"
click at [442, 119] on p-checkbox at bounding box center [443, 116] width 10 height 8
checkbox input "true"
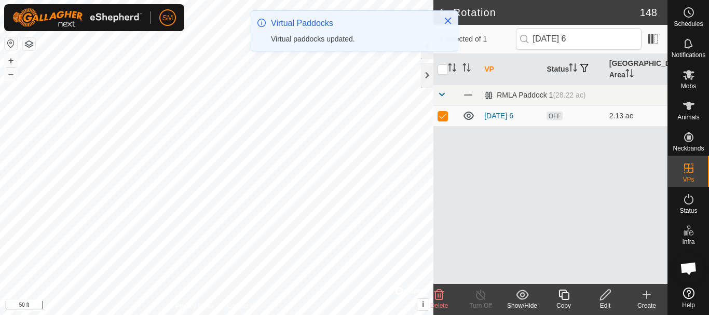
click at [565, 298] on icon at bounding box center [563, 295] width 13 height 12
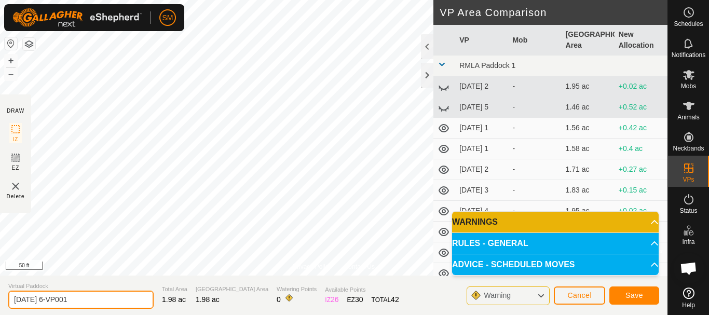
click at [91, 294] on input "[DATE] 6-VP001" at bounding box center [80, 300] width 145 height 18
paste input "text"
type input "[DATE] 3"
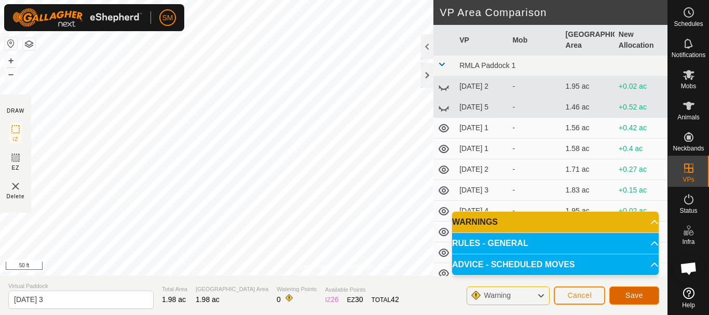
click at [638, 297] on span "Save" at bounding box center [634, 295] width 18 height 8
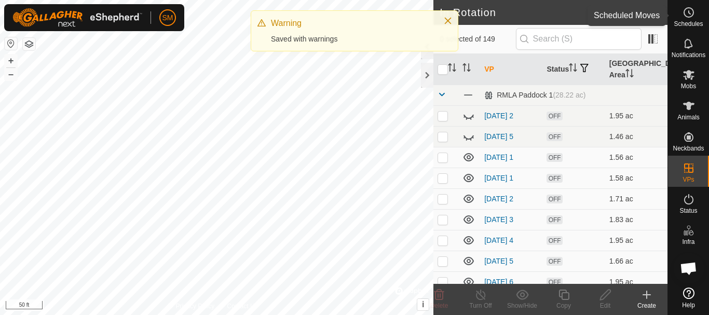
click at [686, 16] on icon at bounding box center [689, 12] width 12 height 12
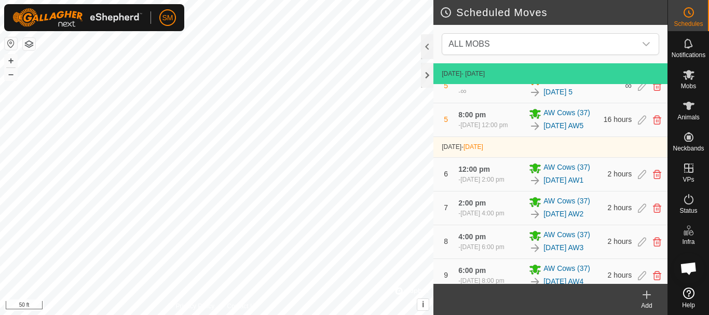
scroll to position [392, 0]
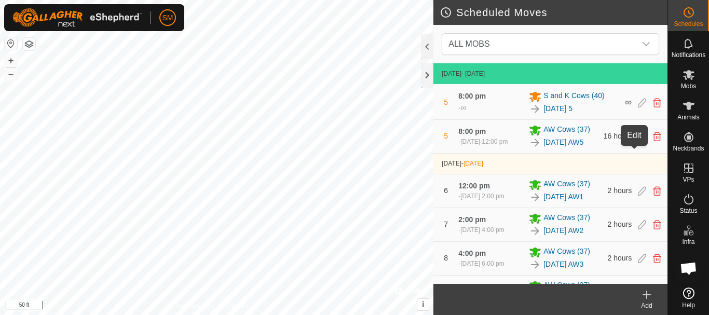
click at [638, 107] on icon at bounding box center [642, 102] width 8 height 9
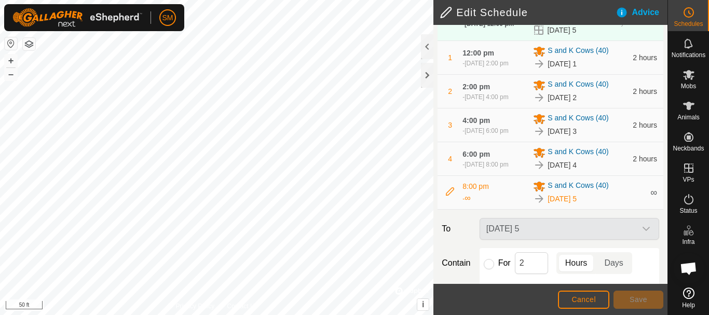
scroll to position [198, 0]
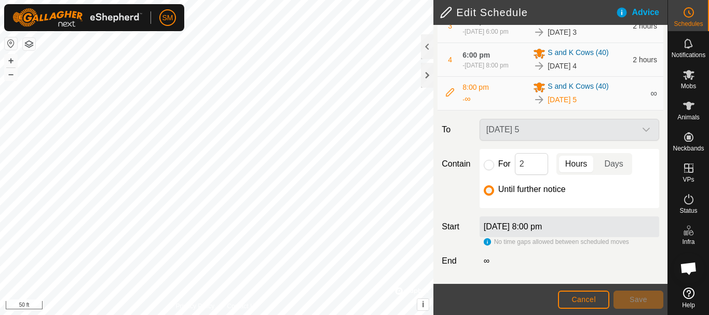
click at [488, 171] on div "For 2 Hours Days" at bounding box center [569, 164] width 171 height 22
click at [489, 165] on input "For" at bounding box center [489, 165] width 10 height 10
radio input "true"
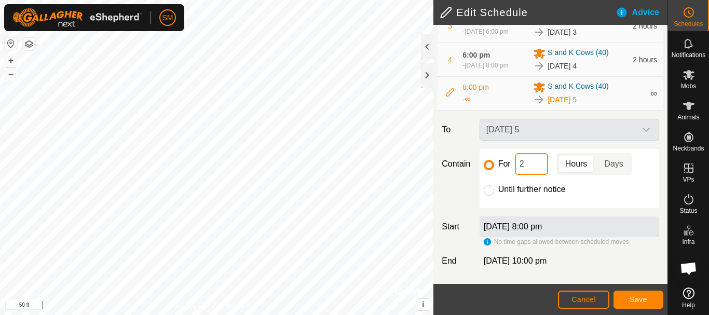
click at [529, 163] on input "2" at bounding box center [531, 164] width 33 height 22
type input "16"
click at [640, 302] on span "Save" at bounding box center [639, 299] width 18 height 8
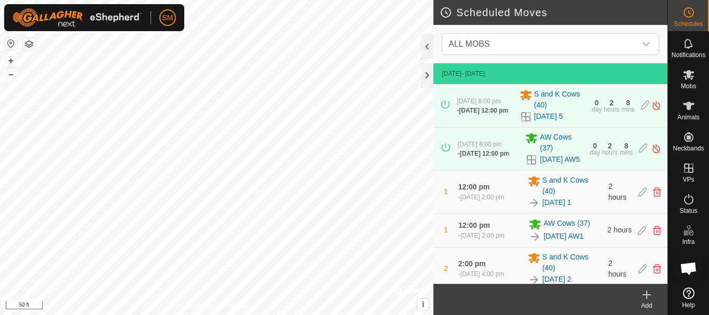
click at [645, 295] on icon at bounding box center [646, 295] width 7 height 0
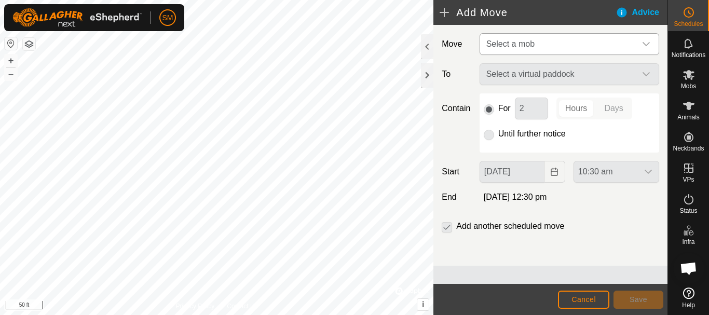
click at [575, 49] on span "Select a mob" at bounding box center [559, 44] width 154 height 21
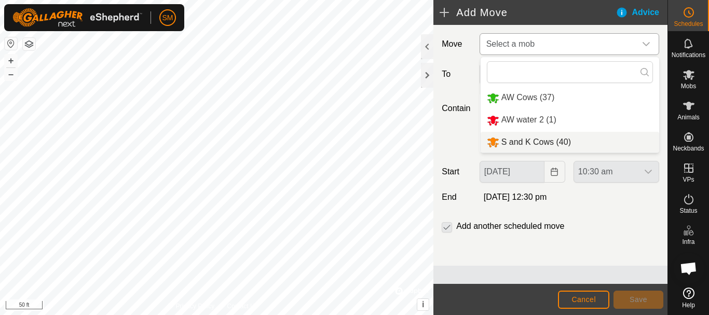
click at [540, 141] on li "S and K Cows (40)" at bounding box center [570, 142] width 179 height 21
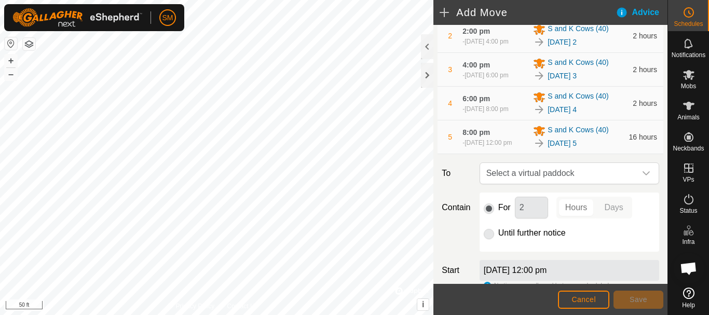
scroll to position [249, 0]
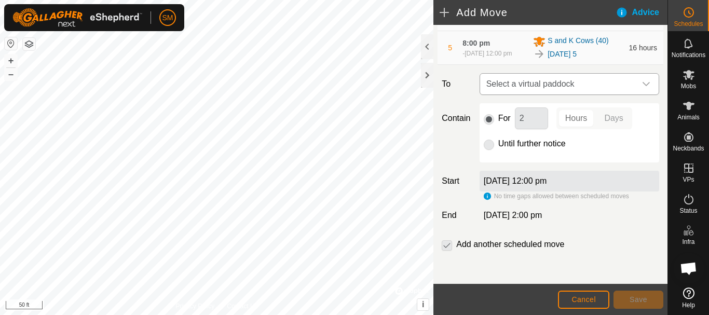
click at [643, 83] on icon "dropdown trigger" at bounding box center [646, 84] width 7 height 4
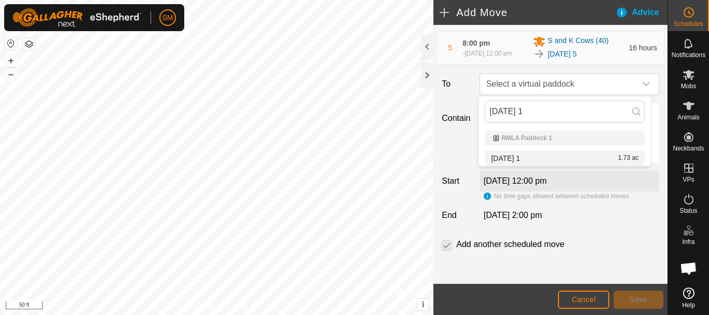
type input "[DATE] 1"
click at [528, 156] on li "[DATE] 1 1.73 ac" at bounding box center [565, 159] width 160 height 16
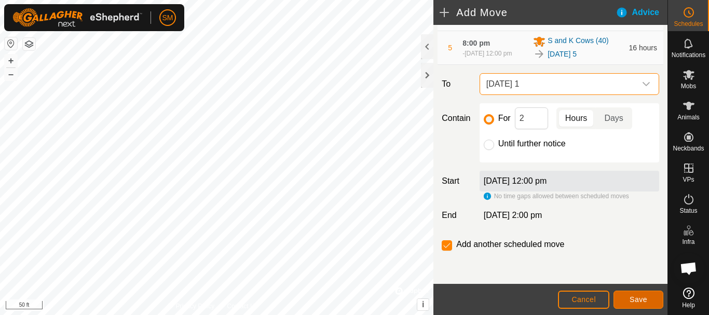
click at [630, 296] on span "Save" at bounding box center [639, 299] width 18 height 8
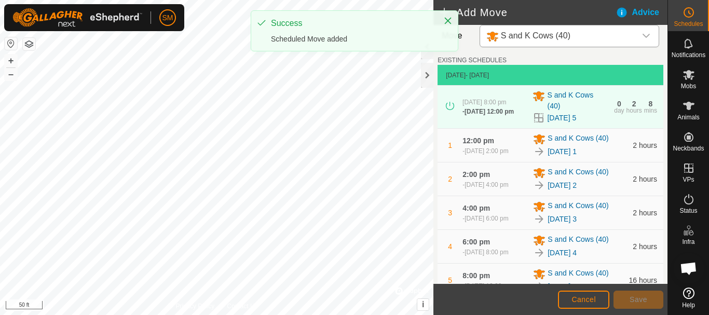
scroll to position [303, 0]
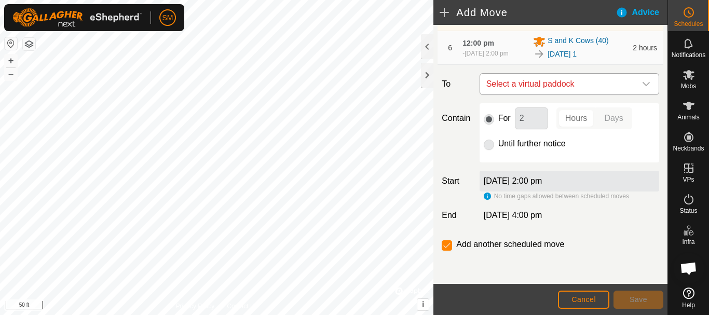
click at [642, 80] on icon "dropdown trigger" at bounding box center [646, 84] width 8 height 8
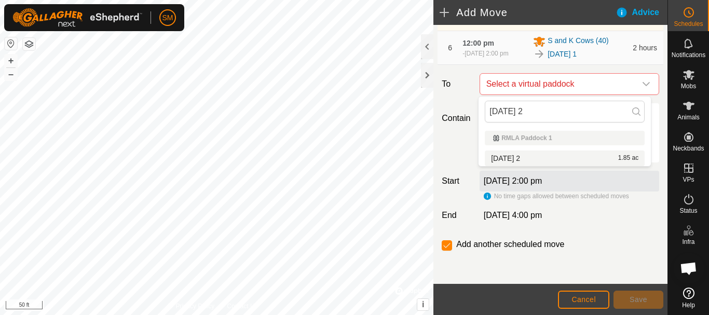
type input "[DATE] 2"
click at [524, 158] on li "[DATE] 2 1.85 ac" at bounding box center [565, 159] width 160 height 16
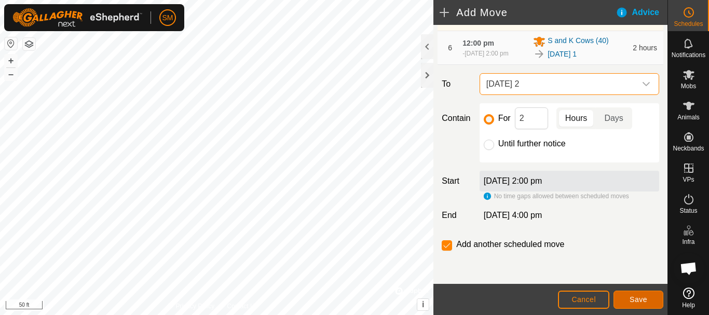
click at [639, 301] on span "Save" at bounding box center [639, 299] width 18 height 8
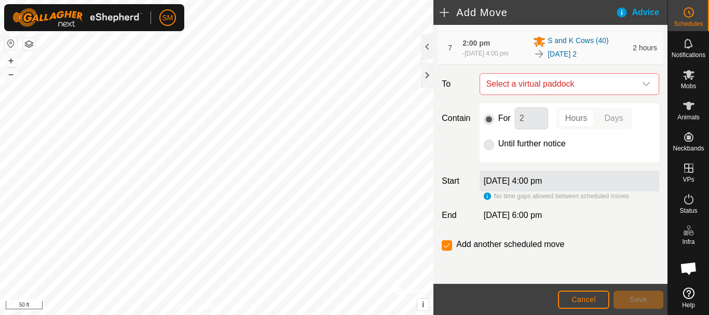
scroll to position [337, 0]
click at [642, 87] on icon "dropdown trigger" at bounding box center [646, 84] width 8 height 8
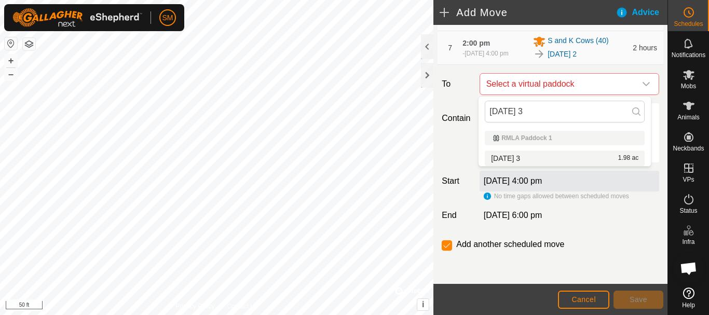
type input "[DATE] 3"
click at [522, 160] on li "[DATE] 3 1.98 ac" at bounding box center [565, 159] width 160 height 16
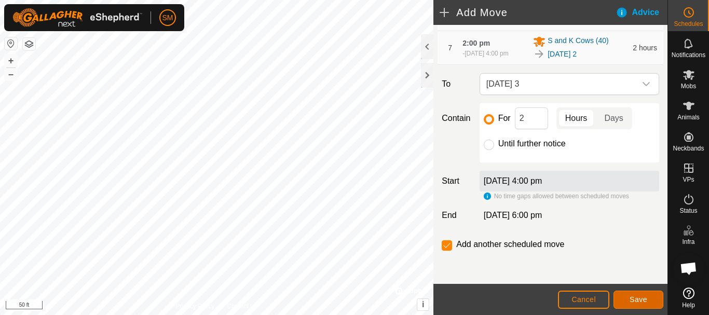
click at [637, 298] on span "Save" at bounding box center [639, 299] width 18 height 8
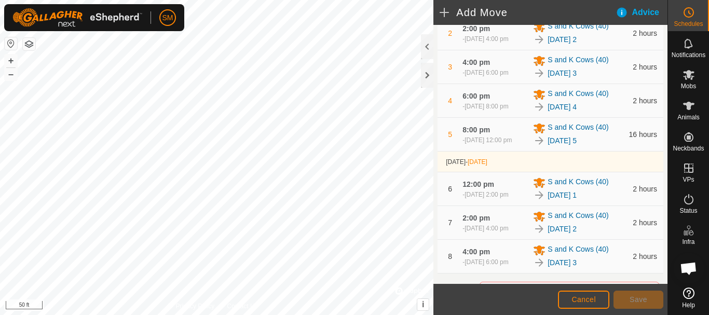
scroll to position [371, 0]
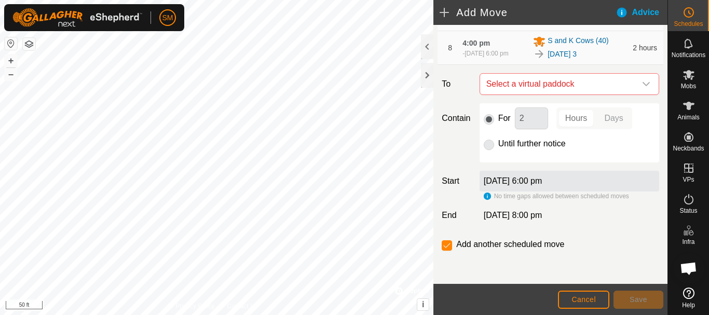
click at [642, 88] on icon "dropdown trigger" at bounding box center [646, 84] width 8 height 8
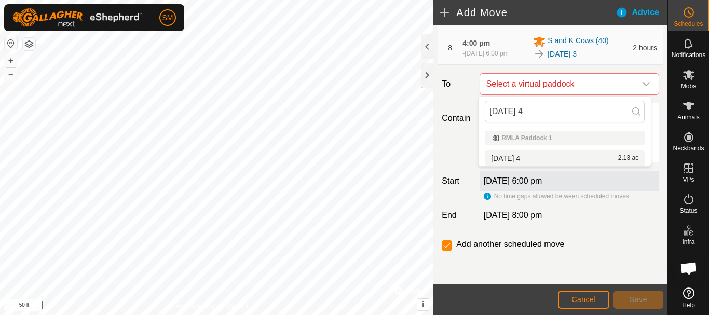
type input "[DATE] 4"
click at [532, 159] on li "[DATE] 4 2.13 ac" at bounding box center [565, 159] width 160 height 16
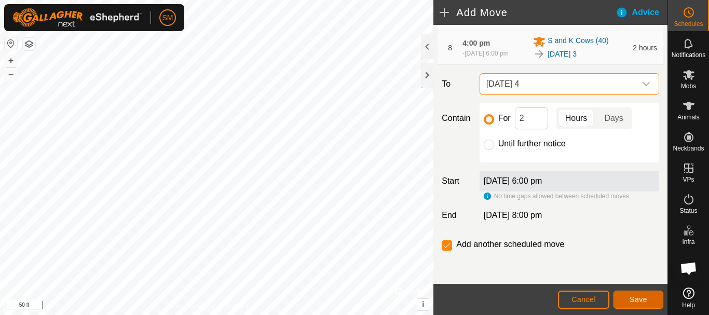
click at [645, 302] on span "Save" at bounding box center [639, 299] width 18 height 8
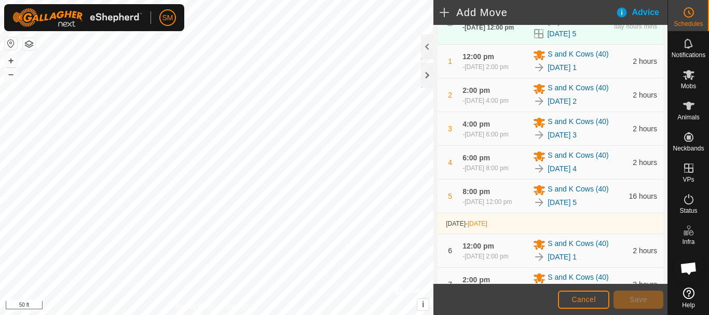
scroll to position [404, 0]
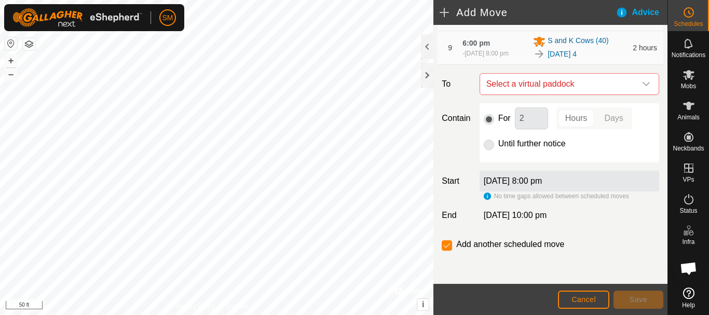
click at [642, 88] on icon "dropdown trigger" at bounding box center [646, 84] width 8 height 8
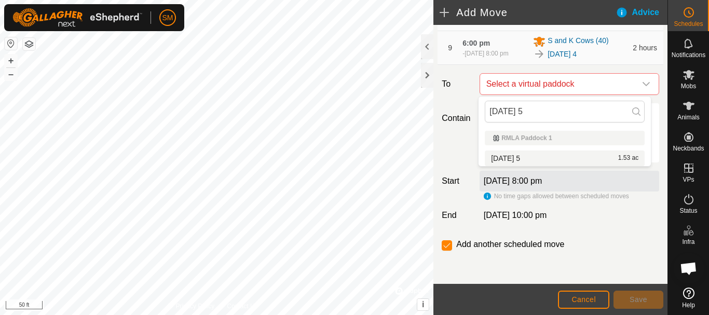
type input "[DATE] 5"
click at [515, 156] on li "[DATE] 5 1.53 ac" at bounding box center [565, 159] width 160 height 16
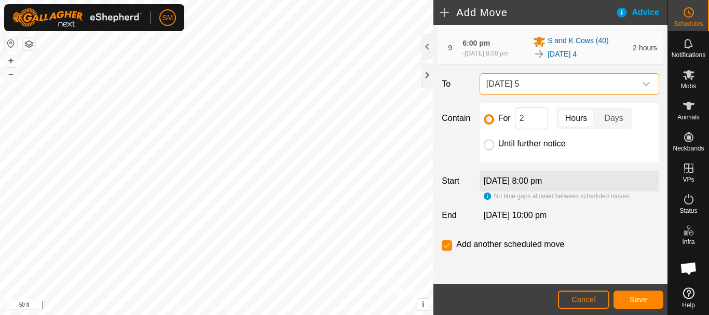
click at [486, 143] on input "Until further notice" at bounding box center [489, 145] width 10 height 10
radio input "true"
checkbox input "false"
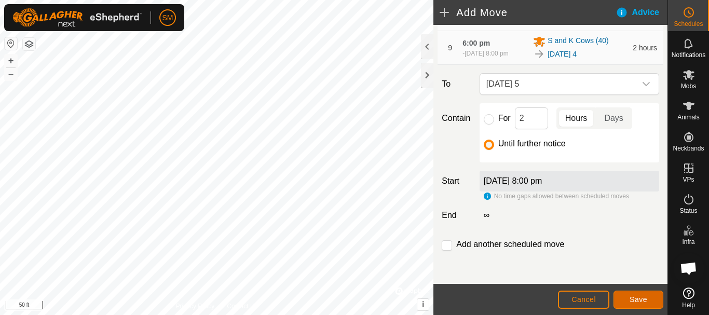
click at [640, 302] on span "Save" at bounding box center [639, 299] width 18 height 8
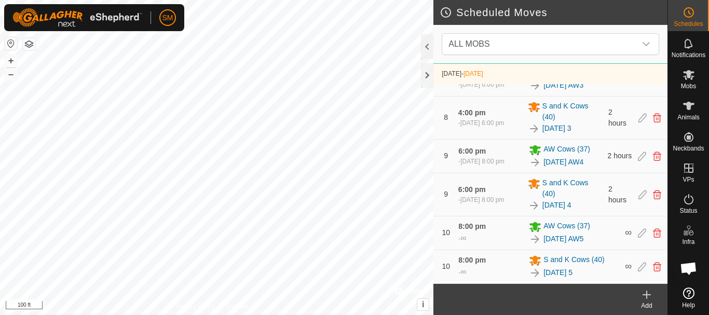
scroll to position [763, 0]
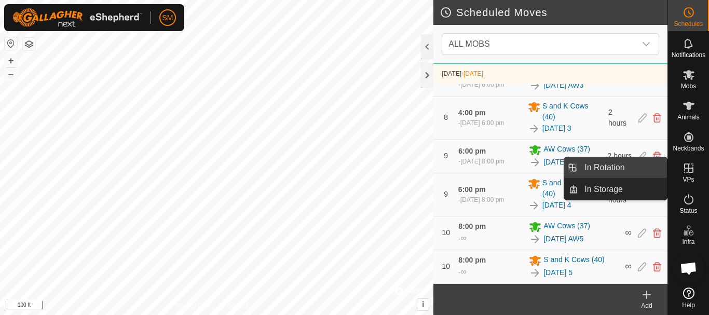
click at [607, 169] on link "In Rotation" at bounding box center [622, 167] width 89 height 21
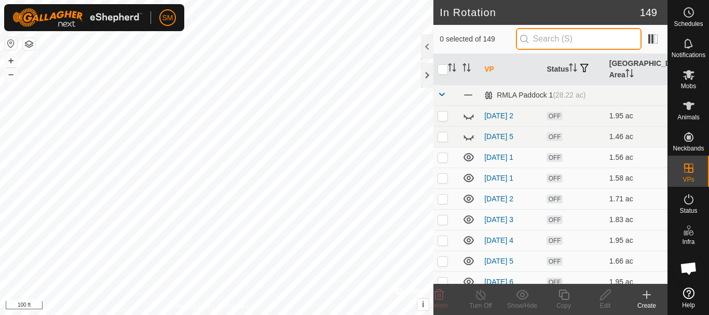
click at [561, 35] on input "text" at bounding box center [579, 39] width 126 height 22
paste input "[DATE]"
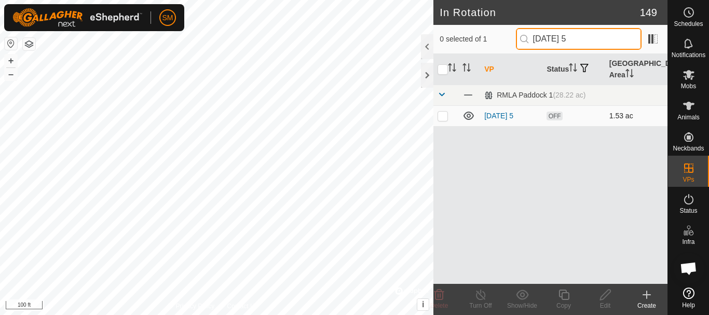
type input "[DATE] 5"
click at [447, 115] on p-checkbox at bounding box center [443, 116] width 10 height 8
checkbox input "true"
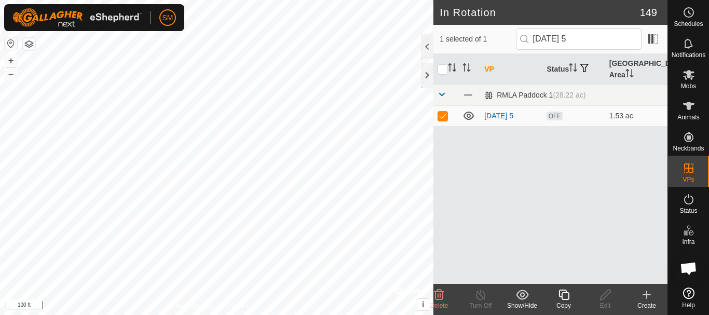
click at [562, 298] on icon at bounding box center [563, 295] width 10 height 10
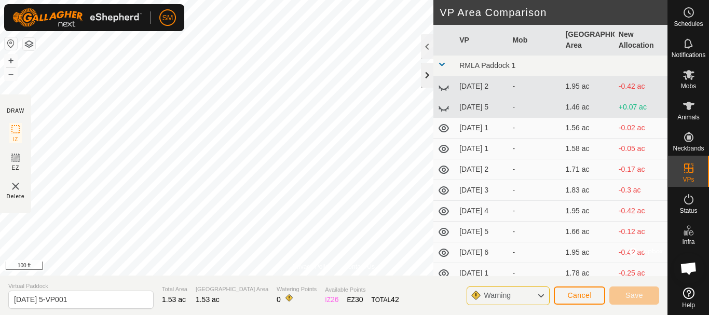
click at [431, 72] on div at bounding box center [427, 75] width 12 height 25
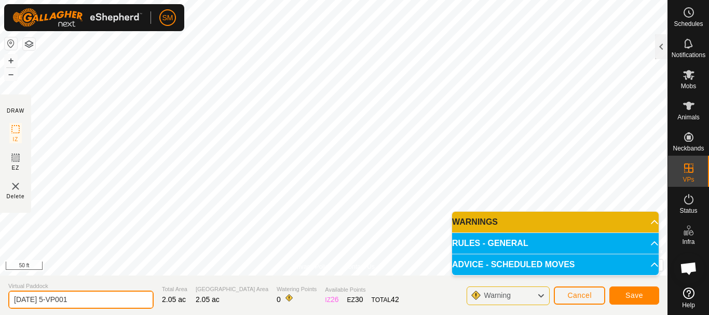
click at [92, 296] on input "[DATE] 5-VP001" at bounding box center [80, 300] width 145 height 18
paste input "text"
drag, startPoint x: 52, startPoint y: 301, endPoint x: 13, endPoint y: 304, distance: 39.1
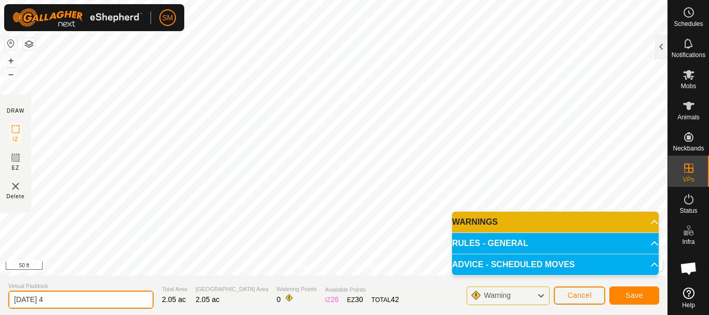
click at [13, 304] on input "[DATE] 4" at bounding box center [80, 300] width 145 height 18
click at [66, 296] on input "[DATE] 4" at bounding box center [80, 300] width 145 height 18
type input "[DATE] 4"
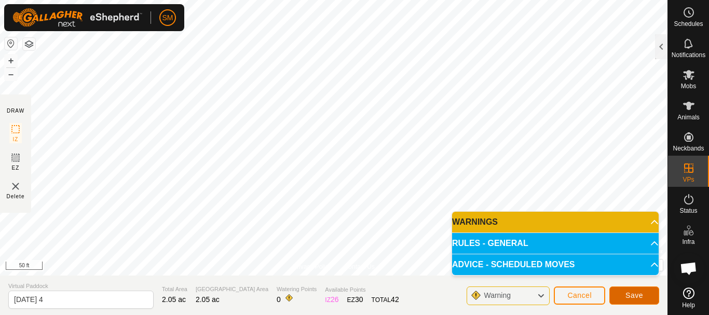
click at [637, 297] on span "Save" at bounding box center [634, 295] width 18 height 8
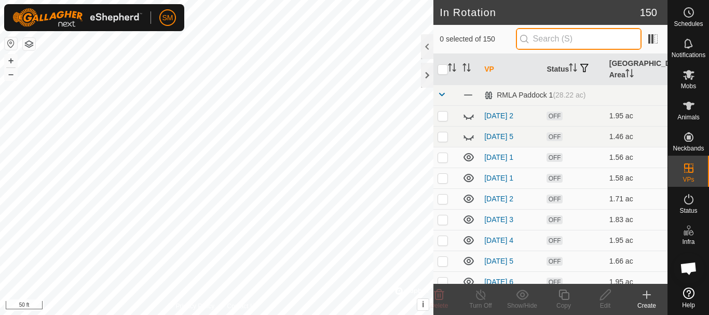
click at [591, 37] on input "text" at bounding box center [579, 39] width 126 height 22
paste input "[DATE]"
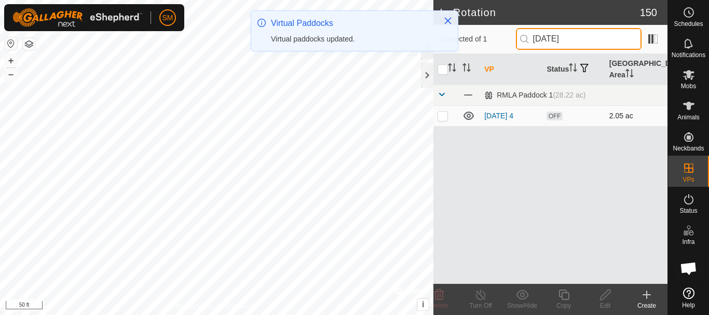
type input "[DATE]"
click at [445, 115] on p-checkbox at bounding box center [443, 116] width 10 height 8
checkbox input "true"
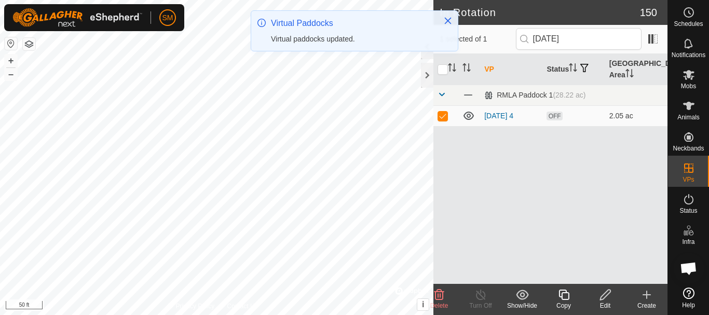
click at [564, 304] on div "Copy" at bounding box center [564, 305] width 42 height 9
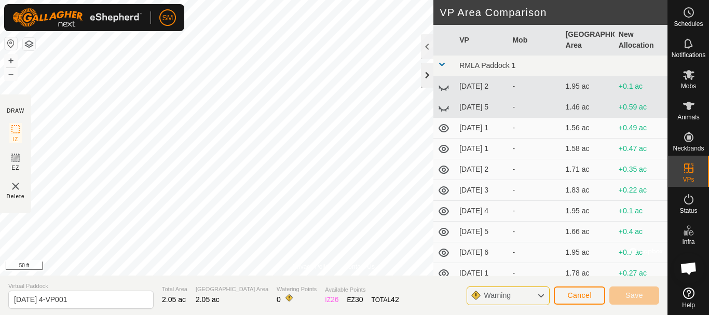
click at [431, 73] on div at bounding box center [427, 75] width 12 height 25
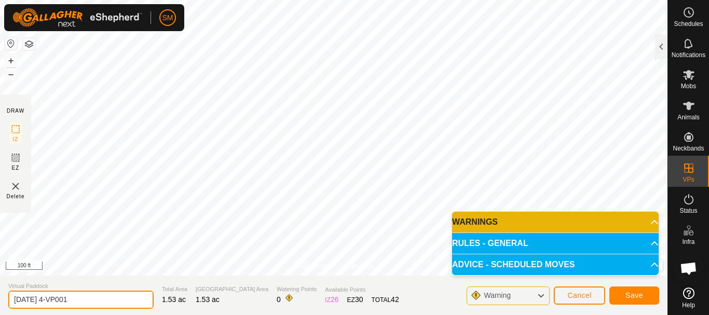
click at [119, 303] on input "[DATE] 4-VP001" at bounding box center [80, 300] width 145 height 18
paste input "text"
type input "[DATE] 5"
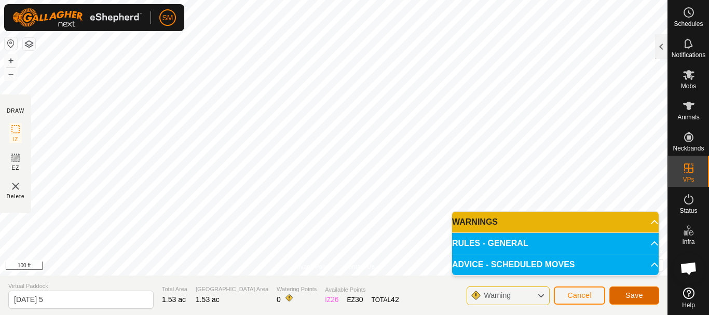
click at [647, 293] on button "Save" at bounding box center [634, 295] width 50 height 18
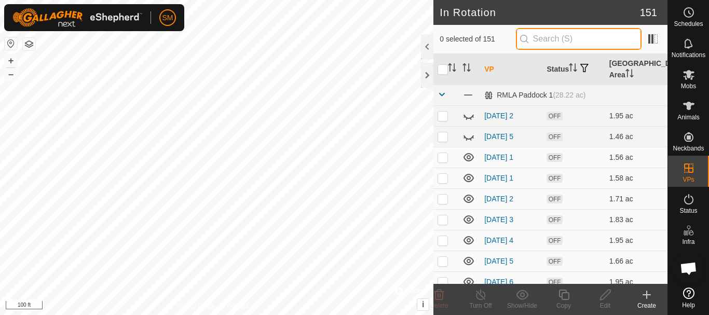
click at [558, 39] on input "text" at bounding box center [579, 39] width 126 height 22
paste input "[DATE]"
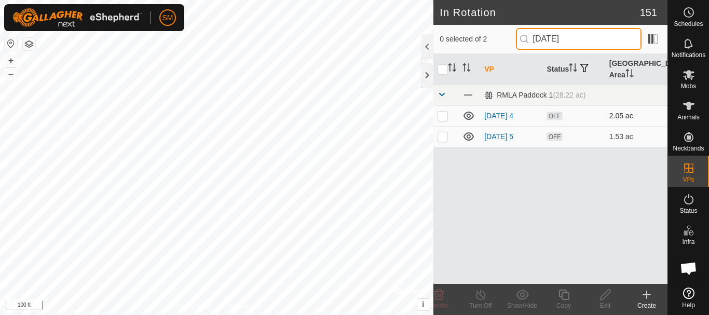
type input "[DATE]"
click at [442, 115] on p-checkbox at bounding box center [443, 116] width 10 height 8
checkbox input "true"
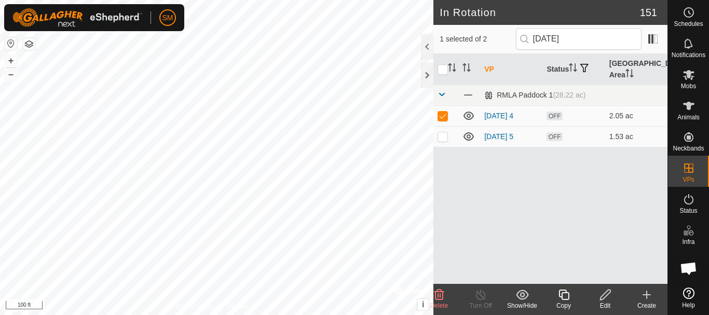
click at [567, 296] on icon at bounding box center [563, 295] width 13 height 12
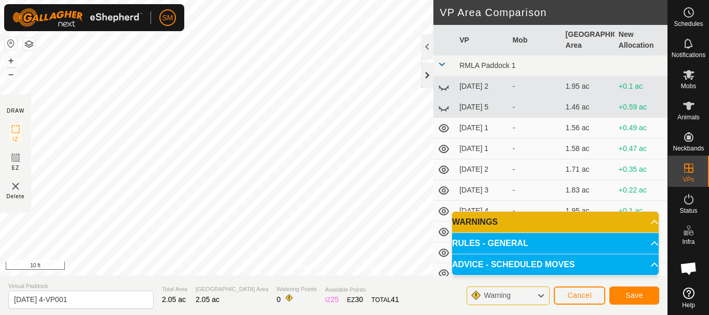
click at [427, 80] on div at bounding box center [427, 75] width 12 height 25
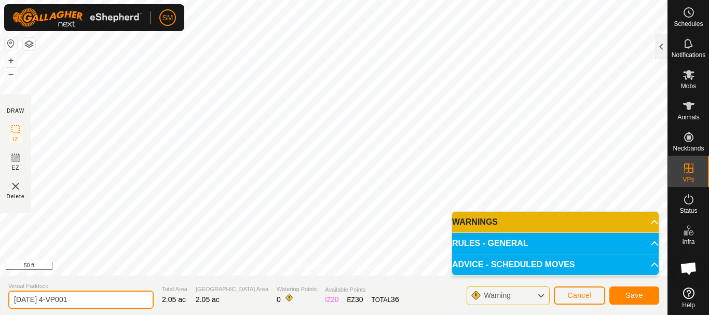
click at [95, 302] on input "[DATE] 4-VP001" at bounding box center [80, 300] width 145 height 18
click at [95, 303] on input "[DATE] 4-VP001" at bounding box center [80, 300] width 145 height 18
paste input "text"
type input "[DATE] 6"
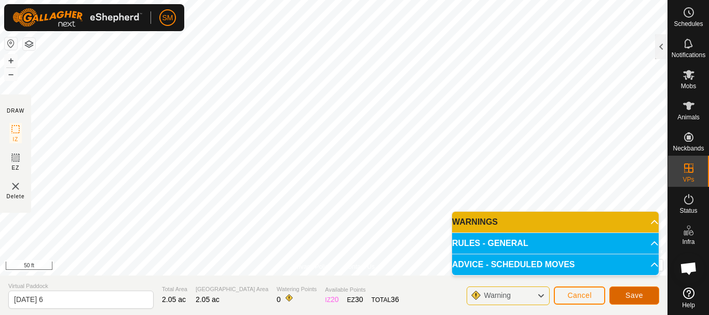
click at [631, 294] on span "Save" at bounding box center [634, 295] width 18 height 8
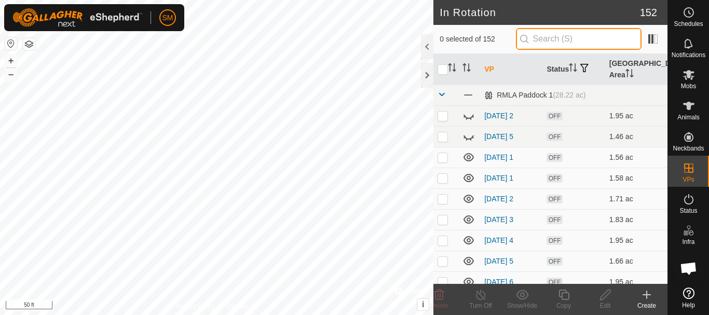
click at [606, 39] on input "text" at bounding box center [579, 39] width 126 height 22
paste input "[DATE]"
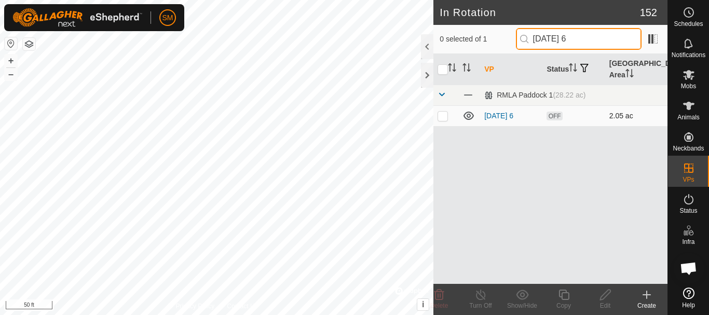
type input "[DATE] 6"
click at [443, 117] on p-checkbox at bounding box center [443, 116] width 10 height 8
checkbox input "true"
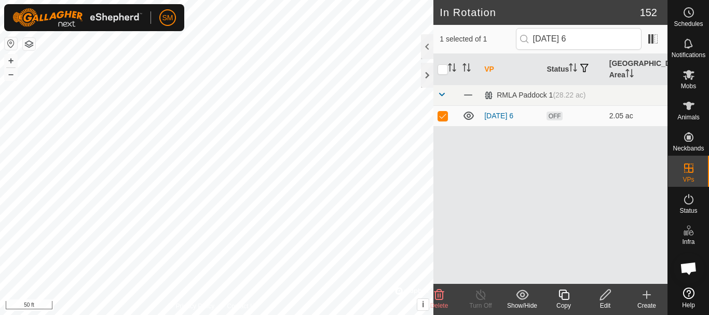
click at [566, 298] on icon at bounding box center [563, 295] width 13 height 12
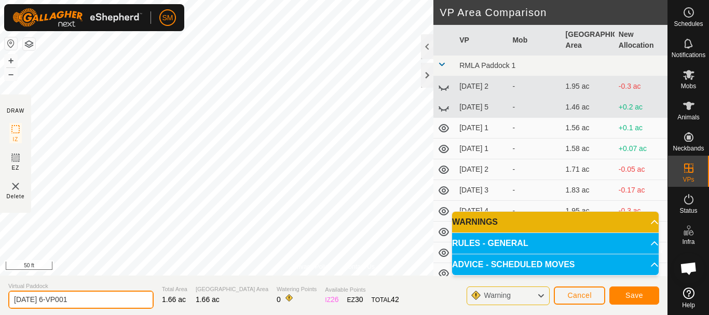
click at [115, 293] on input "[DATE] 6-VP001" at bounding box center [80, 300] width 145 height 18
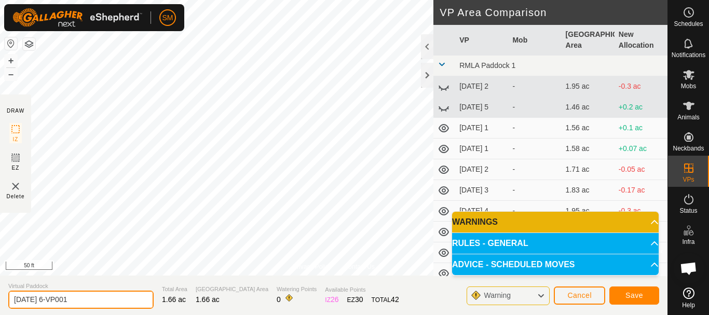
paste input "text"
type input "[DATE] 1"
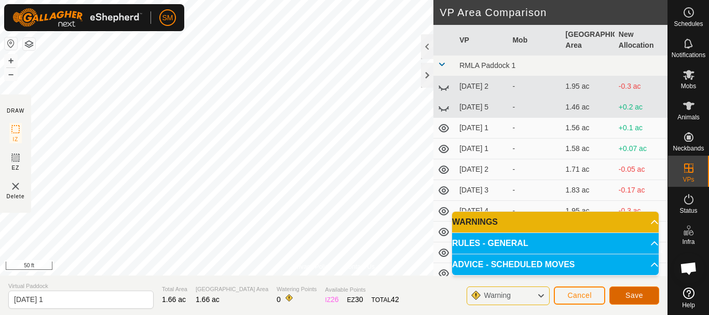
click at [636, 295] on span "Save" at bounding box center [634, 295] width 18 height 8
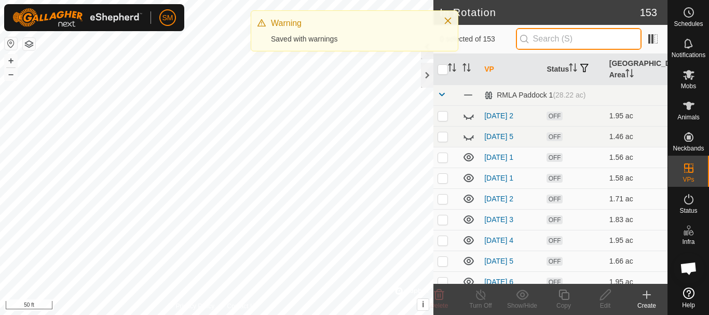
click at [582, 42] on input "text" at bounding box center [579, 39] width 126 height 22
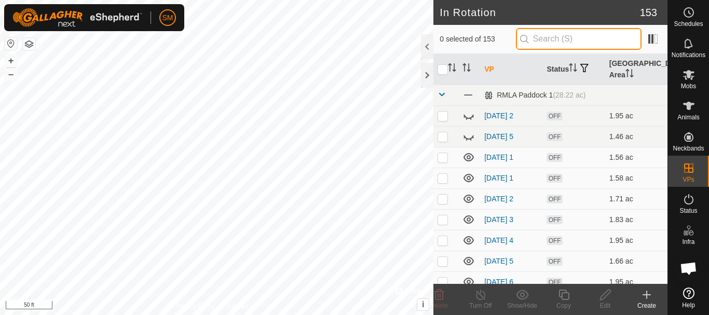
paste input "[DATE]"
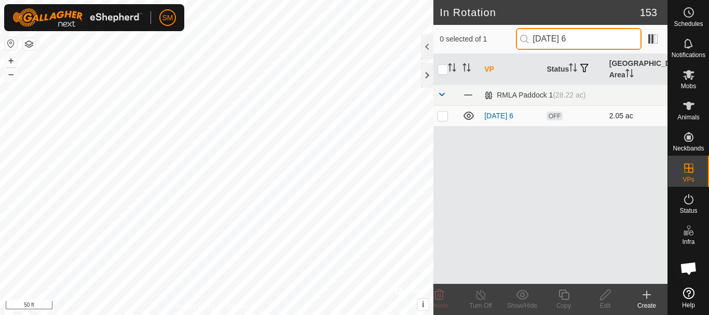
type input "[DATE] 6"
click at [440, 118] on p-checkbox at bounding box center [443, 116] width 10 height 8
checkbox input "true"
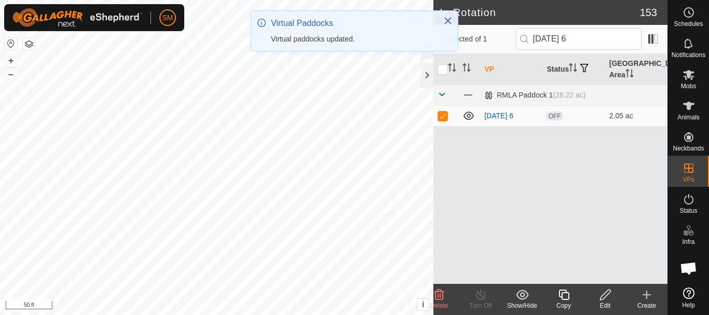
click at [562, 295] on icon at bounding box center [563, 295] width 10 height 10
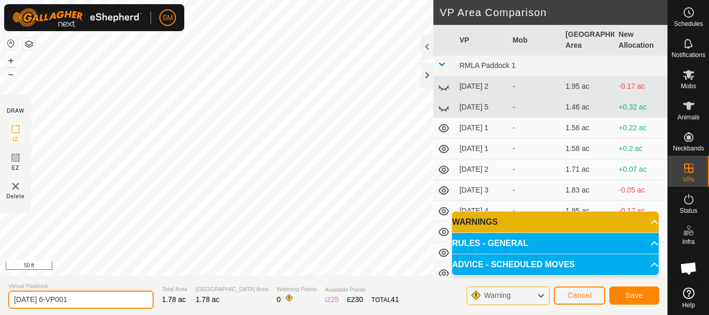
click at [94, 295] on input "[DATE] 6-VP001" at bounding box center [80, 300] width 145 height 18
click at [96, 296] on input "[DATE] 6-VP001" at bounding box center [80, 300] width 145 height 18
click at [100, 300] on input "[DATE] 6-VP001" at bounding box center [80, 300] width 145 height 18
click at [103, 303] on input "[DATE] 6-VP001" at bounding box center [80, 300] width 145 height 18
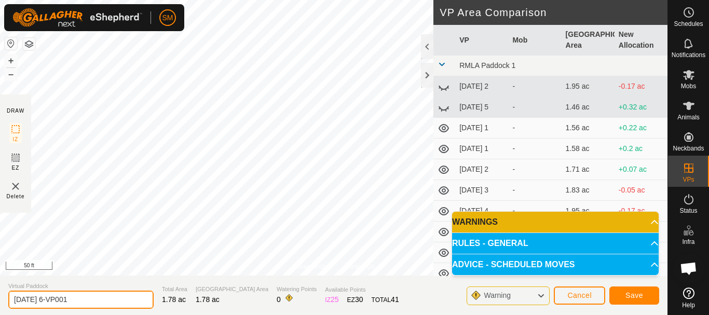
paste input "text"
type input "[DATE] 2"
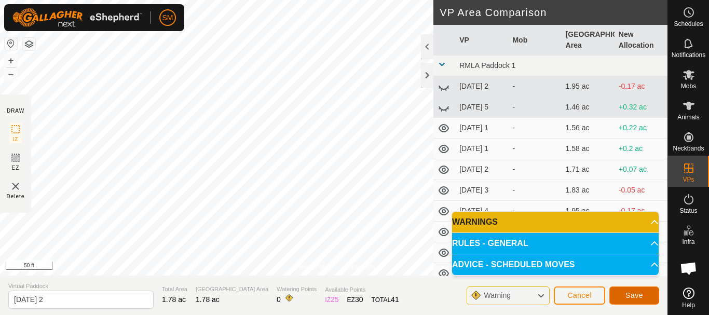
click at [635, 296] on span "Save" at bounding box center [634, 295] width 18 height 8
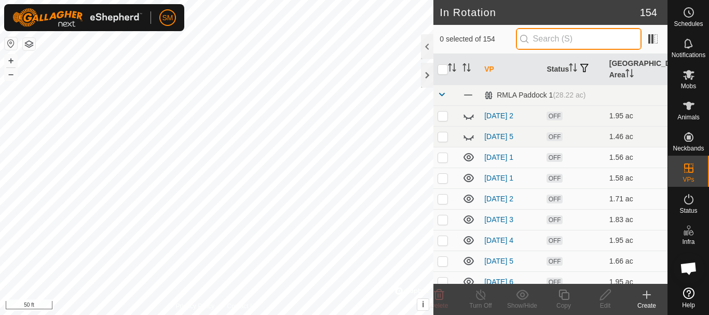
click at [572, 37] on input "text" at bounding box center [579, 39] width 126 height 22
paste input "[DATE]"
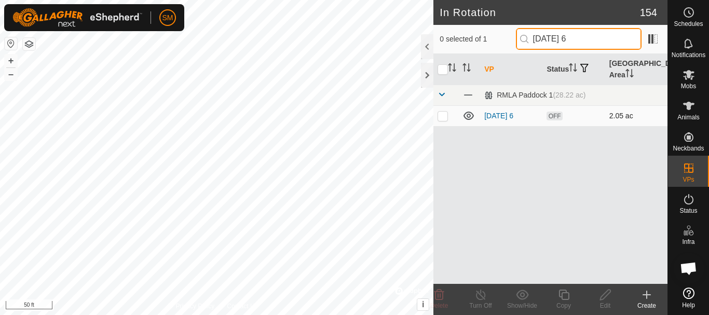
type input "[DATE] 6"
click at [447, 120] on td at bounding box center [445, 115] width 25 height 21
checkbox input "true"
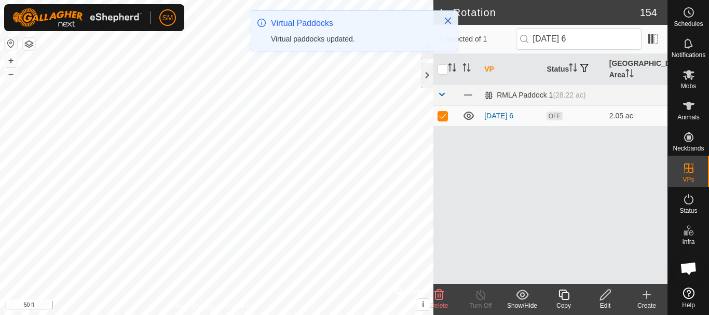
click at [568, 299] on icon at bounding box center [563, 295] width 10 height 10
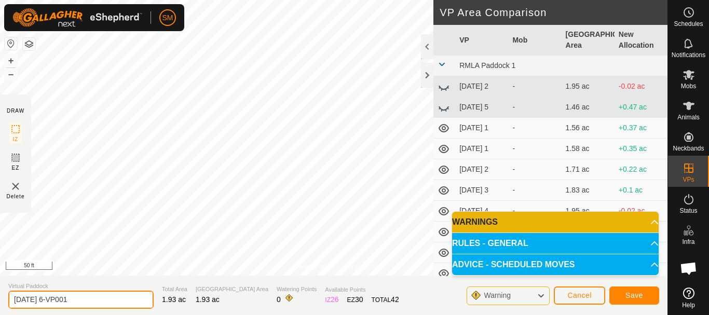
click at [110, 297] on input "[DATE] 6-VP001" at bounding box center [80, 300] width 145 height 18
paste input "text"
type input "[DATE] 3"
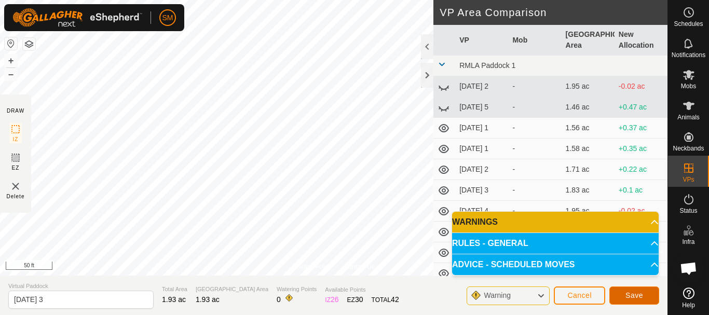
click at [643, 295] on span "Save" at bounding box center [634, 295] width 18 height 8
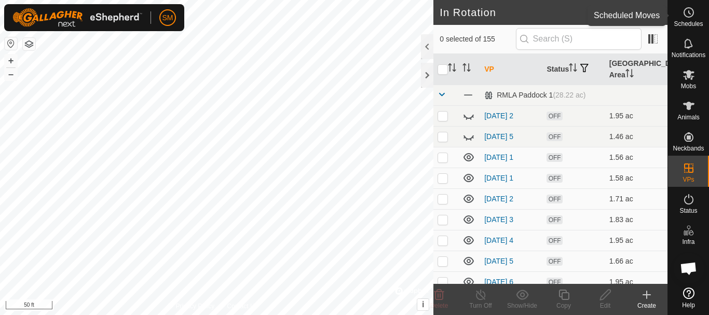
click at [686, 15] on icon at bounding box center [689, 12] width 12 height 12
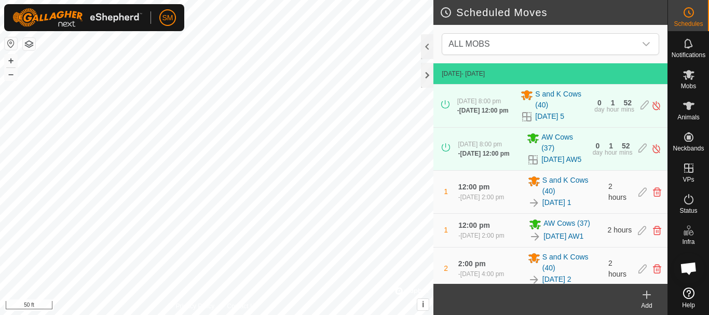
click at [649, 295] on icon at bounding box center [646, 295] width 7 height 0
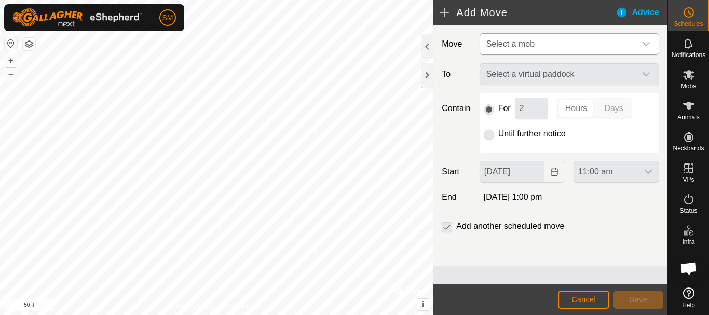
click at [561, 46] on span "Select a mob" at bounding box center [559, 44] width 154 height 21
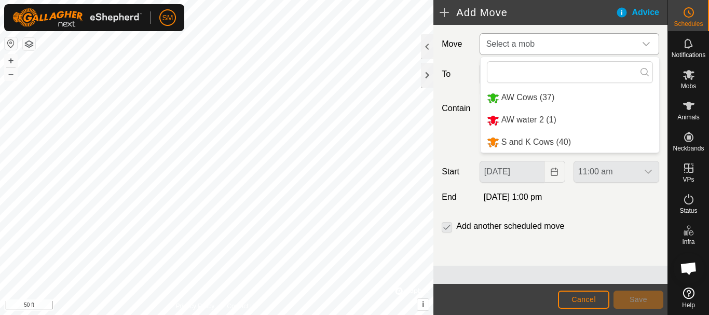
click at [525, 142] on li "S and K Cows (40)" at bounding box center [570, 142] width 179 height 21
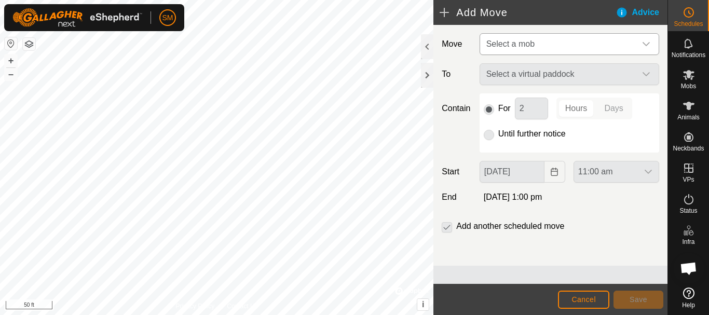
type input "[DATE]"
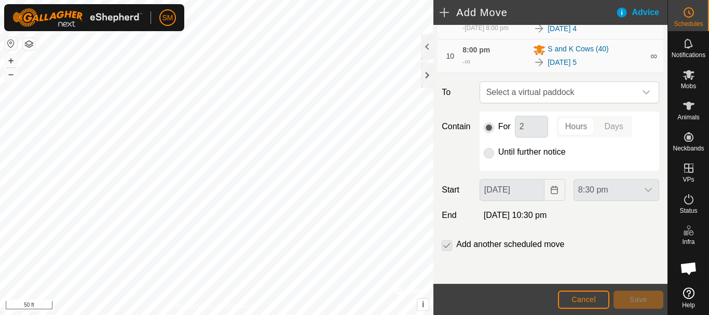
scroll to position [427, 0]
click at [642, 89] on icon "dropdown trigger" at bounding box center [646, 92] width 8 height 8
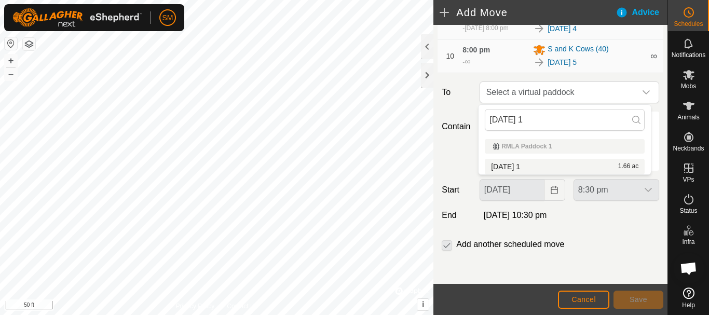
type input "[DATE] 1"
click at [507, 168] on li "2025-09-03 1 1.66 ac" at bounding box center [565, 167] width 160 height 16
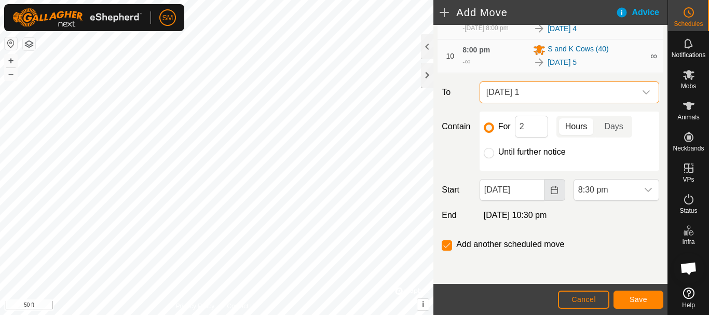
click at [551, 190] on icon "Choose Date" at bounding box center [554, 190] width 7 height 8
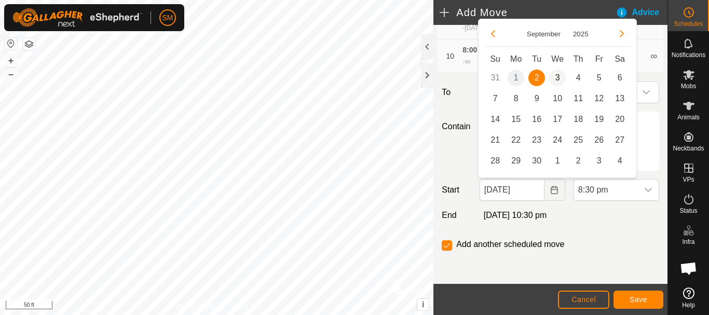
click at [559, 77] on span "3" at bounding box center [557, 78] width 17 height 17
type input "03 Sep, 2025"
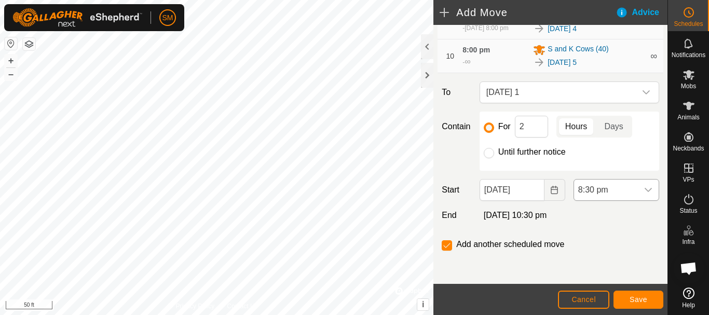
click at [645, 193] on div "dropdown trigger" at bounding box center [648, 190] width 21 height 21
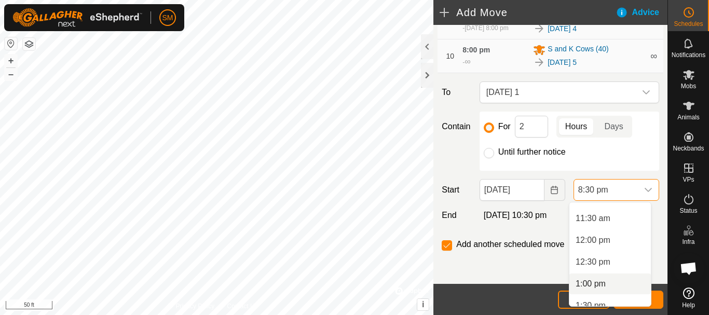
scroll to position [495, 0]
click at [594, 239] on li "12:00 pm" at bounding box center [609, 240] width 81 height 21
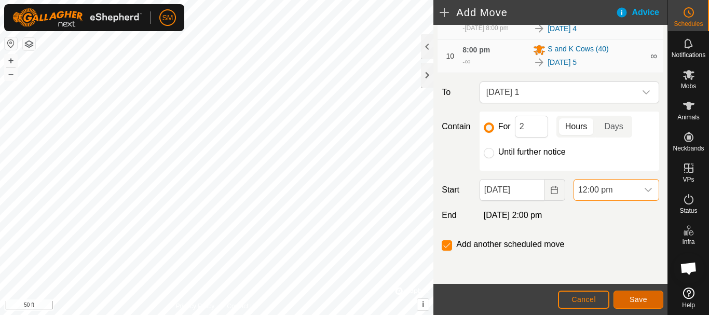
click at [643, 301] on span "Save" at bounding box center [639, 299] width 18 height 8
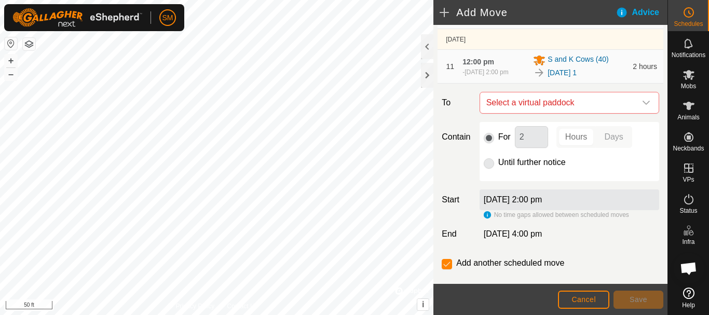
scroll to position [494, 0]
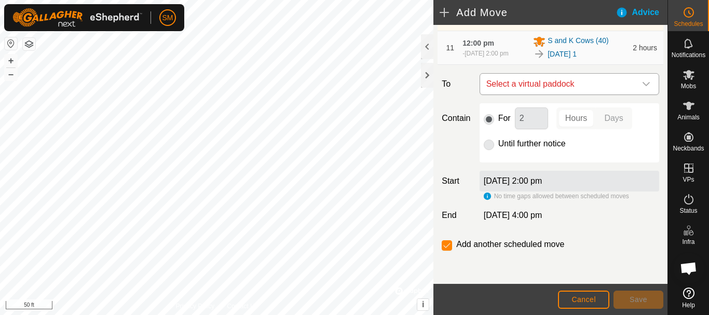
click at [642, 88] on icon "dropdown trigger" at bounding box center [646, 84] width 8 height 8
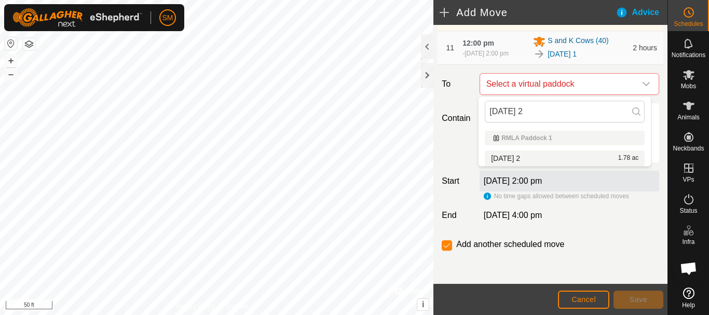
type input "[DATE] 2"
click at [535, 158] on li "2025-09-03 2 1.78 ac" at bounding box center [565, 159] width 160 height 16
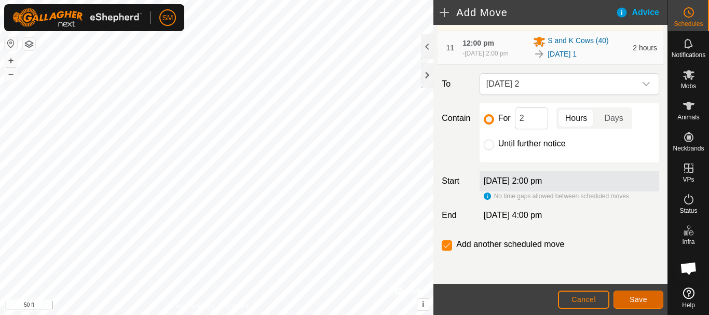
click at [639, 306] on button "Save" at bounding box center [638, 300] width 50 height 18
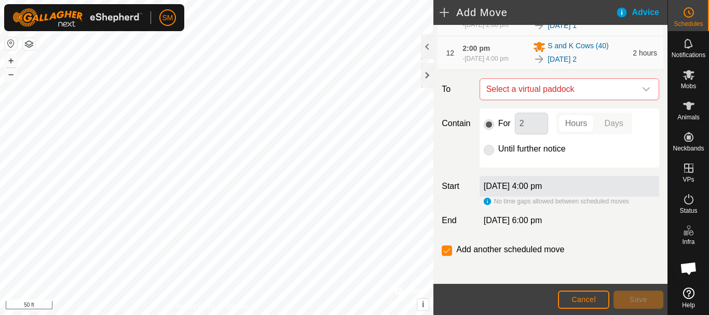
scroll to position [528, 0]
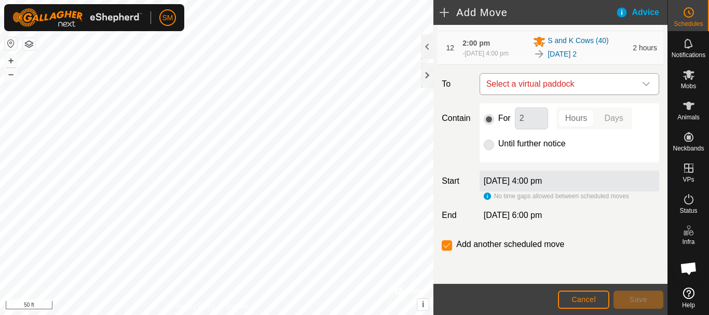
click at [642, 86] on icon "dropdown trigger" at bounding box center [646, 84] width 8 height 8
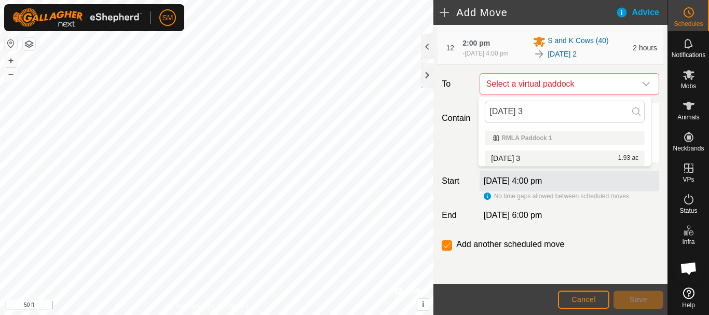
type input "[DATE] 3"
click at [521, 155] on li "2025-09-03 3 1.93 ac" at bounding box center [565, 159] width 160 height 16
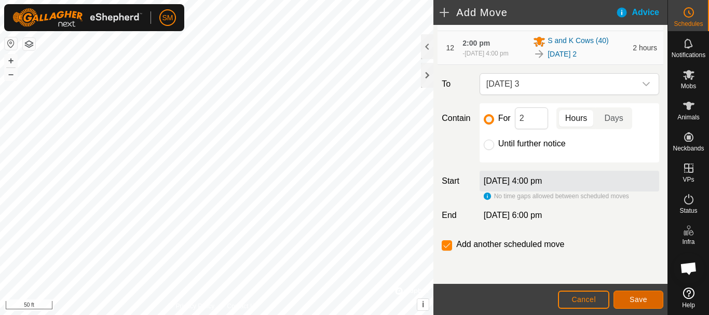
click at [631, 298] on span "Save" at bounding box center [639, 299] width 18 height 8
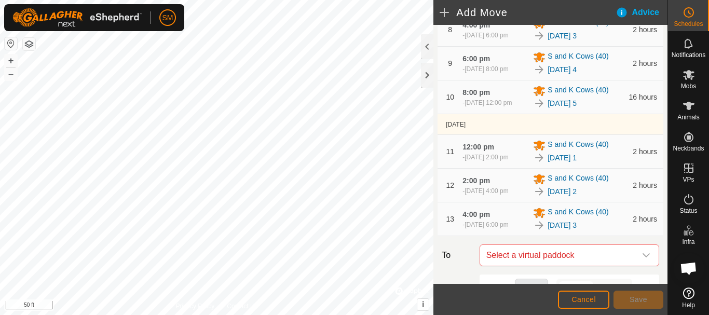
scroll to position [562, 0]
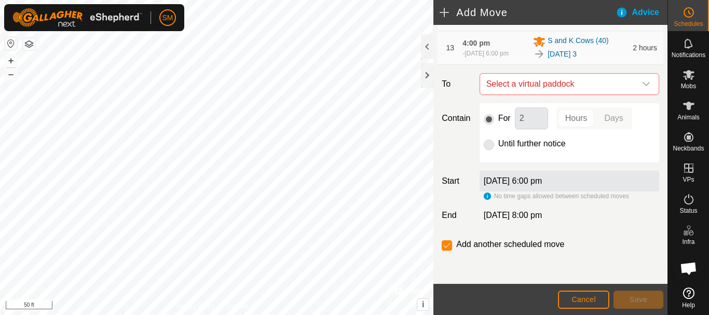
click at [642, 88] on icon "dropdown trigger" at bounding box center [646, 84] width 8 height 8
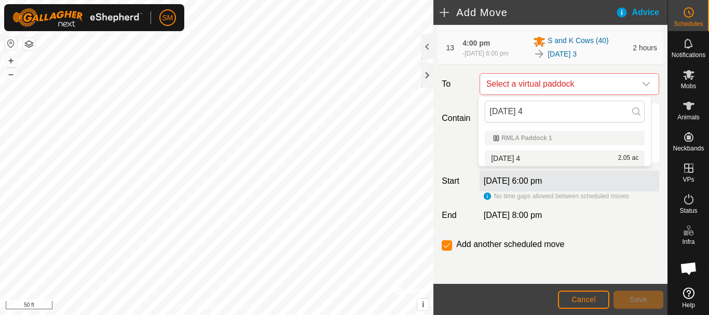
type input "[DATE] 4"
click at [538, 155] on li "2025-09-03 4 2.05 ac" at bounding box center [565, 159] width 160 height 16
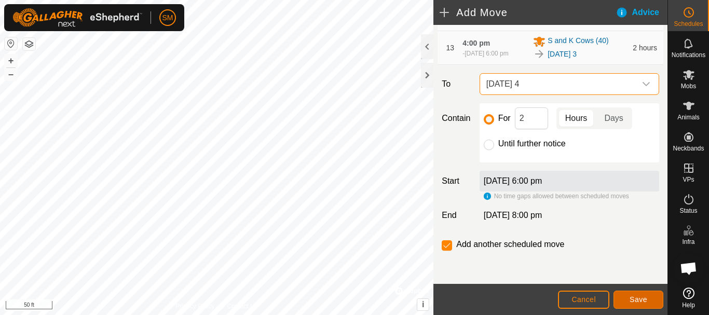
click at [637, 301] on span "Save" at bounding box center [639, 299] width 18 height 8
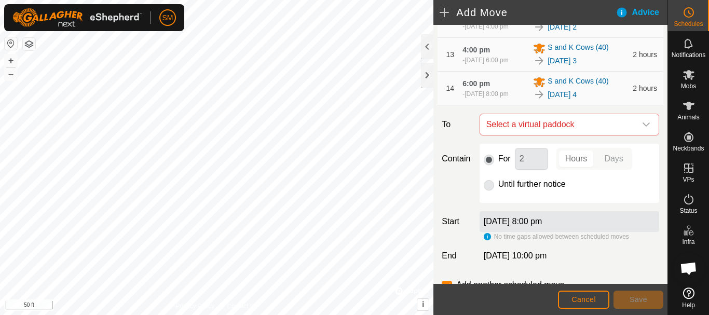
scroll to position [595, 0]
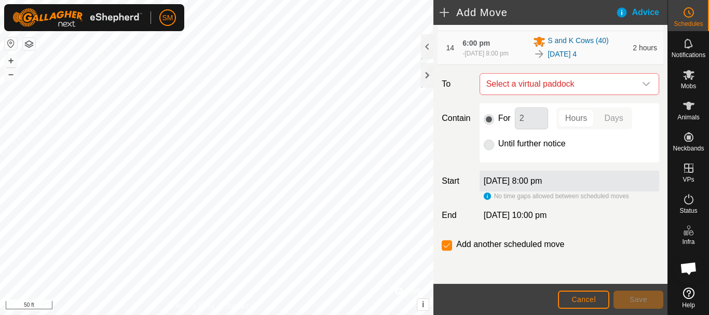
click at [641, 89] on div "dropdown trigger" at bounding box center [646, 84] width 21 height 21
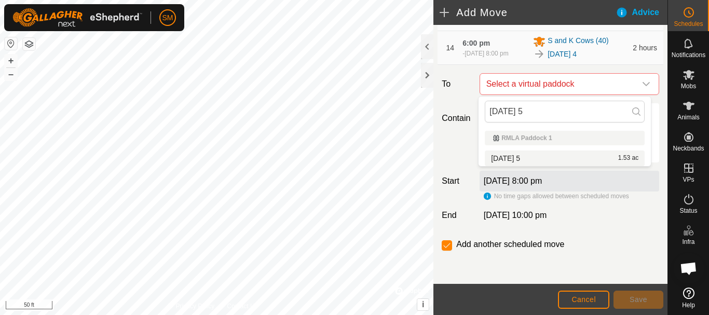
type input "[DATE] 5"
click at [525, 158] on li "2025-09-03 5 1.53 ac" at bounding box center [565, 159] width 160 height 16
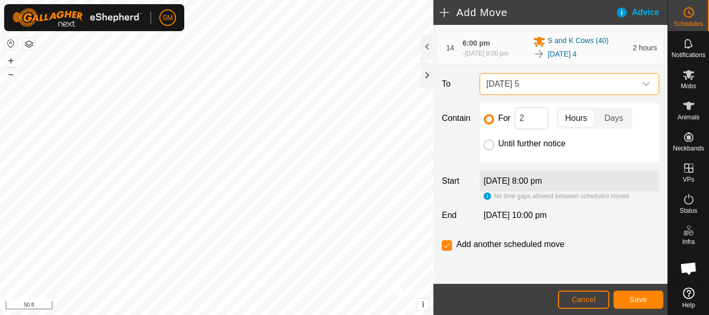
click at [489, 146] on input "Until further notice" at bounding box center [489, 145] width 10 height 10
radio input "true"
checkbox input "false"
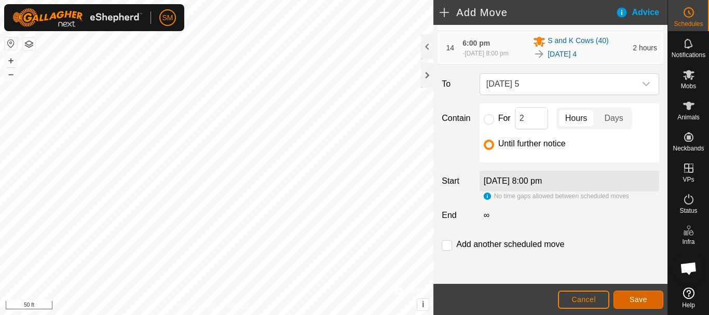
click at [640, 299] on span "Save" at bounding box center [639, 299] width 18 height 8
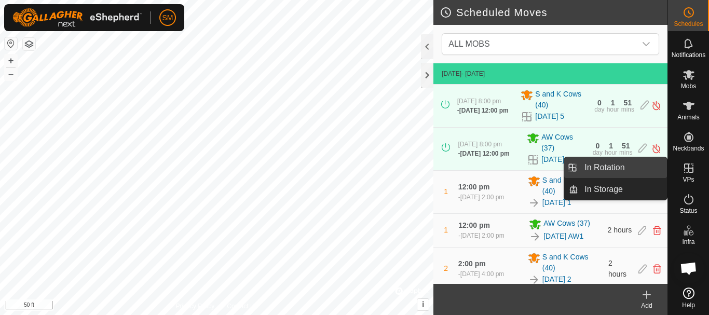
click at [608, 170] on link "In Rotation" at bounding box center [622, 167] width 89 height 21
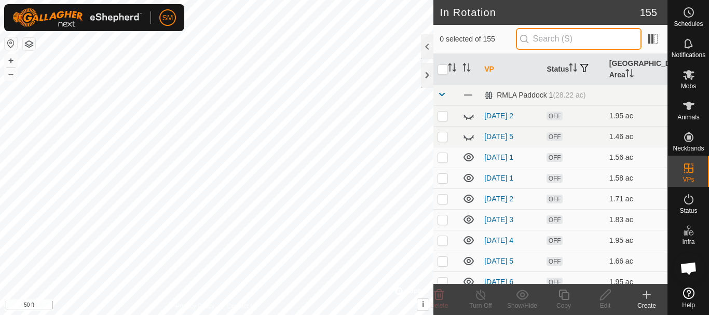
click at [555, 31] on input "text" at bounding box center [579, 39] width 126 height 22
paste input "[DATE]"
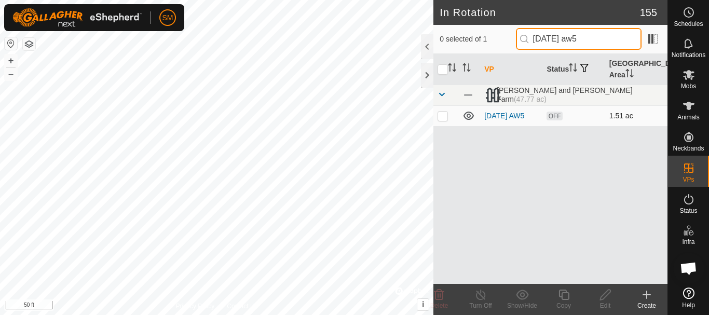
type input "2025-09-02 aw5"
click at [440, 117] on p-checkbox at bounding box center [443, 116] width 10 height 8
checkbox input "true"
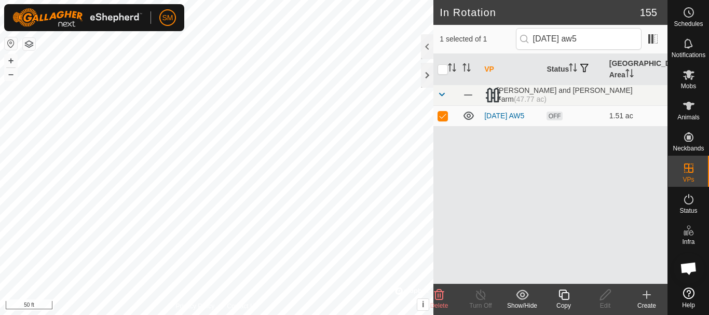
click at [560, 302] on div "Copy" at bounding box center [564, 305] width 42 height 9
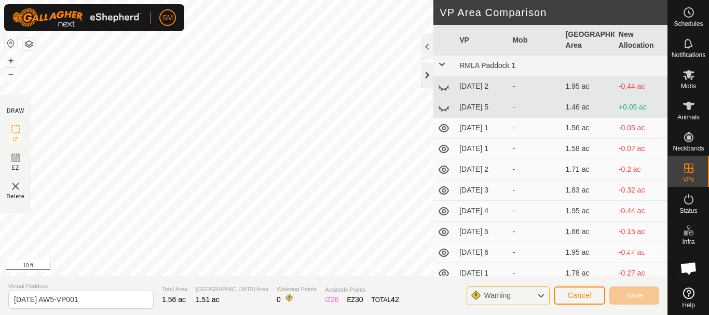
click at [428, 64] on div at bounding box center [427, 75] width 12 height 25
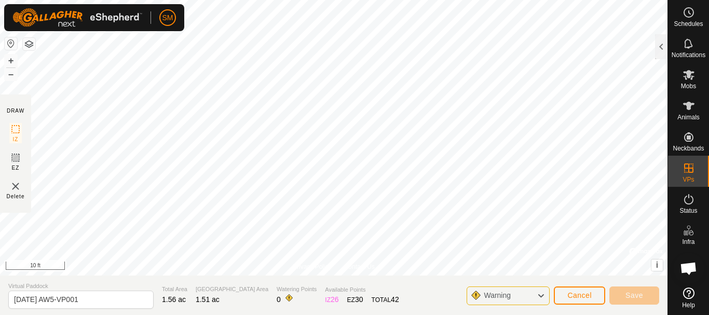
click at [353, 315] on html "SM Schedules Notifications Mobs Animals Neckbands VPs Status Infra Heatmap Help…" at bounding box center [354, 157] width 709 height 315
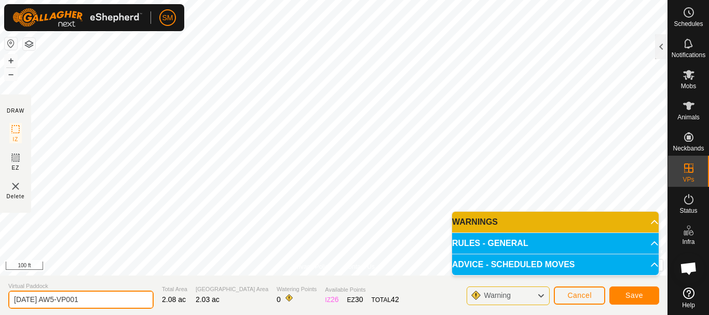
click at [107, 295] on input "2025-09-02 AW5-VP001" at bounding box center [80, 300] width 145 height 18
click at [107, 296] on input "2025-09-02 AW5-VP001" at bounding box center [80, 300] width 145 height 18
paste input "3"
type input "2025-09-03 AW4"
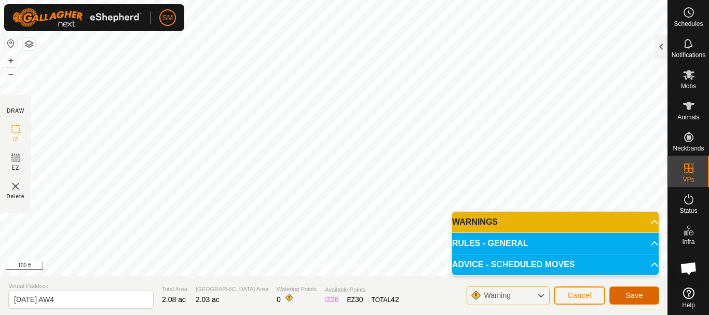
click at [648, 294] on button "Save" at bounding box center [634, 295] width 50 height 18
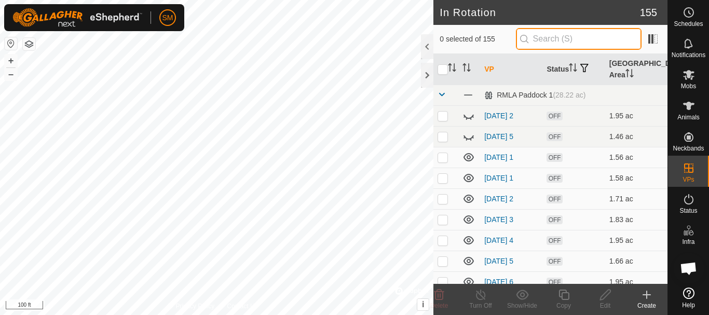
click at [586, 38] on input "text" at bounding box center [579, 39] width 126 height 22
paste input "[DATE]"
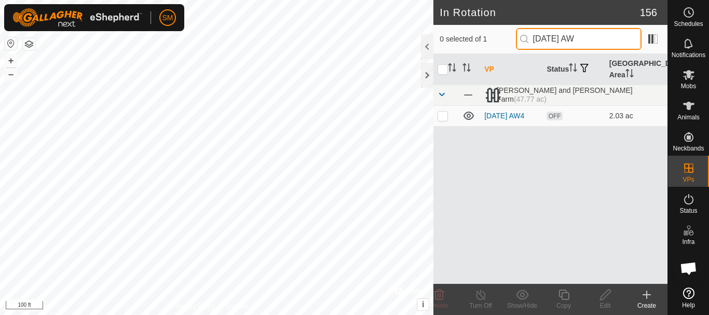
click at [582, 37] on input "2025-09-03 AW" at bounding box center [579, 39] width 126 height 22
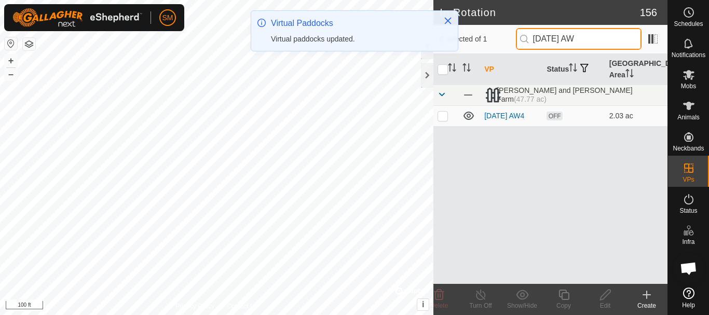
drag, startPoint x: 594, startPoint y: 39, endPoint x: 538, endPoint y: 50, distance: 57.2
click at [538, 50] on div "0 selected of 1 2025-09-03 AW" at bounding box center [550, 39] width 234 height 29
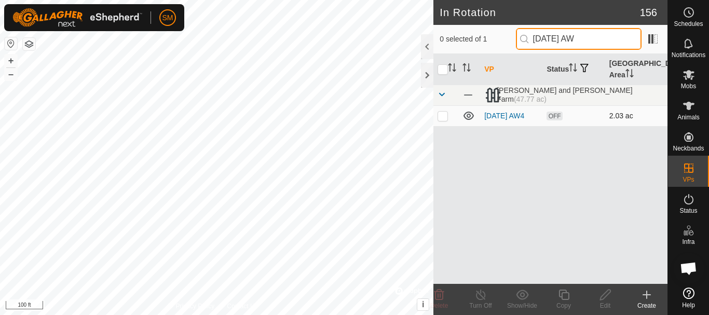
type input "2025-09-03 AW"
click at [447, 119] on p-checkbox at bounding box center [443, 116] width 10 height 8
checkbox input "true"
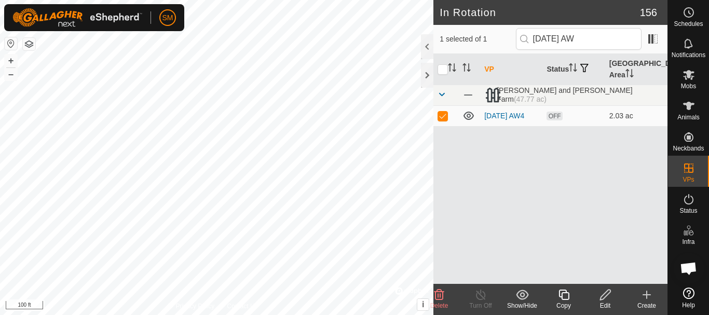
click at [562, 295] on icon at bounding box center [563, 295] width 10 height 10
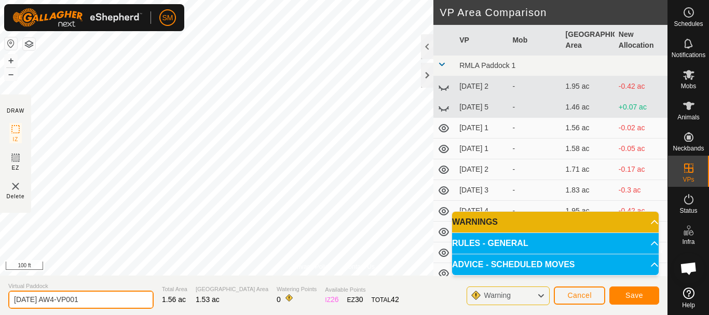
click at [114, 297] on input "2025-09-03 AW4-VP001" at bounding box center [80, 300] width 145 height 18
paste input "text"
type input "2025-09-03 AW5"
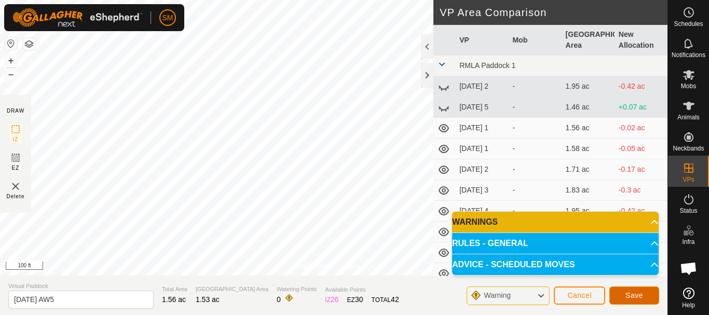
click at [637, 296] on span "Save" at bounding box center [634, 295] width 18 height 8
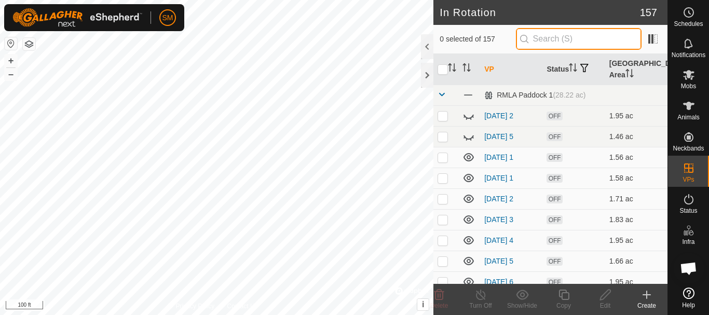
click at [561, 38] on input "text" at bounding box center [579, 39] width 126 height 22
paste input "2025-09-03 AW"
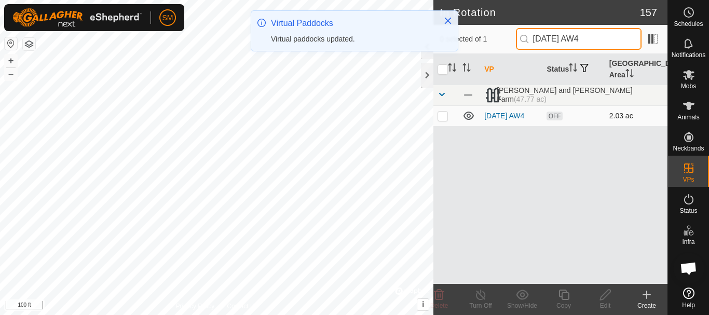
type input "2025-09-03 AW4"
click at [446, 115] on p-checkbox at bounding box center [443, 116] width 10 height 8
checkbox input "true"
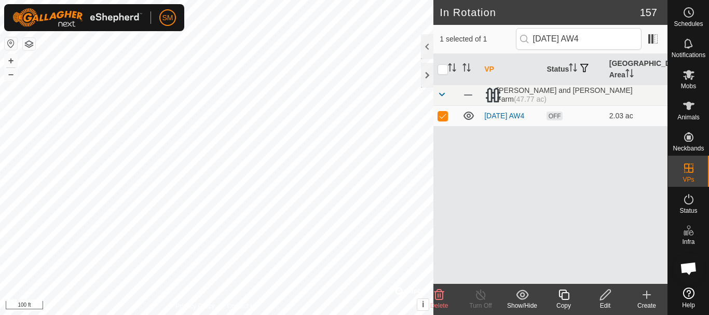
click at [564, 298] on icon at bounding box center [563, 295] width 13 height 12
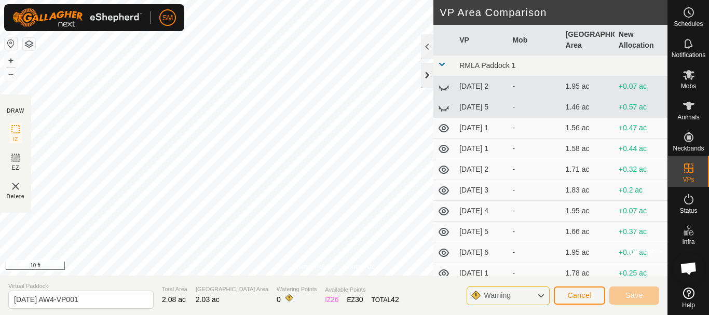
click at [427, 76] on div at bounding box center [427, 75] width 12 height 25
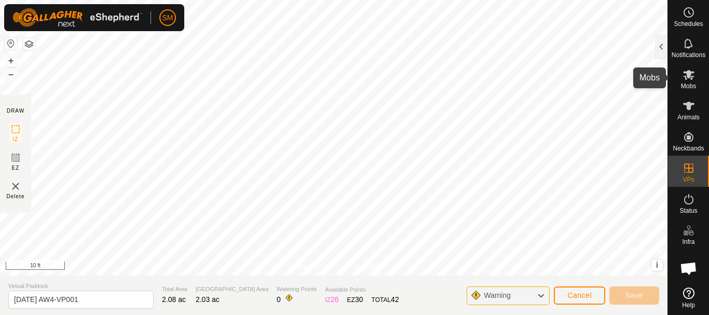
click at [701, 73] on div "Schedules Notifications Mobs Animals Neckbands VPs Status Infra Heatmap Help Pr…" at bounding box center [354, 157] width 709 height 315
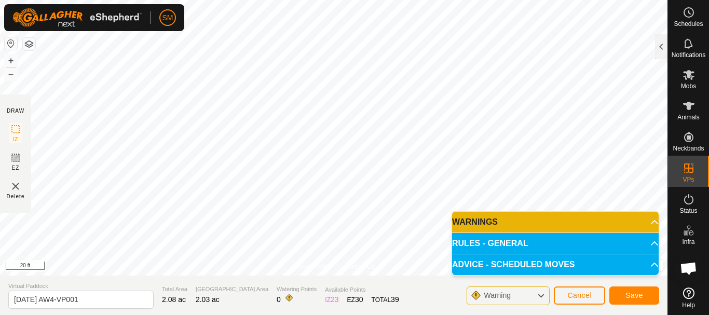
click at [392, 0] on html "SM Schedules Notifications Mobs Animals Neckbands VPs Status Infra Heatmap Help…" at bounding box center [354, 157] width 709 height 315
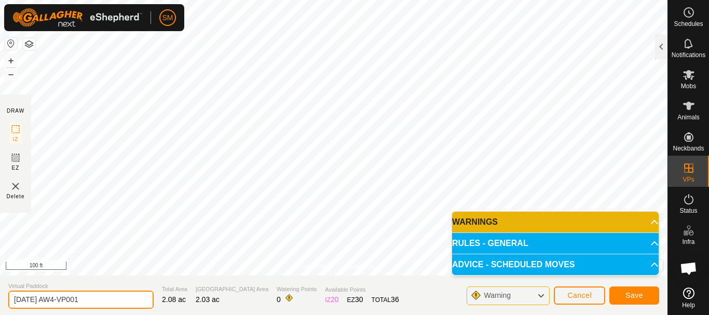
click at [113, 304] on input "2025-09-03 AW4-VP001" at bounding box center [80, 300] width 145 height 18
paste input "text"
type input "2025-09-03 AW6"
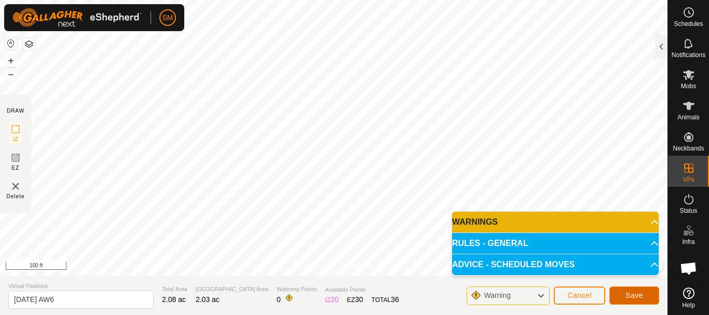
click at [635, 293] on span "Save" at bounding box center [634, 295] width 18 height 8
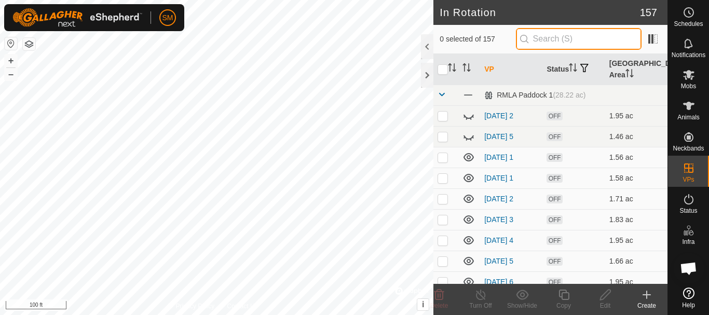
click at [560, 44] on input "text" at bounding box center [579, 39] width 126 height 22
paste input "2025-09-03 AW"
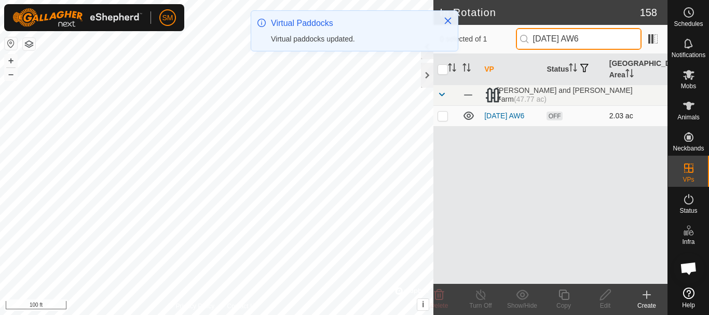
type input "2025-09-03 AW6"
click at [445, 114] on p-checkbox at bounding box center [443, 116] width 10 height 8
checkbox input "true"
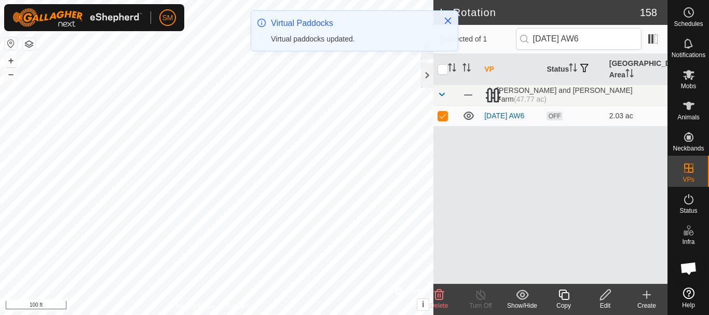
click at [567, 295] on icon at bounding box center [563, 295] width 13 height 12
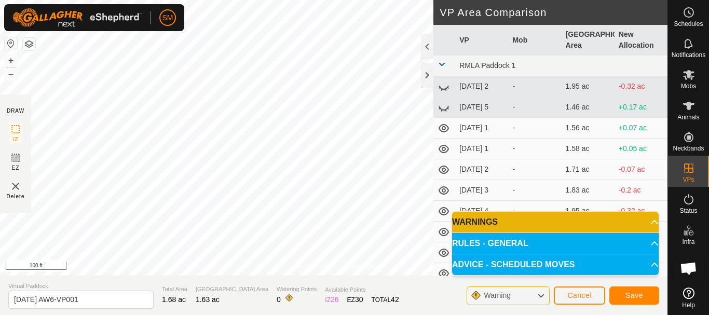
click at [101, 310] on section "Virtual Paddock 2025-09-03 AW6-VP001 Total Area 1.68 ac Grazing Area 1.63 ac Wa…" at bounding box center [333, 295] width 667 height 39
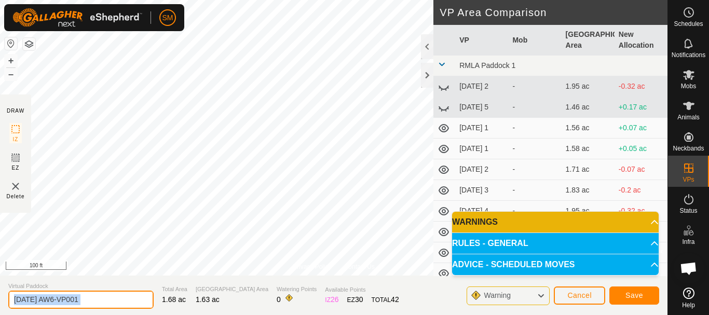
click at [108, 300] on input "2025-09-03 AW6-VP001" at bounding box center [80, 300] width 145 height 18
paste input "text"
type input "2025-09-03 AW1"
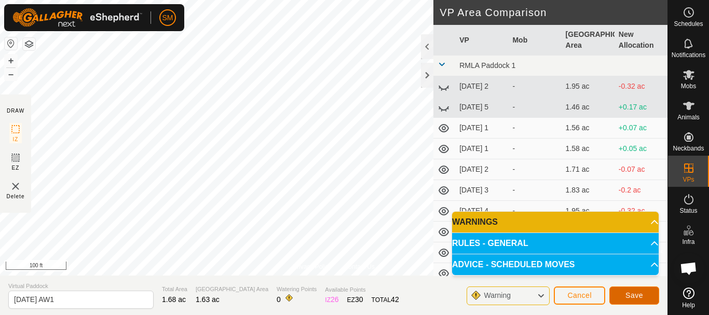
click at [635, 295] on span "Save" at bounding box center [634, 295] width 18 height 8
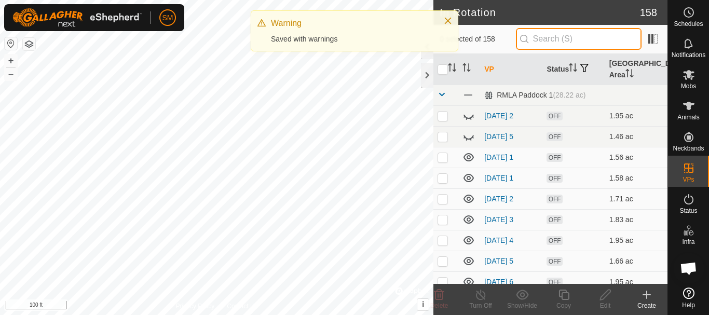
click at [561, 38] on input "text" at bounding box center [579, 39] width 126 height 22
paste input "2025-09-03 AW"
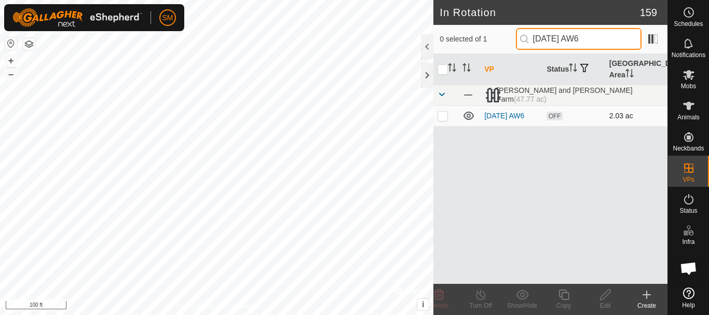
type input "2025-09-03 AW6"
click at [443, 118] on p-checkbox at bounding box center [443, 116] width 10 height 8
checkbox input "true"
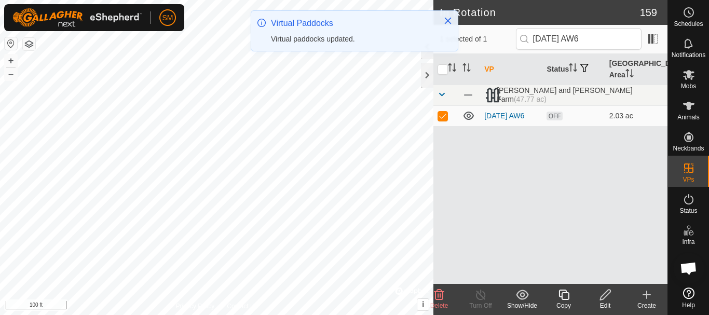
click at [564, 296] on icon at bounding box center [563, 295] width 13 height 12
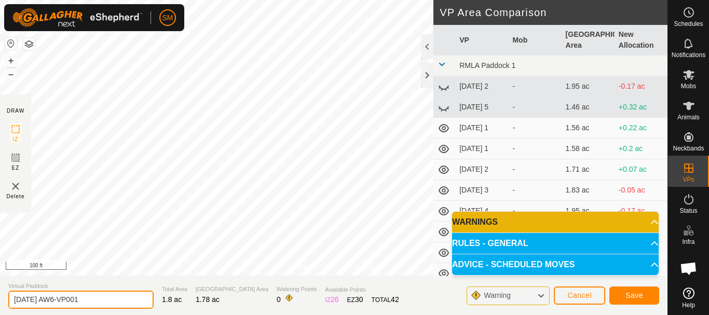
click at [114, 297] on input "2025-09-03 AW6-VP001" at bounding box center [80, 300] width 145 height 18
paste input "text"
type input "2025-09-03 AW2"
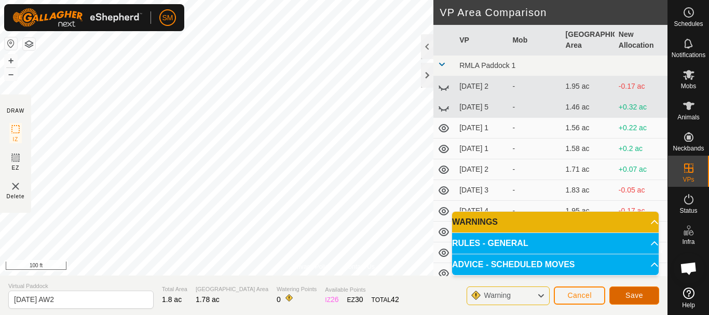
click at [644, 294] on button "Save" at bounding box center [634, 295] width 50 height 18
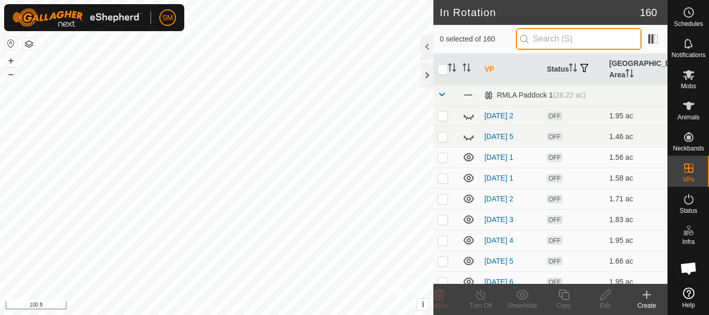
click at [563, 40] on input "text" at bounding box center [579, 39] width 126 height 22
paste input "2025-09-03 AW"
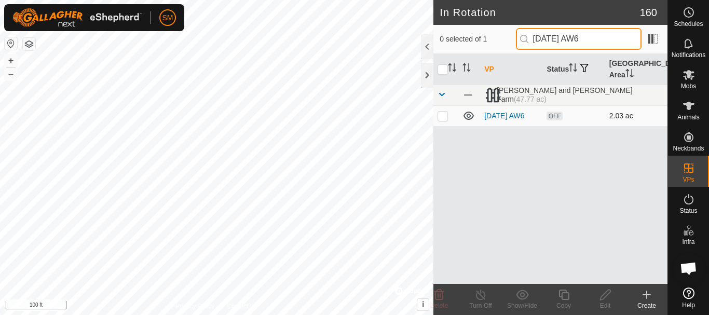
type input "2025-09-03 AW6"
click at [443, 115] on p-checkbox at bounding box center [443, 116] width 10 height 8
checkbox input "true"
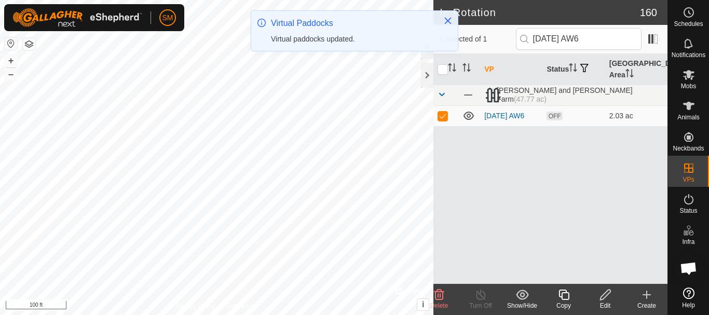
click at [563, 299] on icon at bounding box center [563, 295] width 10 height 10
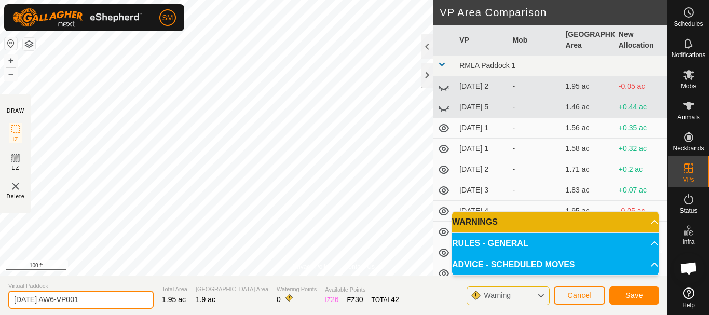
click at [111, 302] on input "2025-09-03 AW6-VP001" at bounding box center [80, 300] width 145 height 18
click at [113, 302] on input "2025-09-03 AW6-VP001" at bounding box center [80, 300] width 145 height 18
click at [114, 302] on input "2025-09-03 AW6-VP001" at bounding box center [80, 300] width 145 height 18
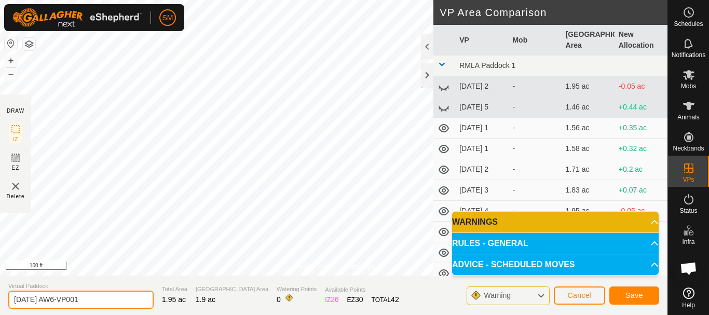
click at [114, 302] on input "2025-09-03 AW6-VP001" at bounding box center [80, 300] width 145 height 18
paste input "text"
type input "2025-09-03 AW3"
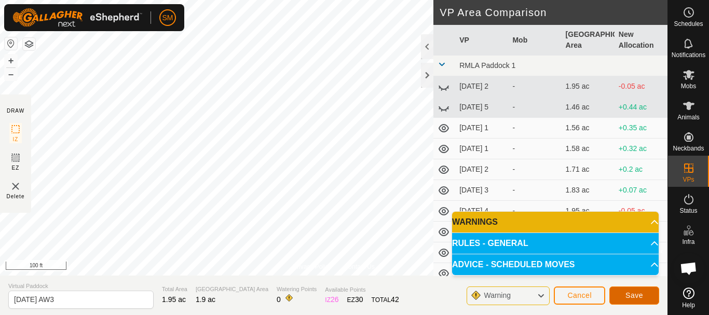
click at [643, 294] on button "Save" at bounding box center [634, 295] width 50 height 18
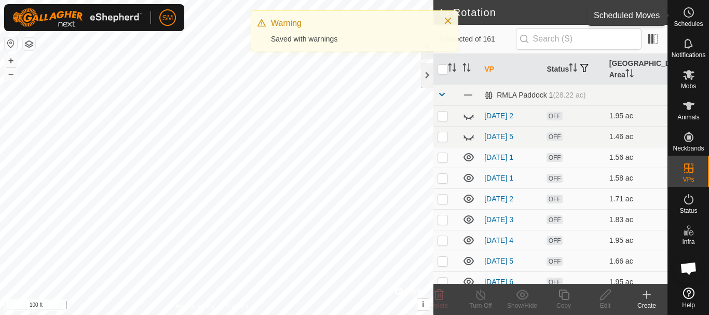
click at [687, 15] on icon at bounding box center [689, 12] width 12 height 12
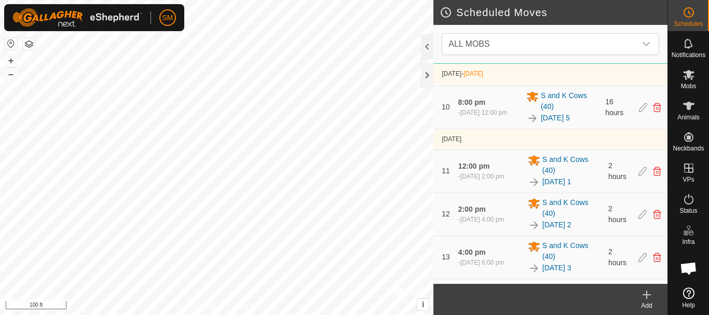
scroll to position [882, 0]
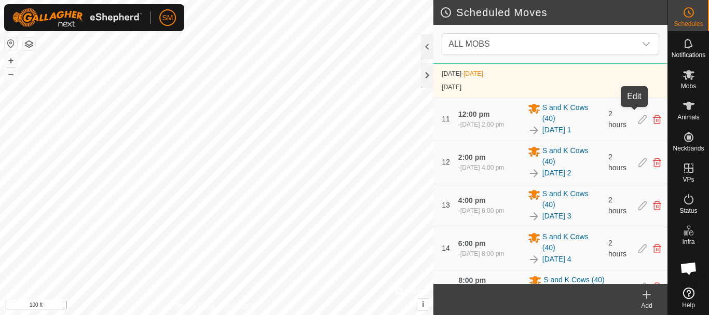
click at [638, 22] on icon at bounding box center [642, 16] width 8 height 9
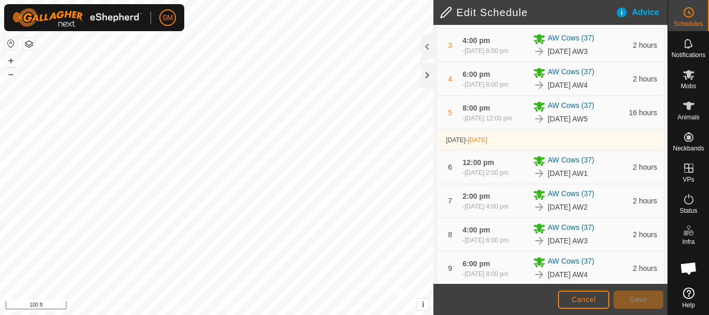
scroll to position [383, 0]
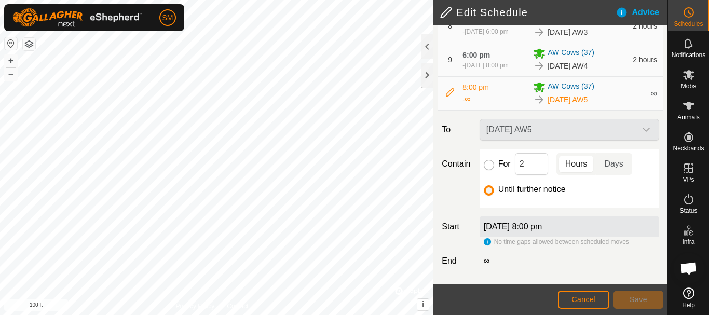
click at [487, 165] on input "For" at bounding box center [489, 165] width 10 height 10
radio input "true"
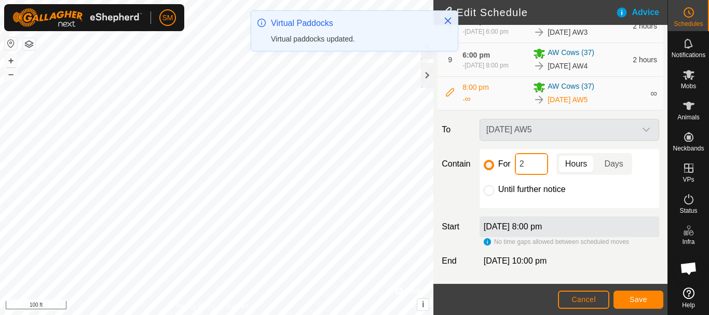
click at [534, 159] on input "2" at bounding box center [531, 164] width 33 height 22
type input "16"
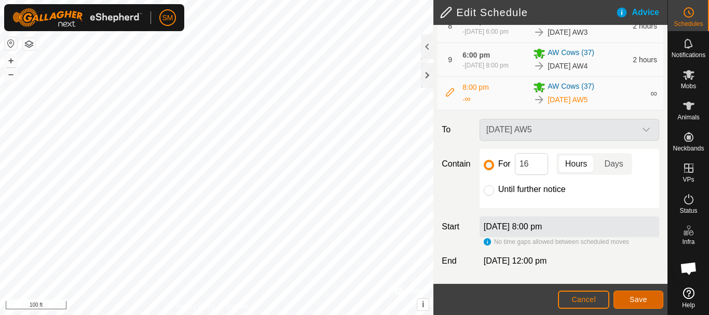
click at [638, 305] on button "Save" at bounding box center [638, 300] width 50 height 18
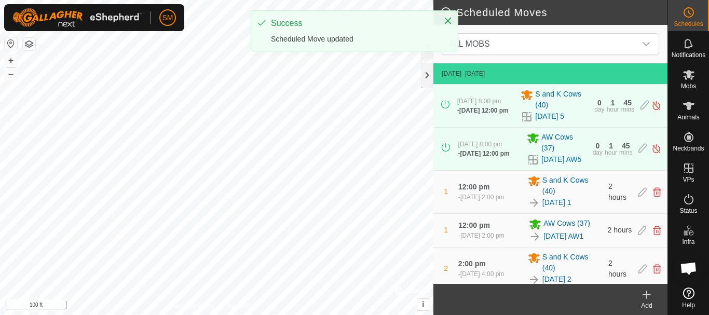
click at [647, 296] on icon at bounding box center [647, 294] width 0 height 7
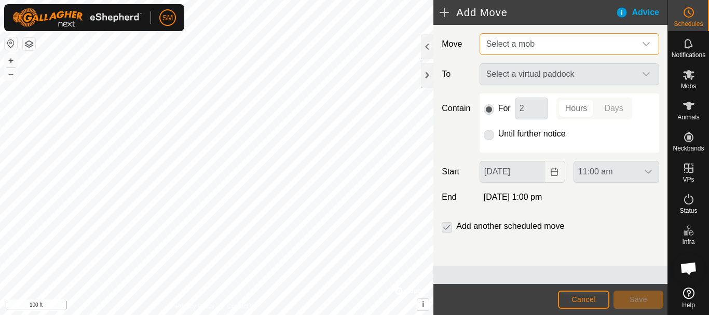
click at [616, 44] on span "Select a mob" at bounding box center [559, 44] width 154 height 21
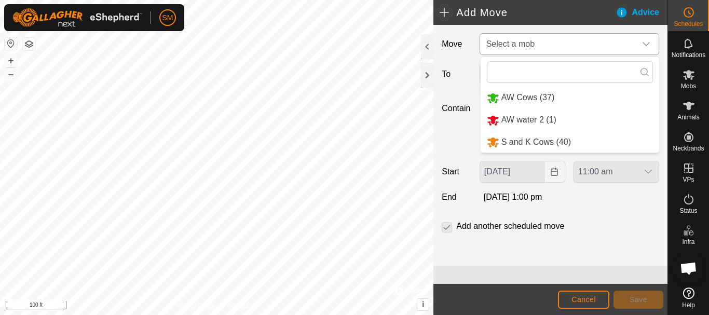
click at [541, 144] on li "S and K Cows (40)" at bounding box center [570, 142] width 179 height 21
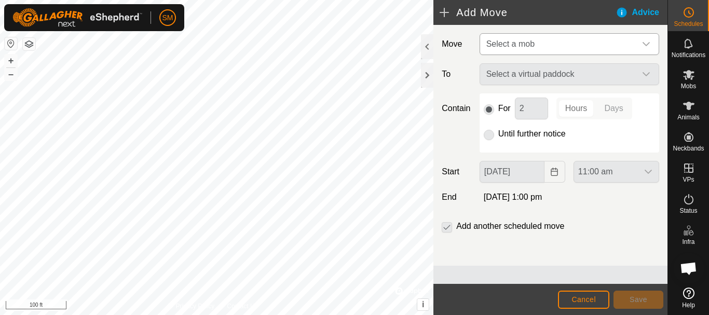
type input "03 Sep, 2025"
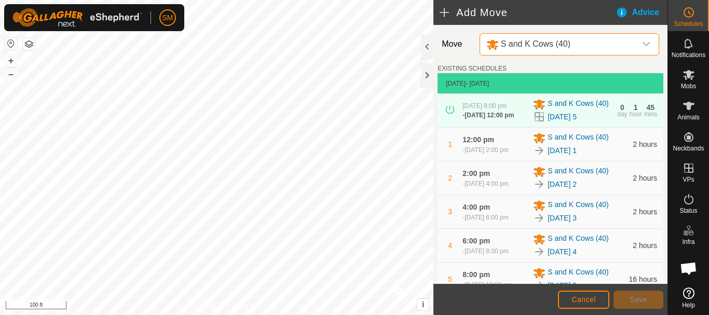
click at [643, 46] on icon "dropdown trigger" at bounding box center [646, 44] width 7 height 4
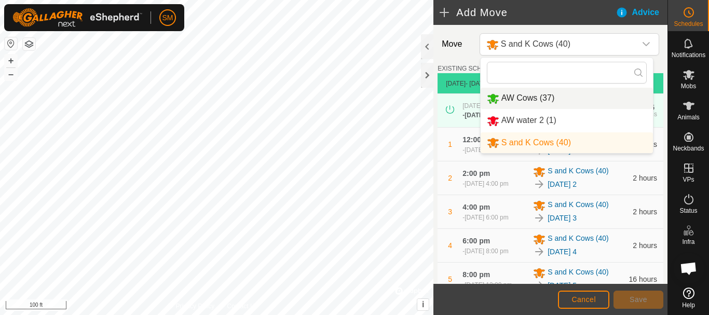
click at [561, 98] on li "AW Cows (37)" at bounding box center [567, 98] width 172 height 21
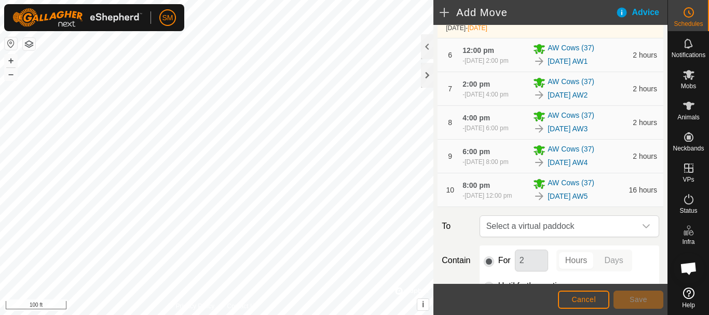
scroll to position [433, 0]
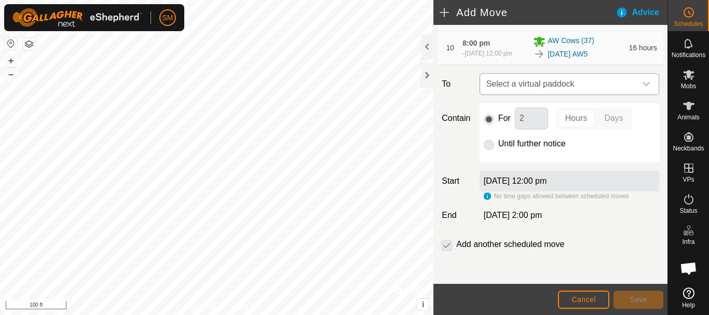
click at [643, 83] on div "dropdown trigger" at bounding box center [646, 84] width 21 height 21
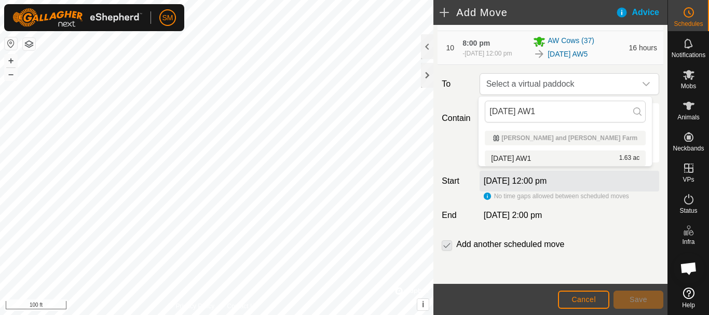
type input "2025-09-03 AW1"
click at [536, 155] on li "2025-09-03 AW1 1.63 ac" at bounding box center [565, 159] width 161 height 16
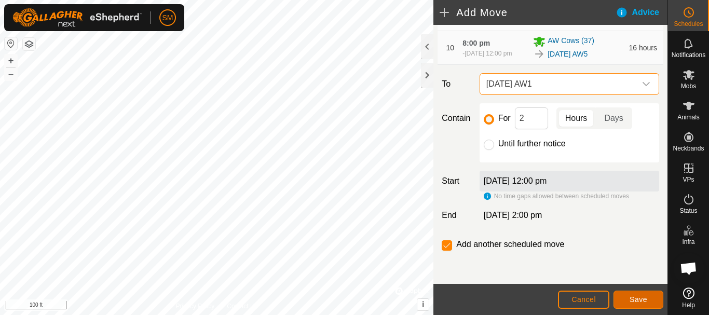
click at [629, 303] on button "Save" at bounding box center [638, 300] width 50 height 18
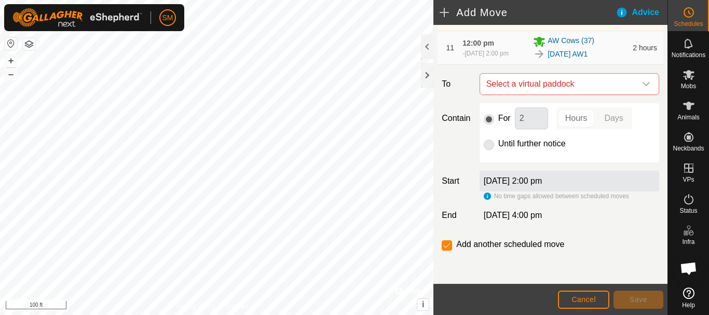
scroll to position [488, 0]
click at [642, 86] on icon "dropdown trigger" at bounding box center [646, 84] width 8 height 8
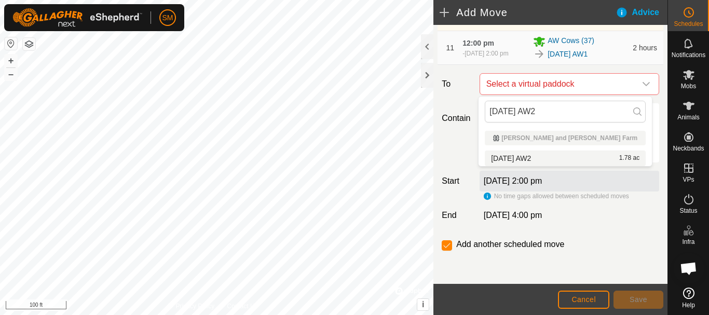
type input "2025-09-03 AW2"
click at [524, 157] on li "2025-09-03 AW2 1.78 ac" at bounding box center [565, 159] width 161 height 16
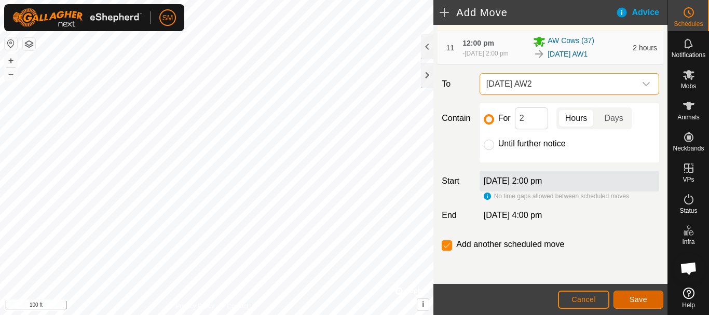
click at [632, 297] on span "Save" at bounding box center [639, 299] width 18 height 8
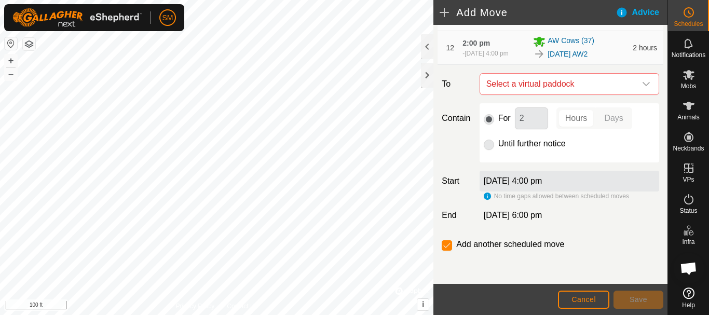
scroll to position [522, 0]
click at [636, 89] on div "dropdown trigger" at bounding box center [646, 84] width 21 height 21
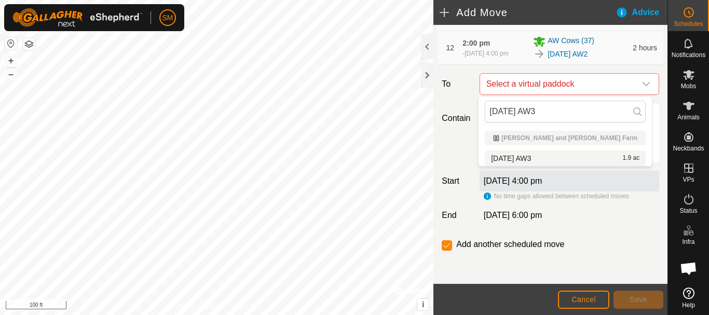
type input "2025-09-03 AW3"
click at [539, 155] on li "2025-09-03 AW3 1.9 ac" at bounding box center [565, 159] width 161 height 16
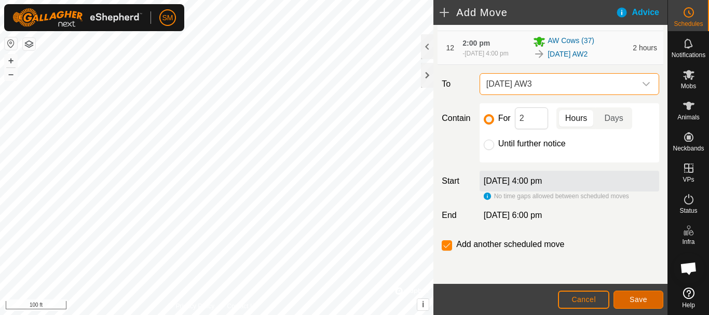
click at [637, 295] on button "Save" at bounding box center [638, 300] width 50 height 18
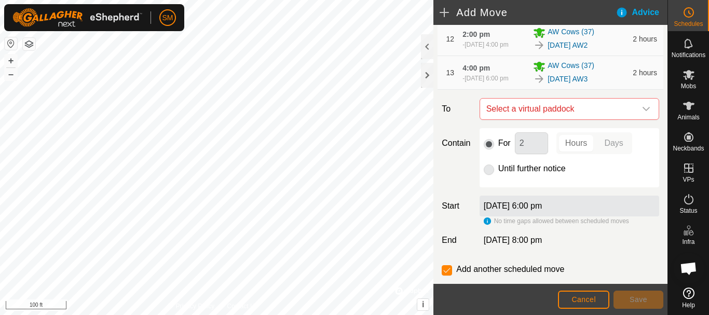
scroll to position [555, 0]
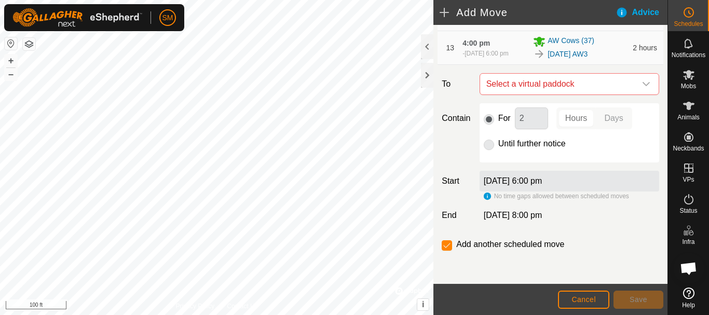
click at [642, 87] on icon "dropdown trigger" at bounding box center [646, 84] width 8 height 8
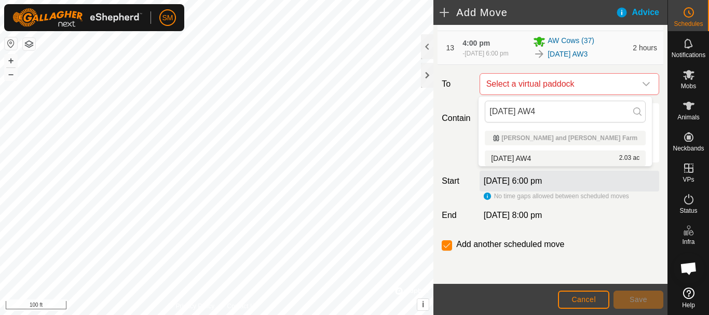
type input "2025-09-03 AW4"
click at [538, 157] on li "2025-09-03 AW4 2.03 ac" at bounding box center [565, 159] width 161 height 16
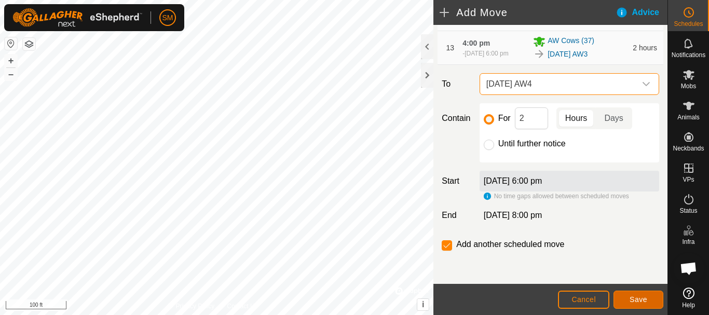
click at [640, 302] on span "Save" at bounding box center [639, 299] width 18 height 8
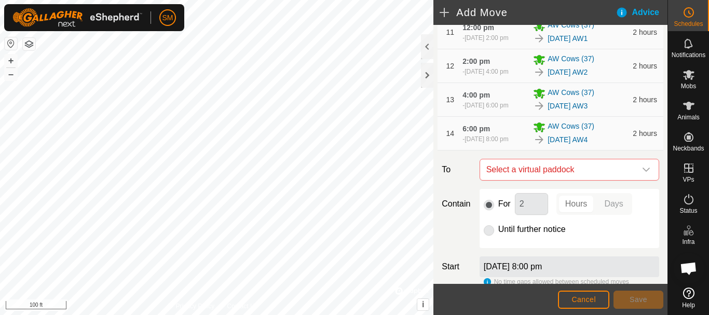
scroll to position [589, 0]
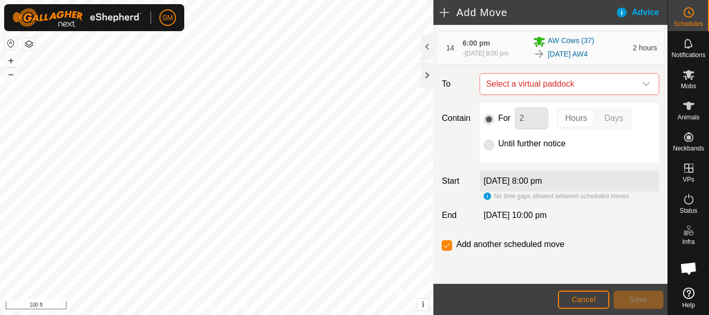
click at [640, 91] on div "dropdown trigger" at bounding box center [646, 84] width 21 height 21
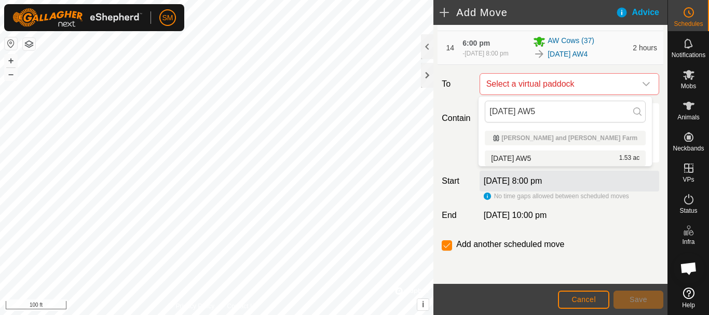
type input "2025-09-03 AW5"
click at [544, 157] on li "2025-09-03 AW5 1.53 ac" at bounding box center [565, 159] width 161 height 16
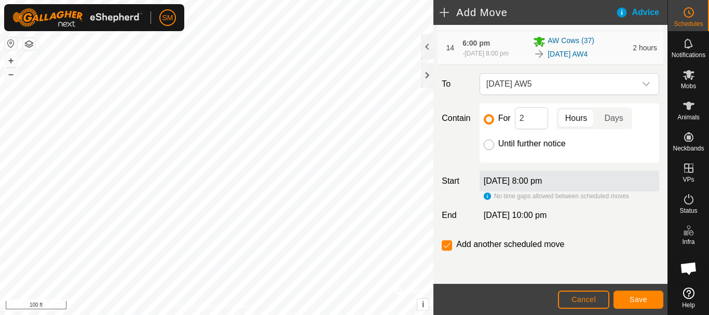
click at [488, 143] on input "Until further notice" at bounding box center [489, 145] width 10 height 10
radio input "true"
checkbox input "false"
click at [643, 305] on button "Save" at bounding box center [638, 300] width 50 height 18
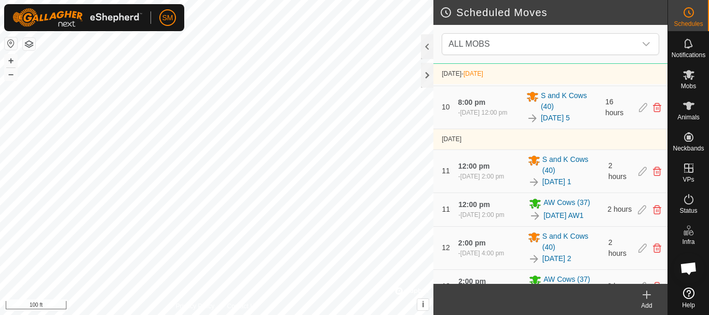
scroll to position [1214, 0]
